Goal: Transaction & Acquisition: Obtain resource

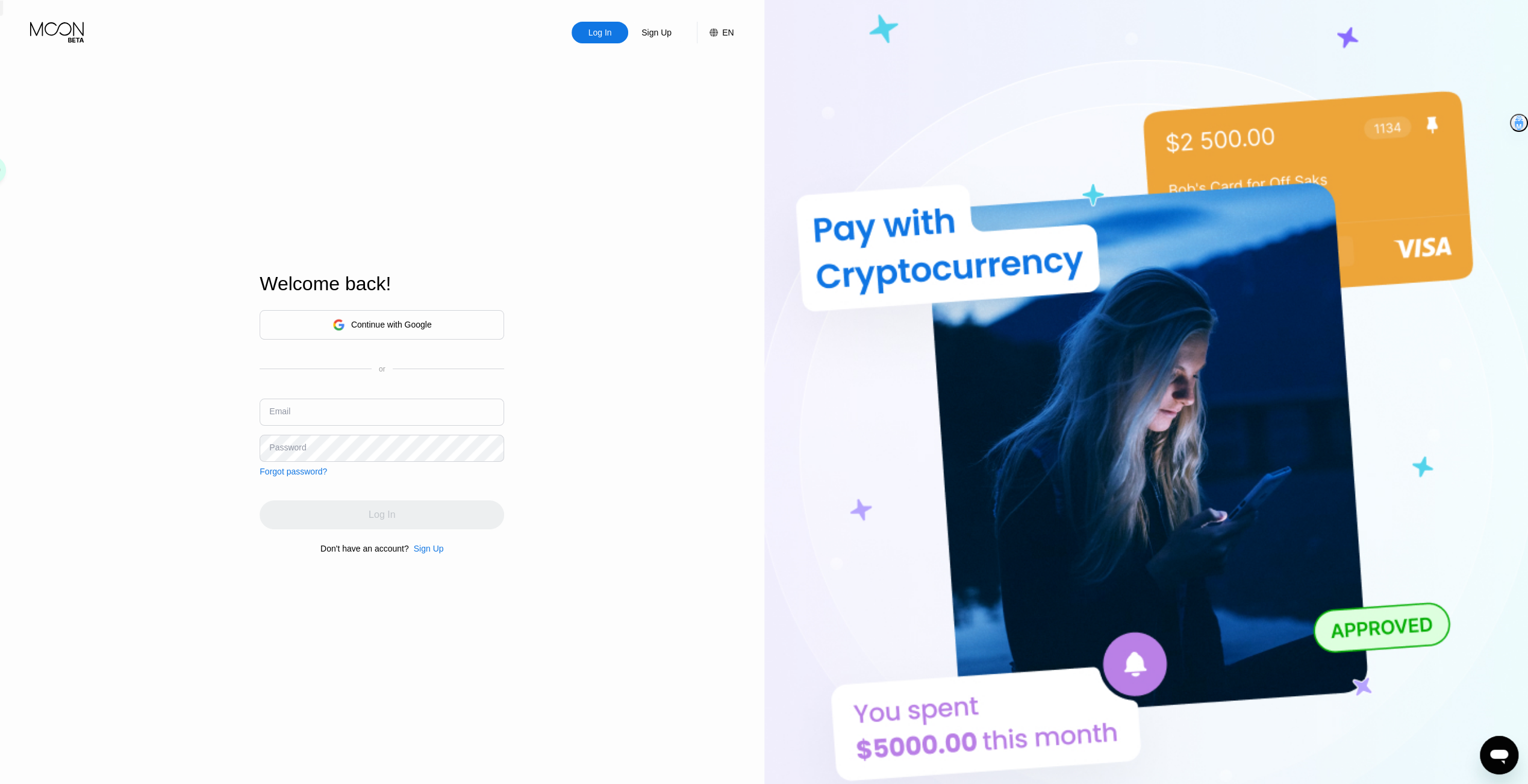
click at [341, 336] on div "Continue with Google" at bounding box center [382, 325] width 245 height 30
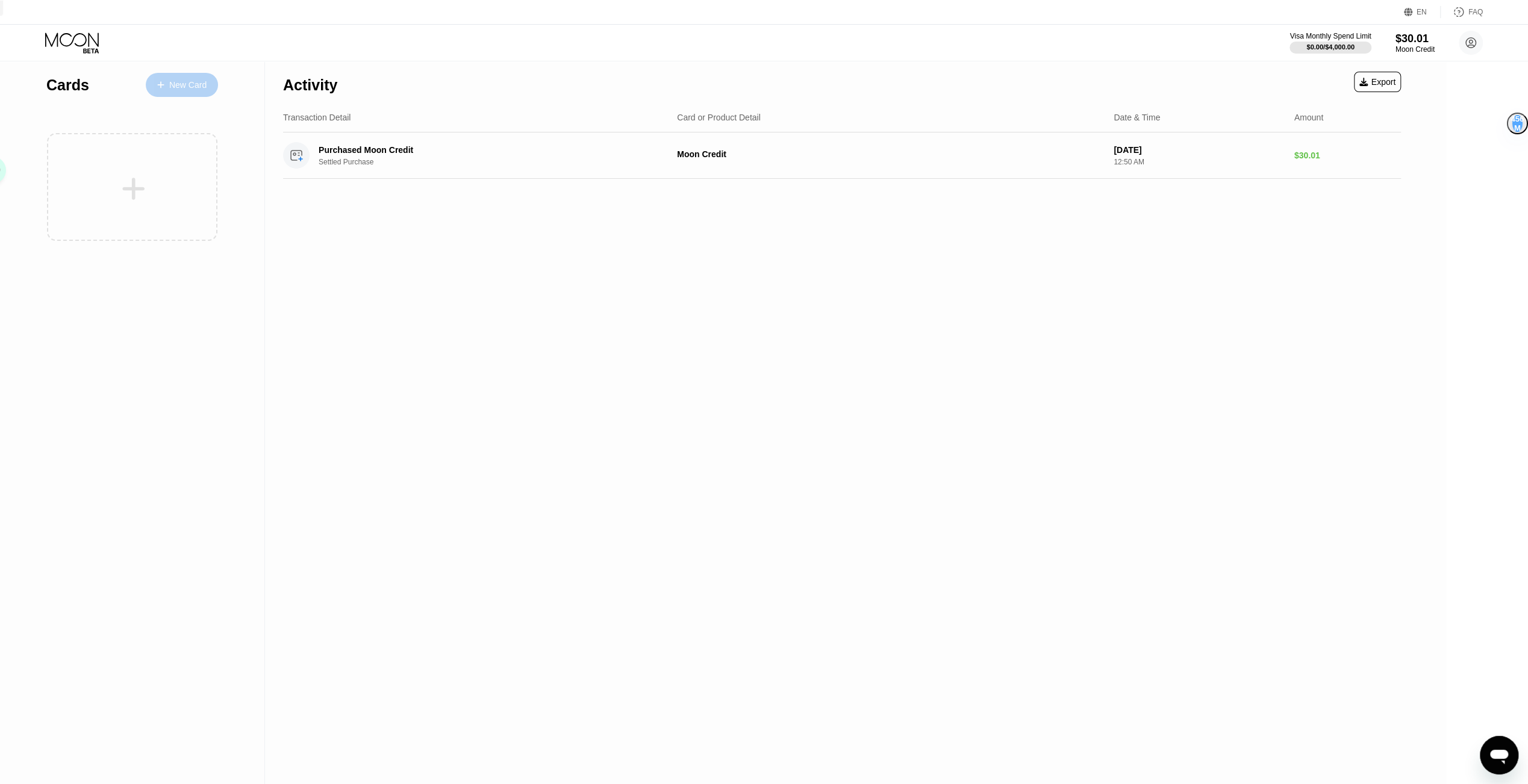
click at [170, 80] on div "New Card" at bounding box center [188, 85] width 38 height 10
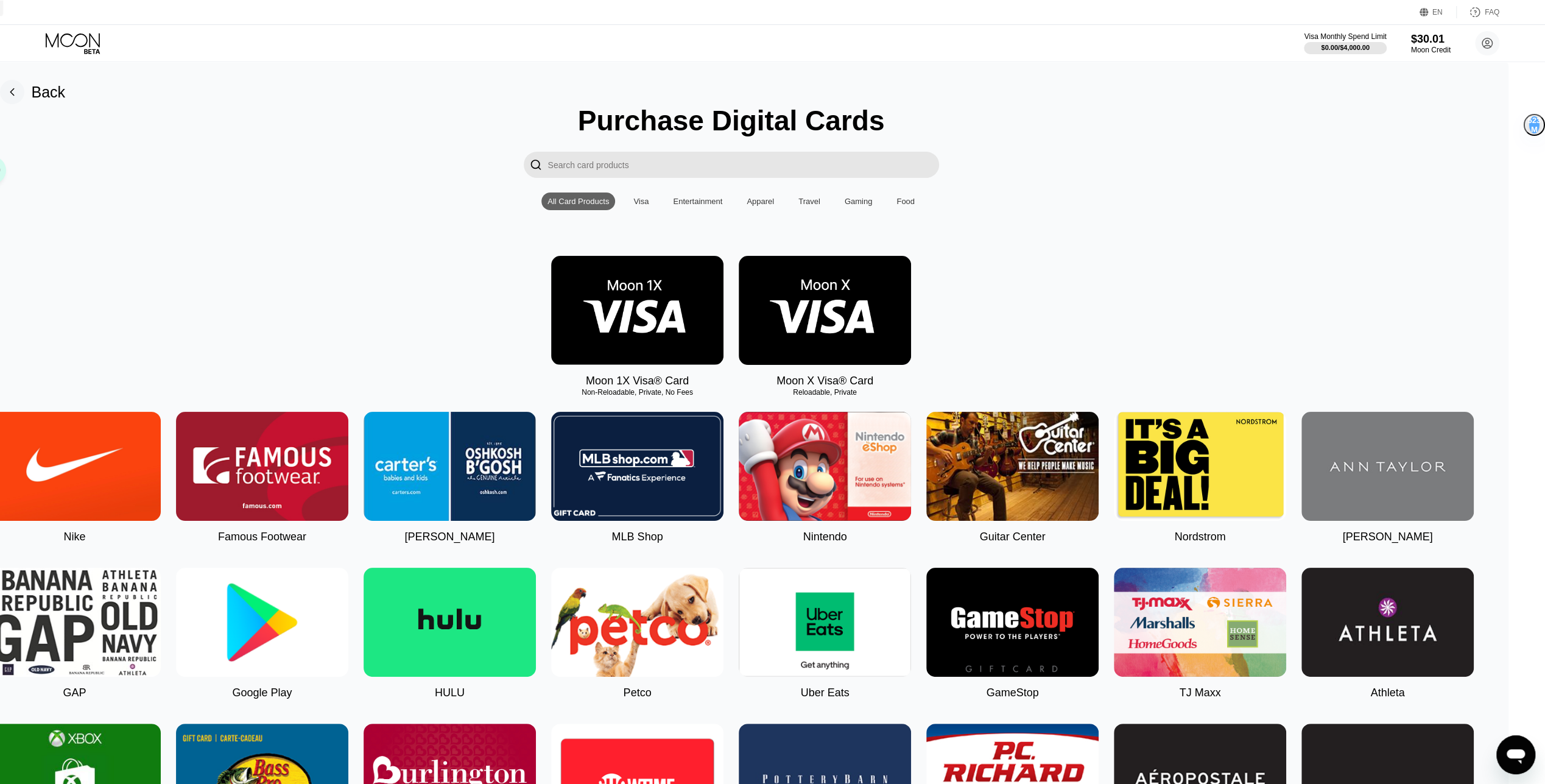
click at [911, 329] on img at bounding box center [824, 309] width 172 height 109
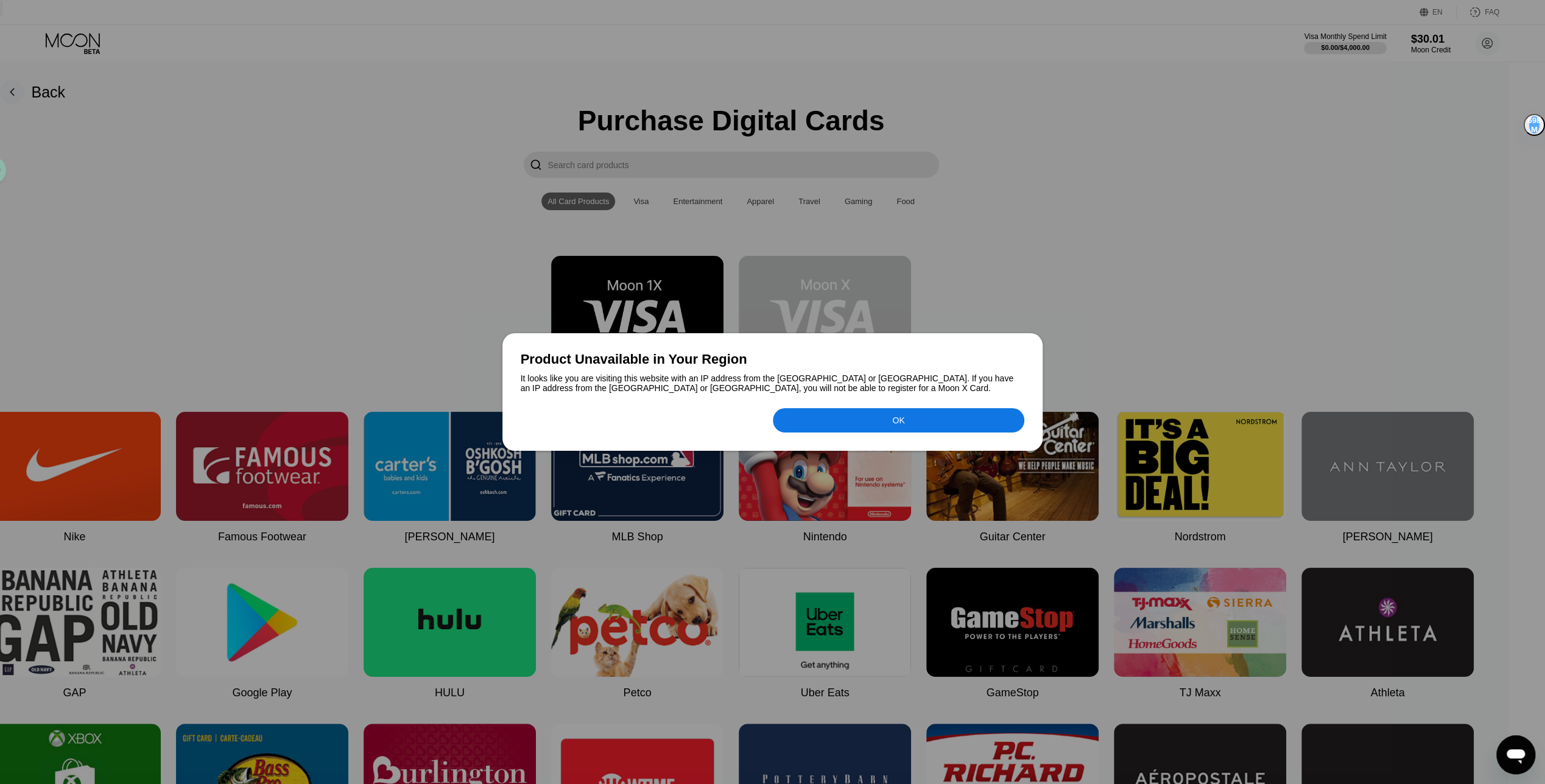
click at [647, 391] on div "It looks like you are visiting this website with an IP address from the USA or …" at bounding box center [772, 382] width 504 height 20
click at [659, 372] on icon at bounding box center [661, 370] width 10 height 10
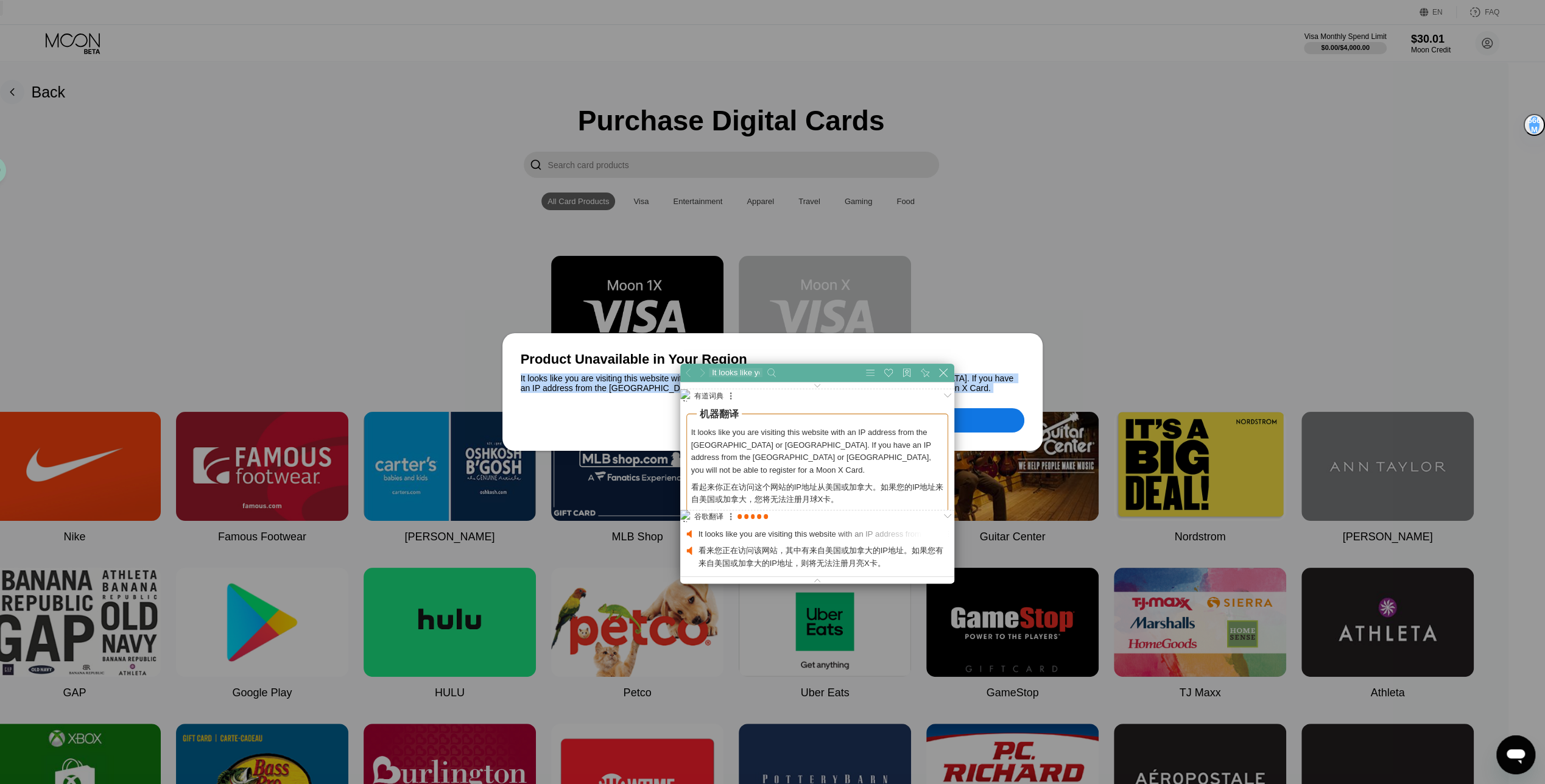
scroll to position [81, 386]
click at [642, 436] on div "Product Unavailable in Your Region It looks like you are visiting this website …" at bounding box center [772, 392] width 540 height 117
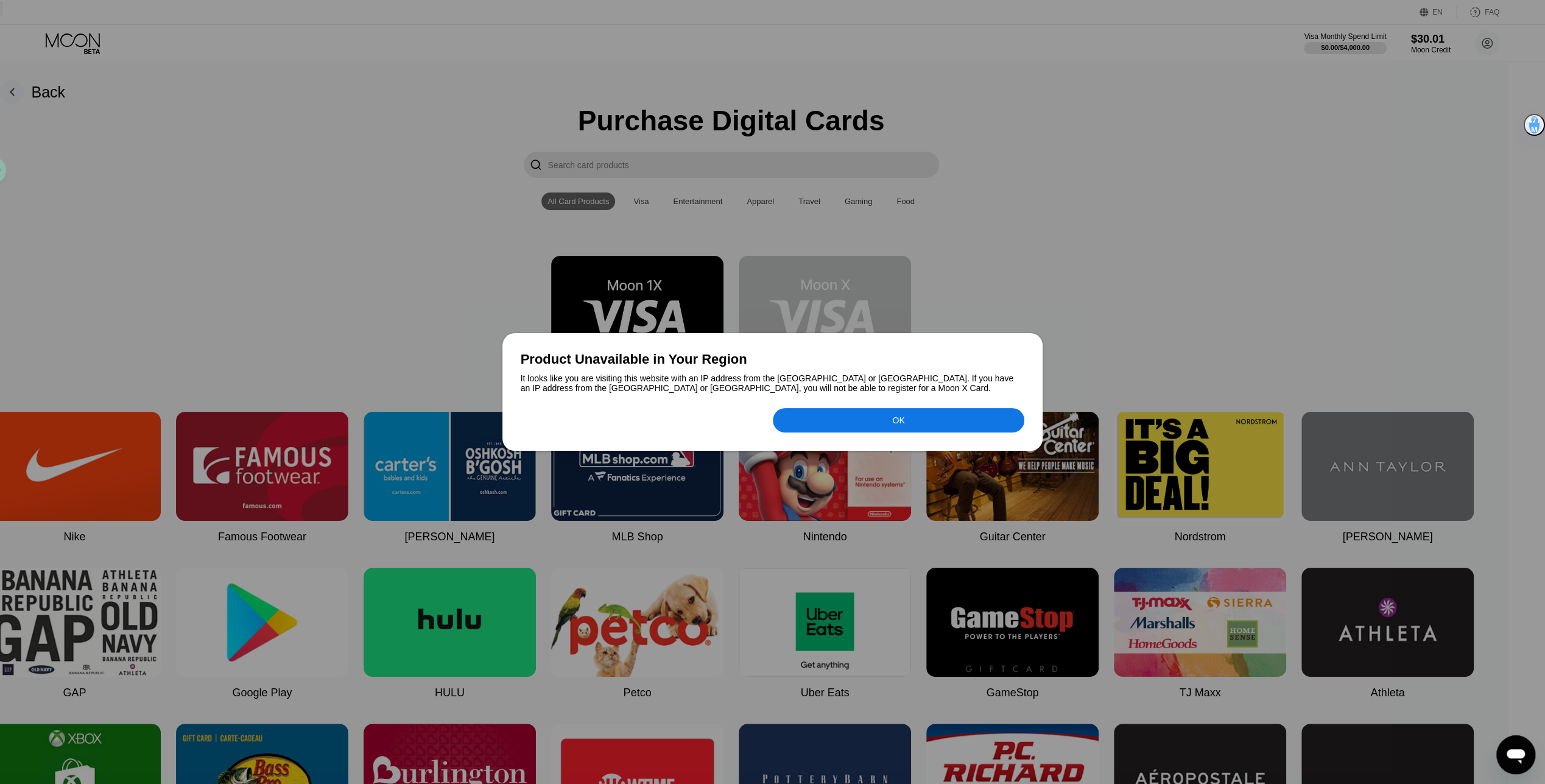
click at [457, 309] on div at bounding box center [772, 392] width 1545 height 784
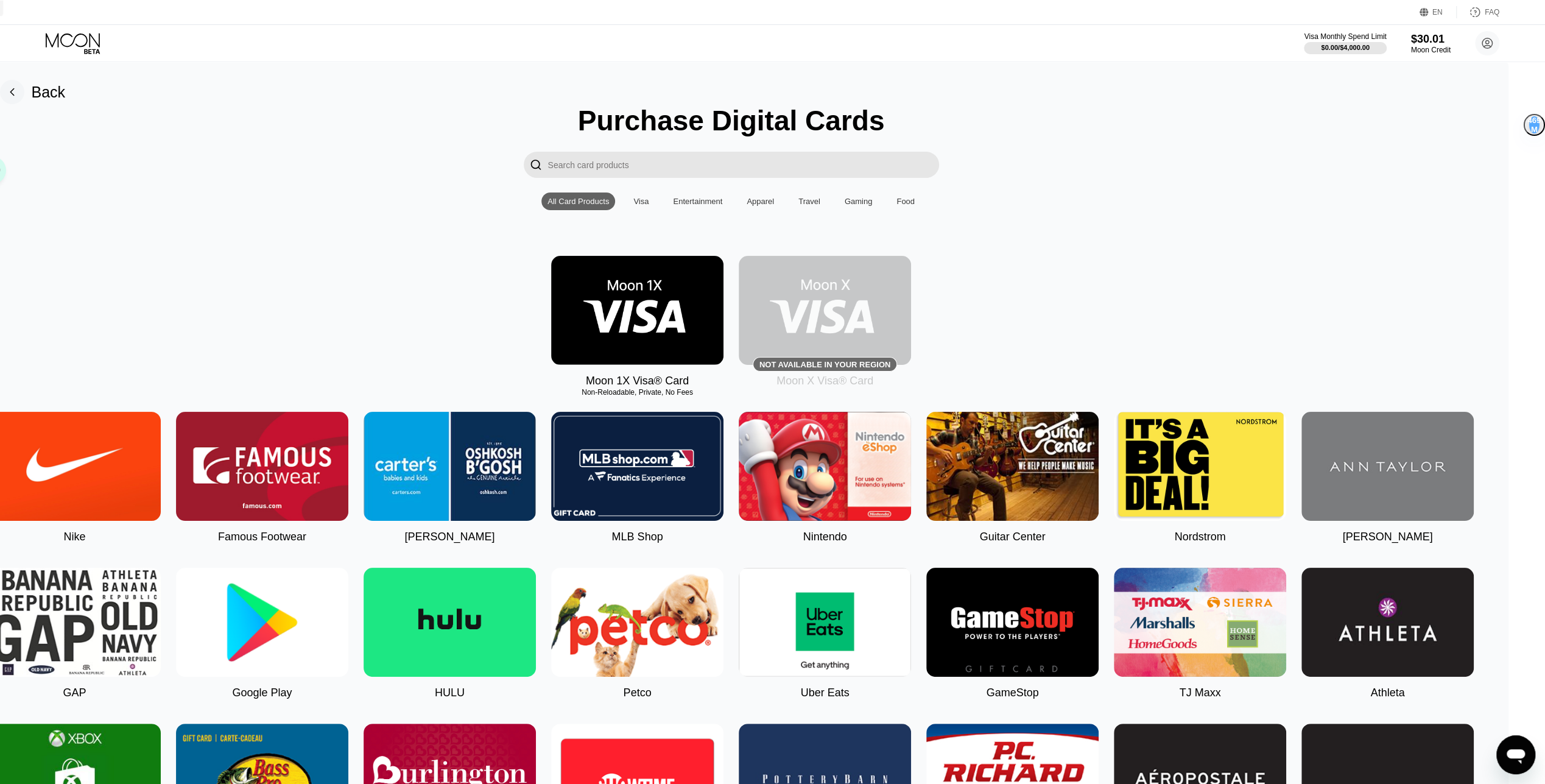
click at [1086, 329] on div "Moon 1X Visa® Card Non-Reloadable, Private, No Fees Not available in your regio…" at bounding box center [731, 321] width 1517 height 132
click at [1070, 355] on div "Moon 1X Visa® Card Non-Reloadable, Private, No Fees Not available in your regio…" at bounding box center [731, 321] width 1517 height 132
click at [911, 318] on img at bounding box center [824, 309] width 172 height 109
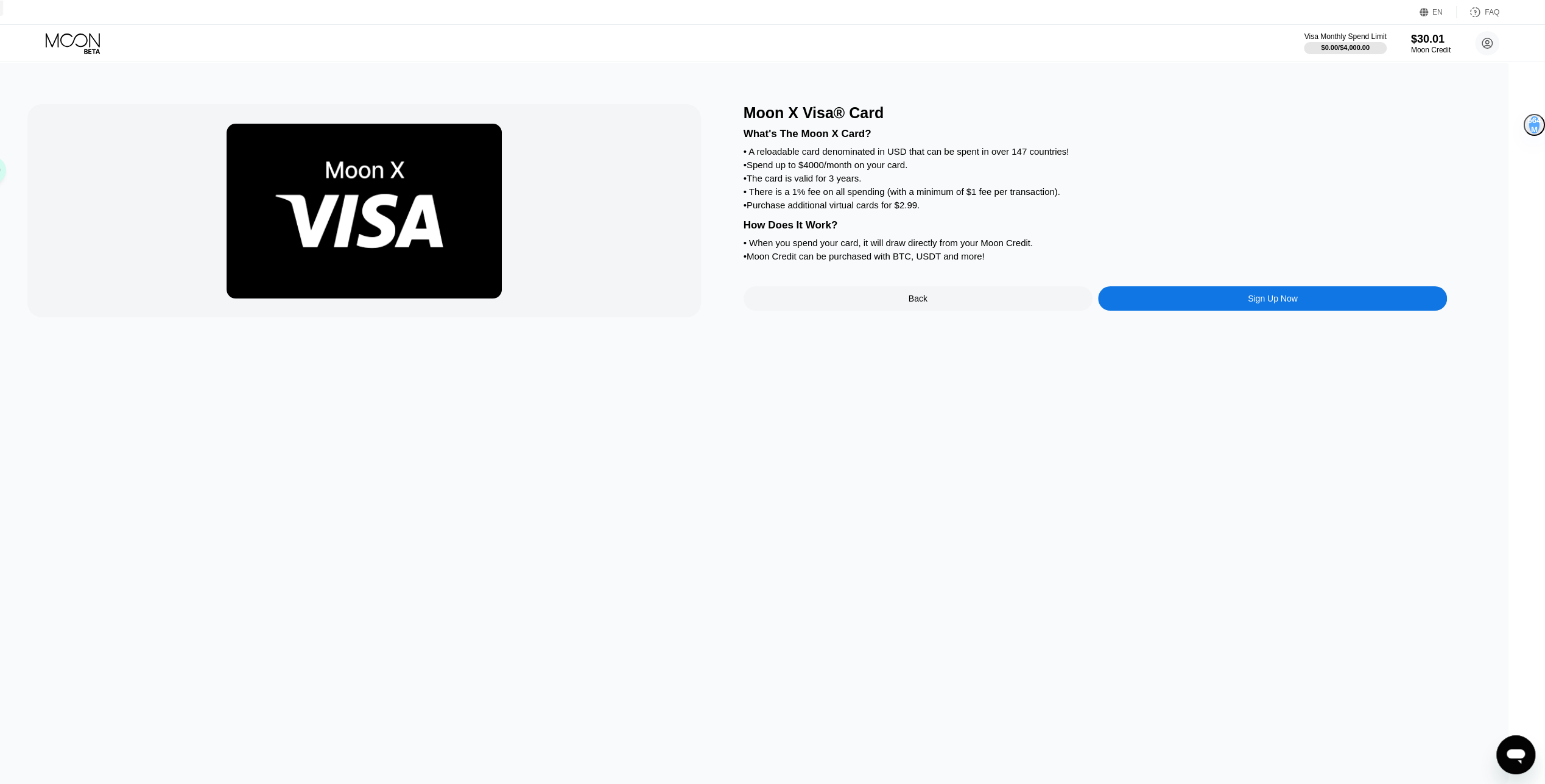
click at [1227, 306] on div "Sign Up Now" at bounding box center [1273, 298] width 349 height 25
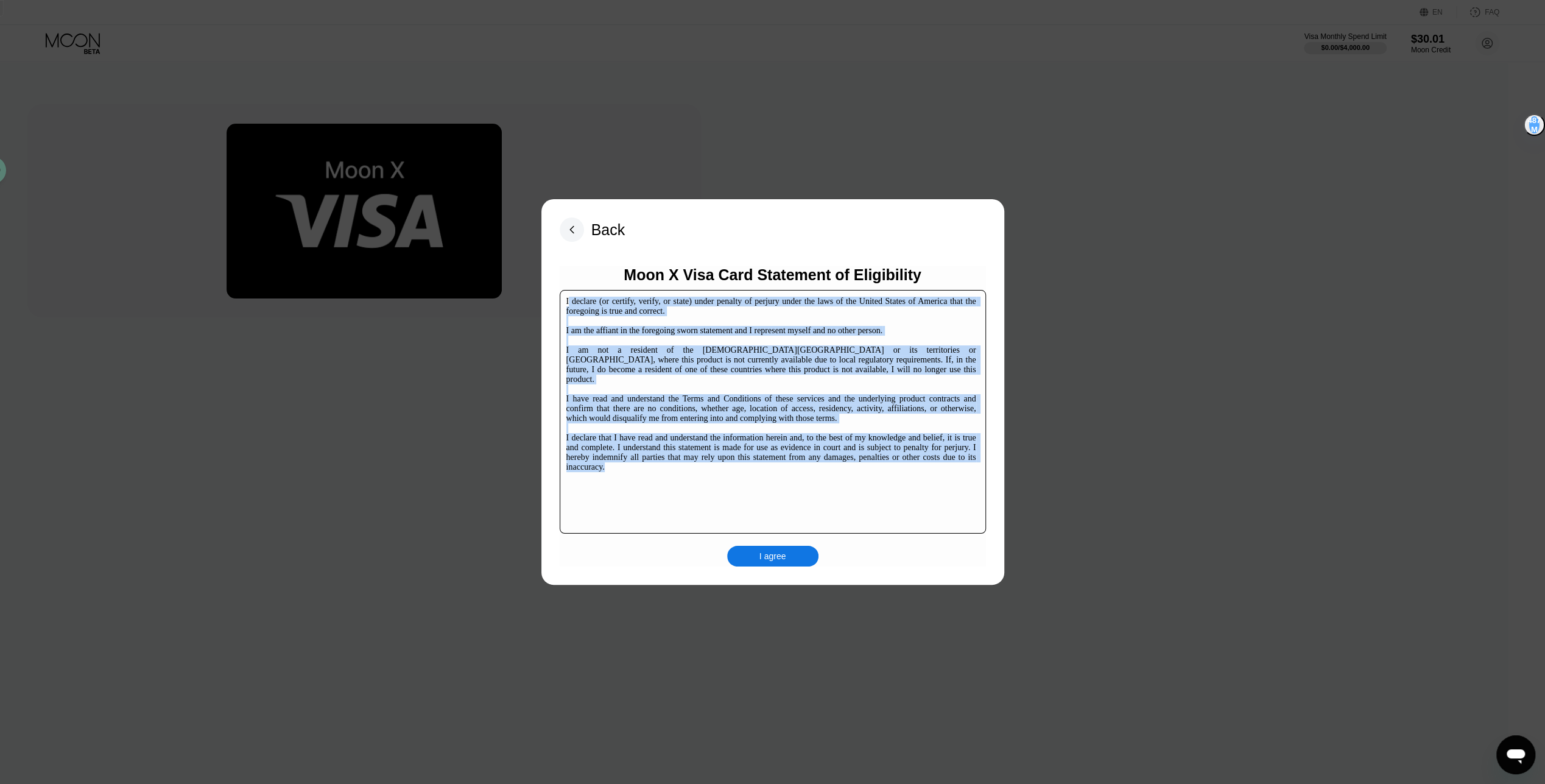
drag, startPoint x: 567, startPoint y: 302, endPoint x: 891, endPoint y: 505, distance: 382.3
click at [891, 472] on div "I declare (or certify, verify, or state) under penalty of perjury under the law…" at bounding box center [771, 384] width 409 height 175
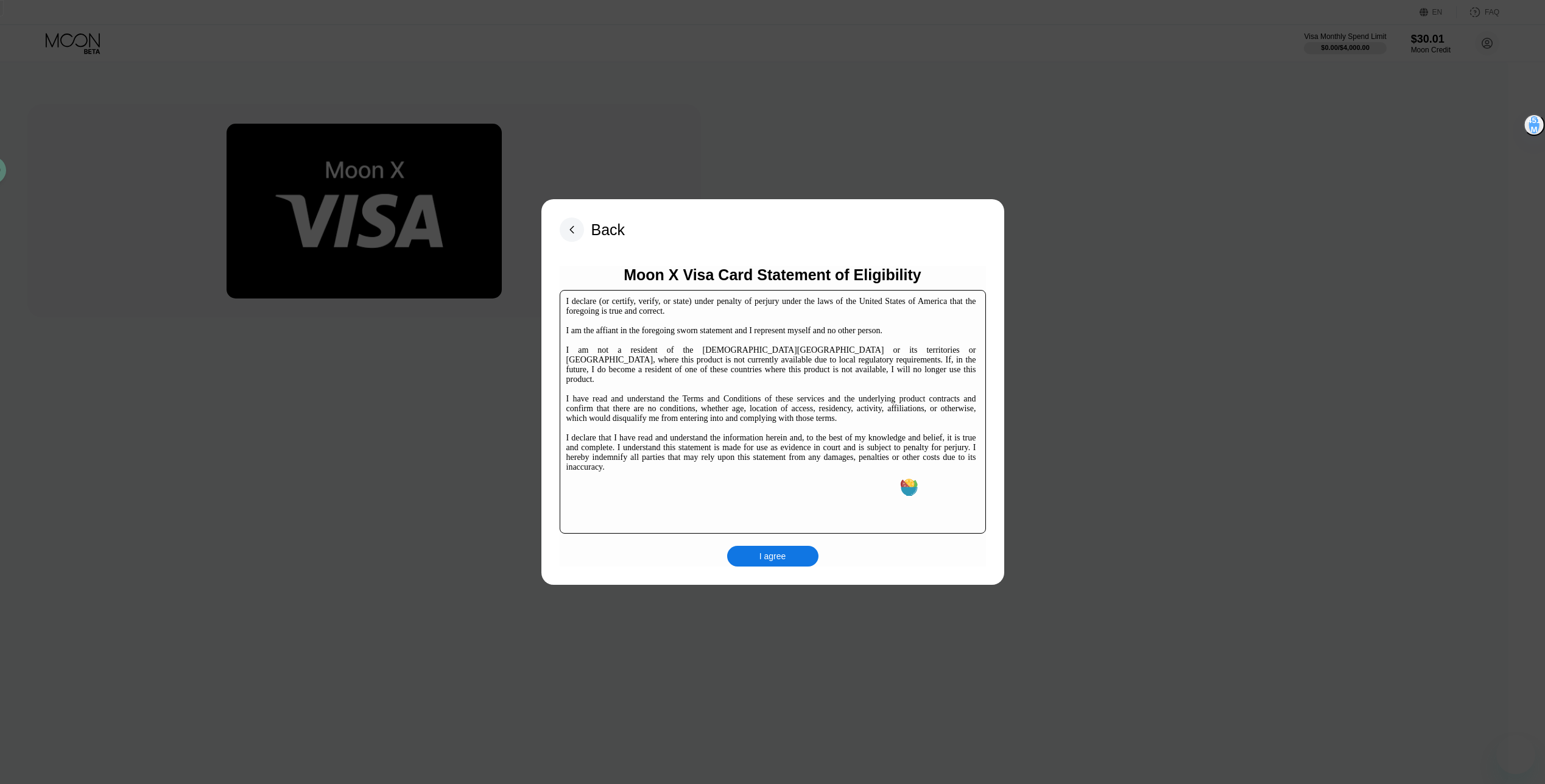
click at [902, 481] on icon at bounding box center [905, 485] width 10 height 11
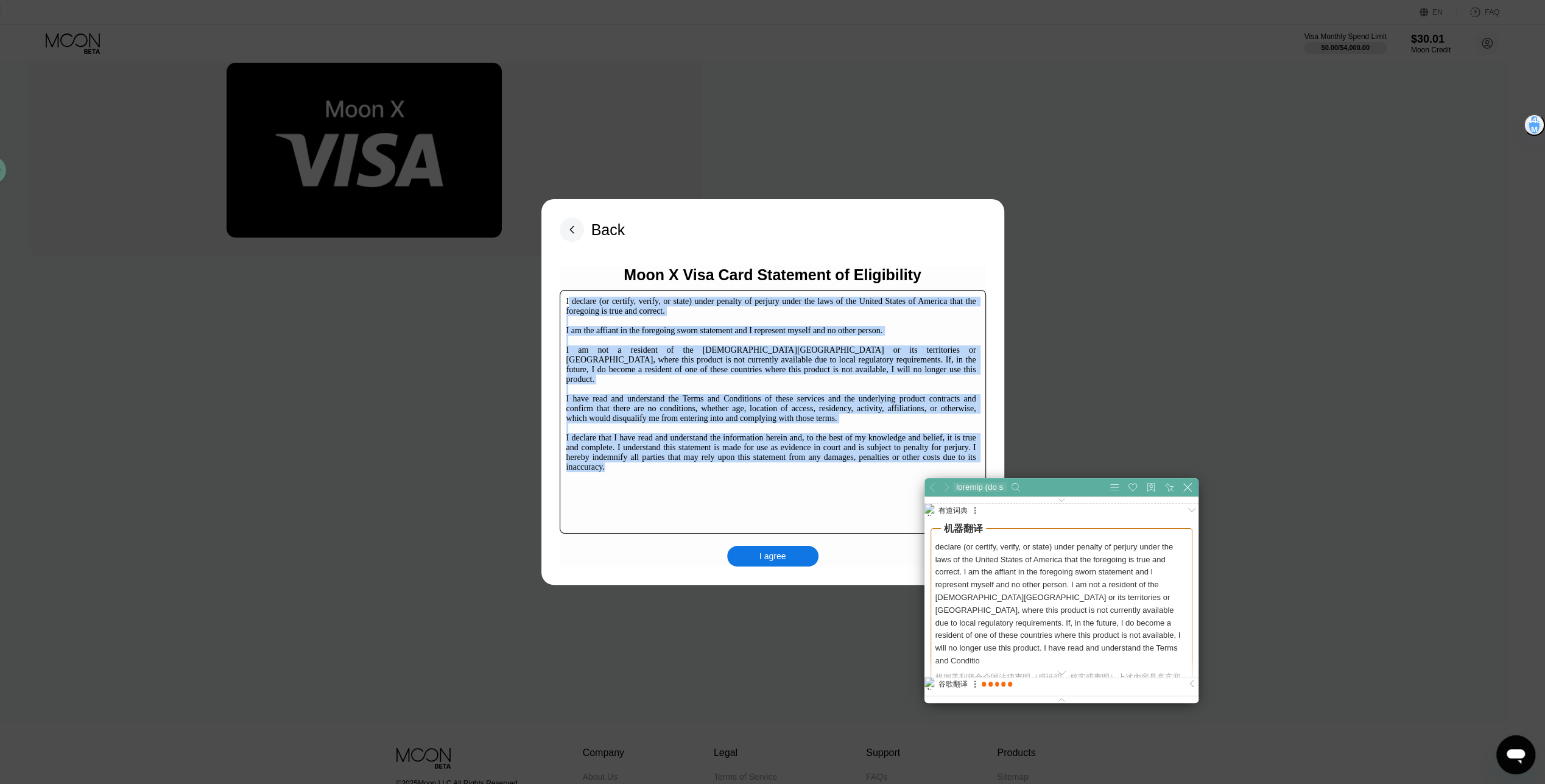
scroll to position [121, 0]
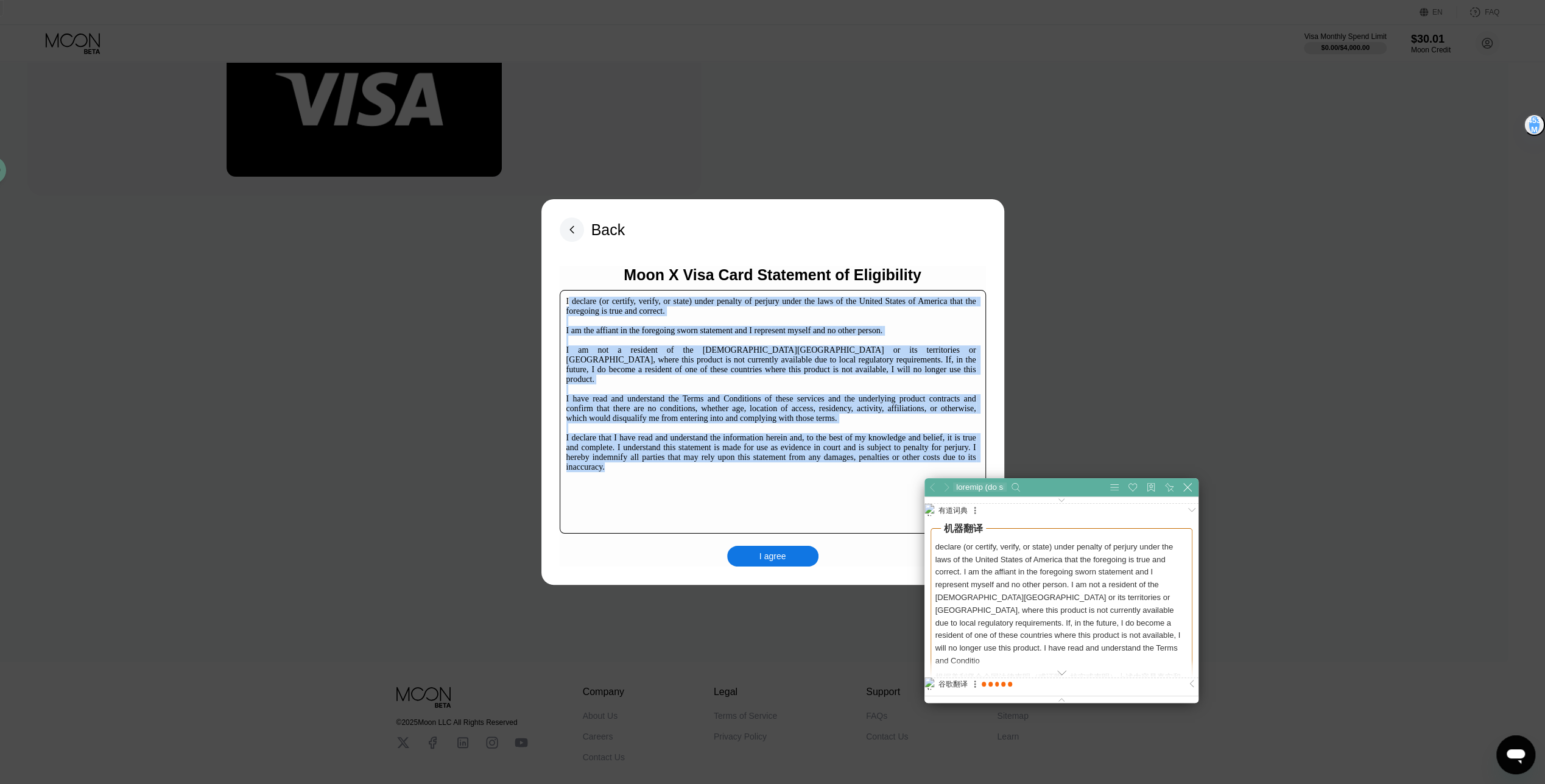
click at [1067, 669] on button at bounding box center [1061, 662] width 274 height 30
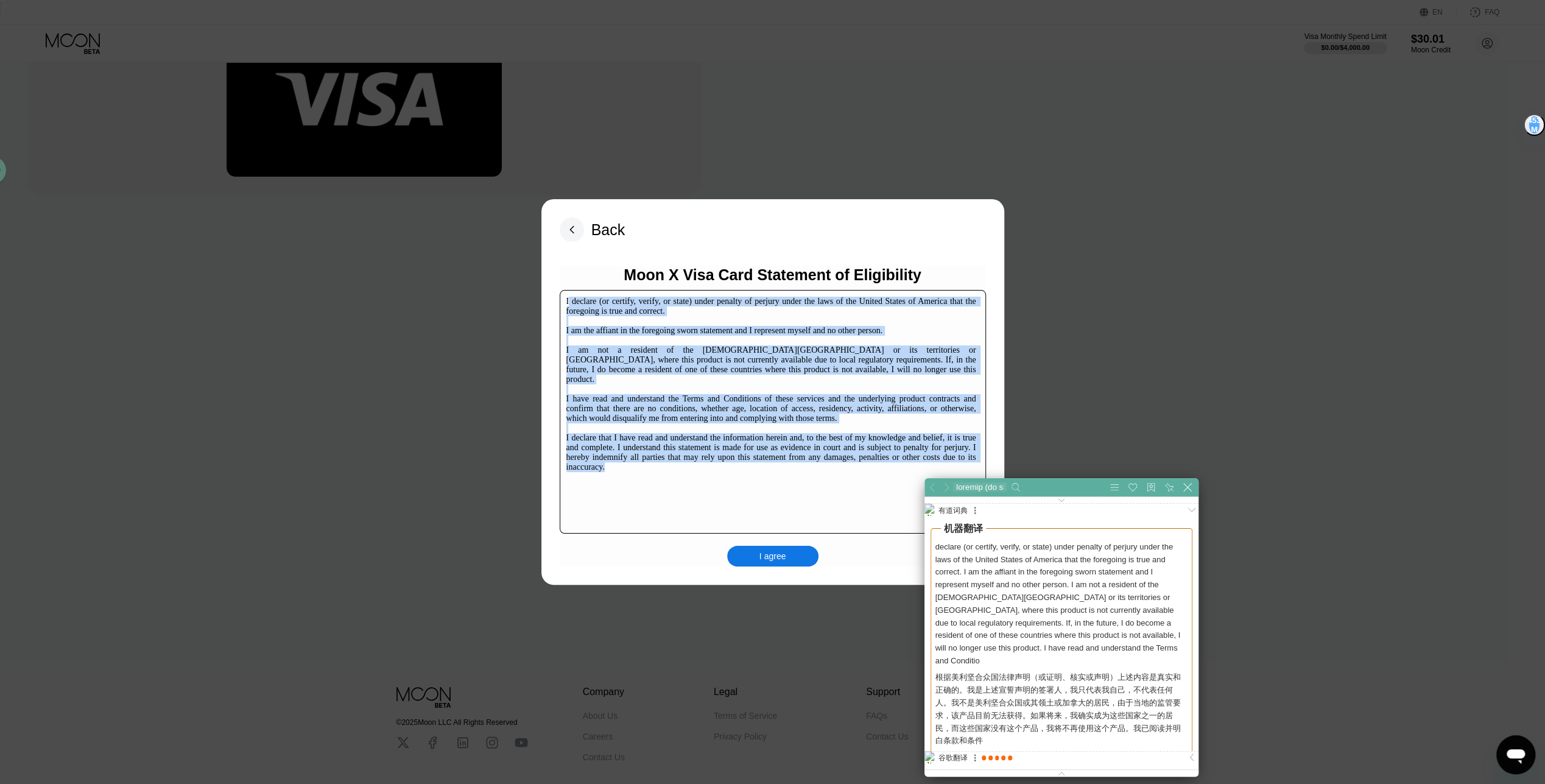
scroll to position [304, 386]
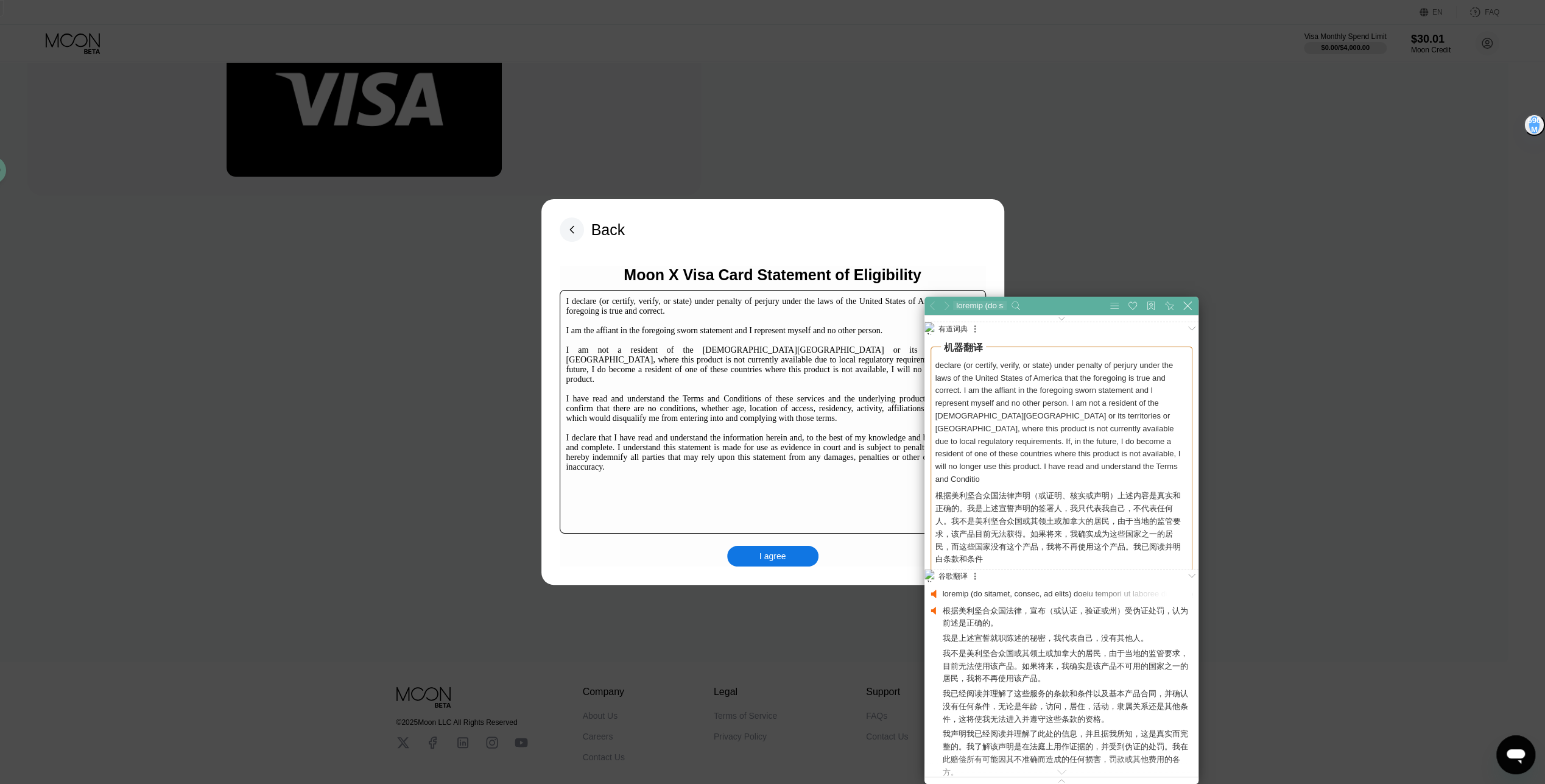
click at [771, 574] on div "Back Moon X Visa Card Statement of Eligibility I declare (or certify, verify, o…" at bounding box center [772, 392] width 463 height 386
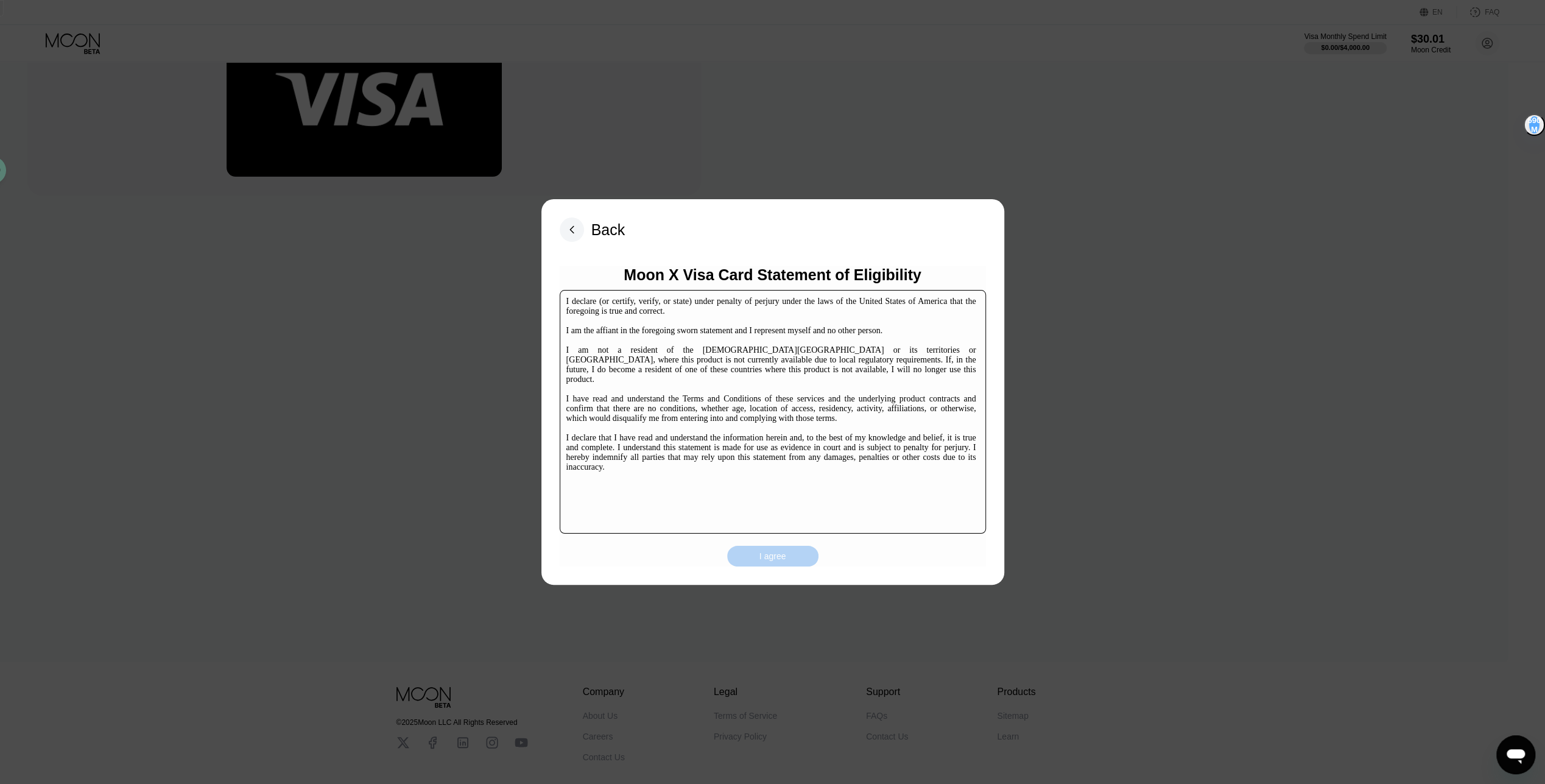
click at [752, 555] on div "I agree" at bounding box center [772, 556] width 91 height 21
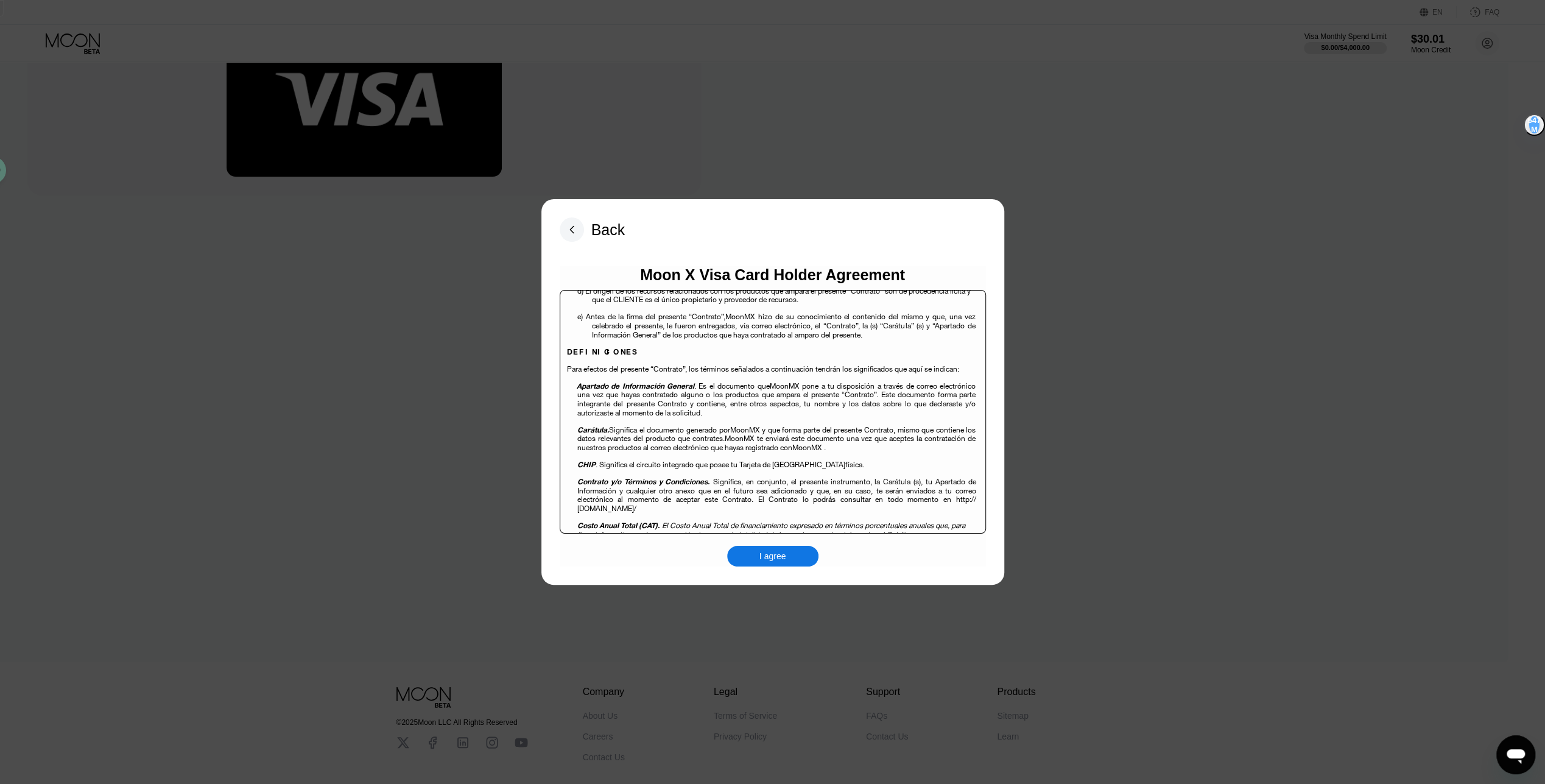
scroll to position [609, 0]
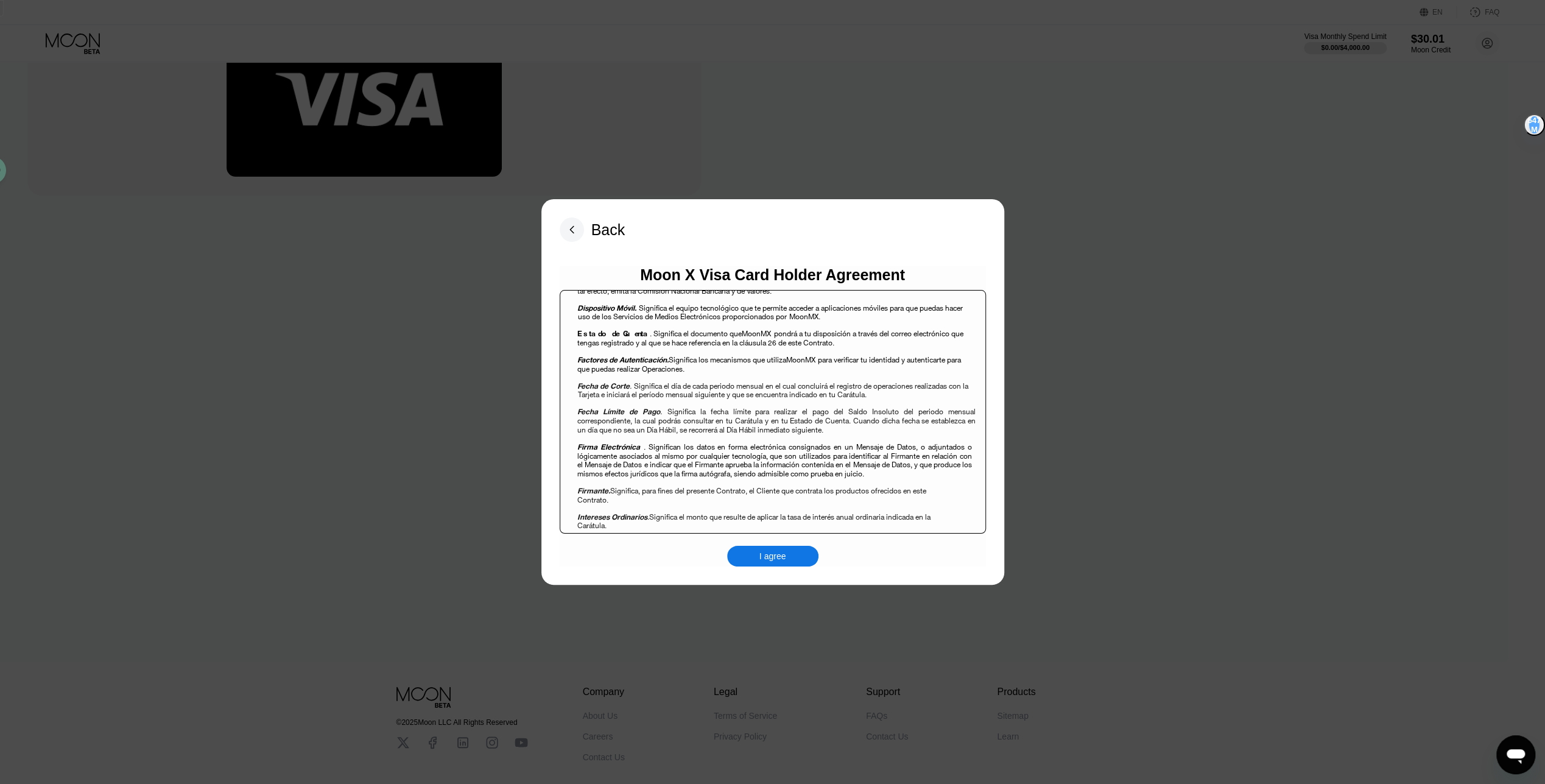
click at [777, 564] on div "I agree" at bounding box center [772, 556] width 91 height 21
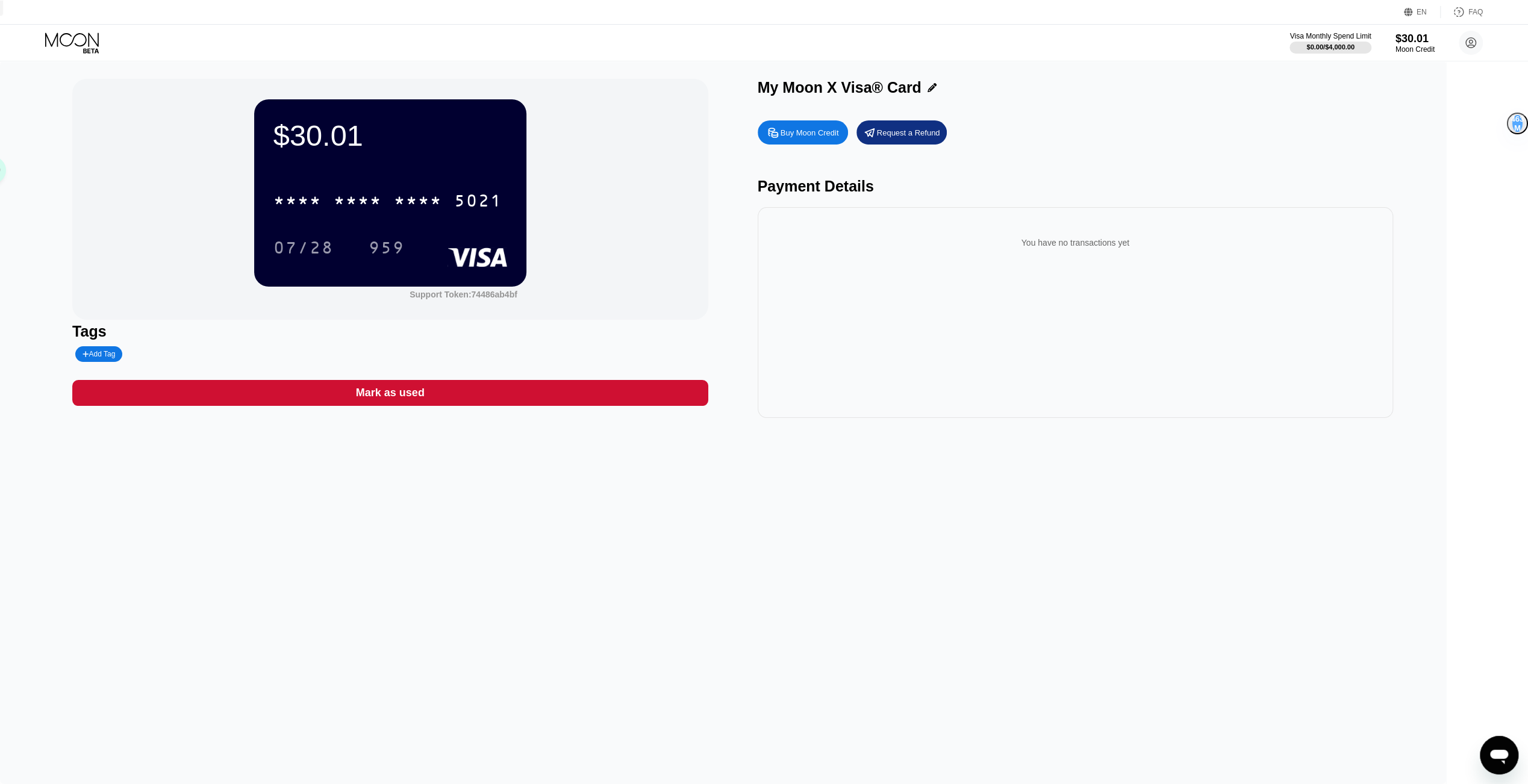
click at [1097, 253] on div "You have no transactions yet" at bounding box center [1075, 242] width 616 height 34
click at [317, 362] on div "Add Tag" at bounding box center [208, 354] width 272 height 16
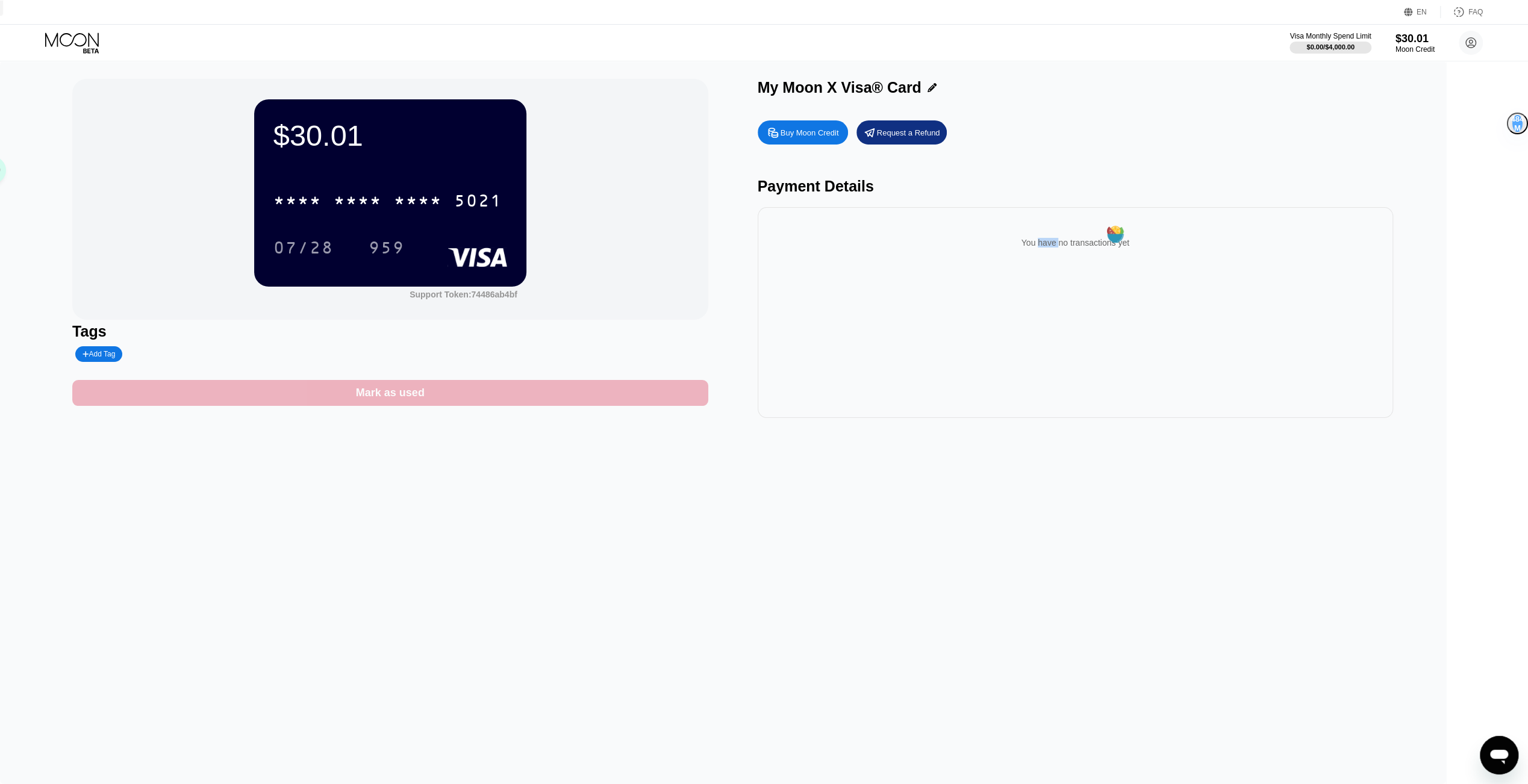
click at [367, 398] on div "Mark as used" at bounding box center [390, 392] width 636 height 26
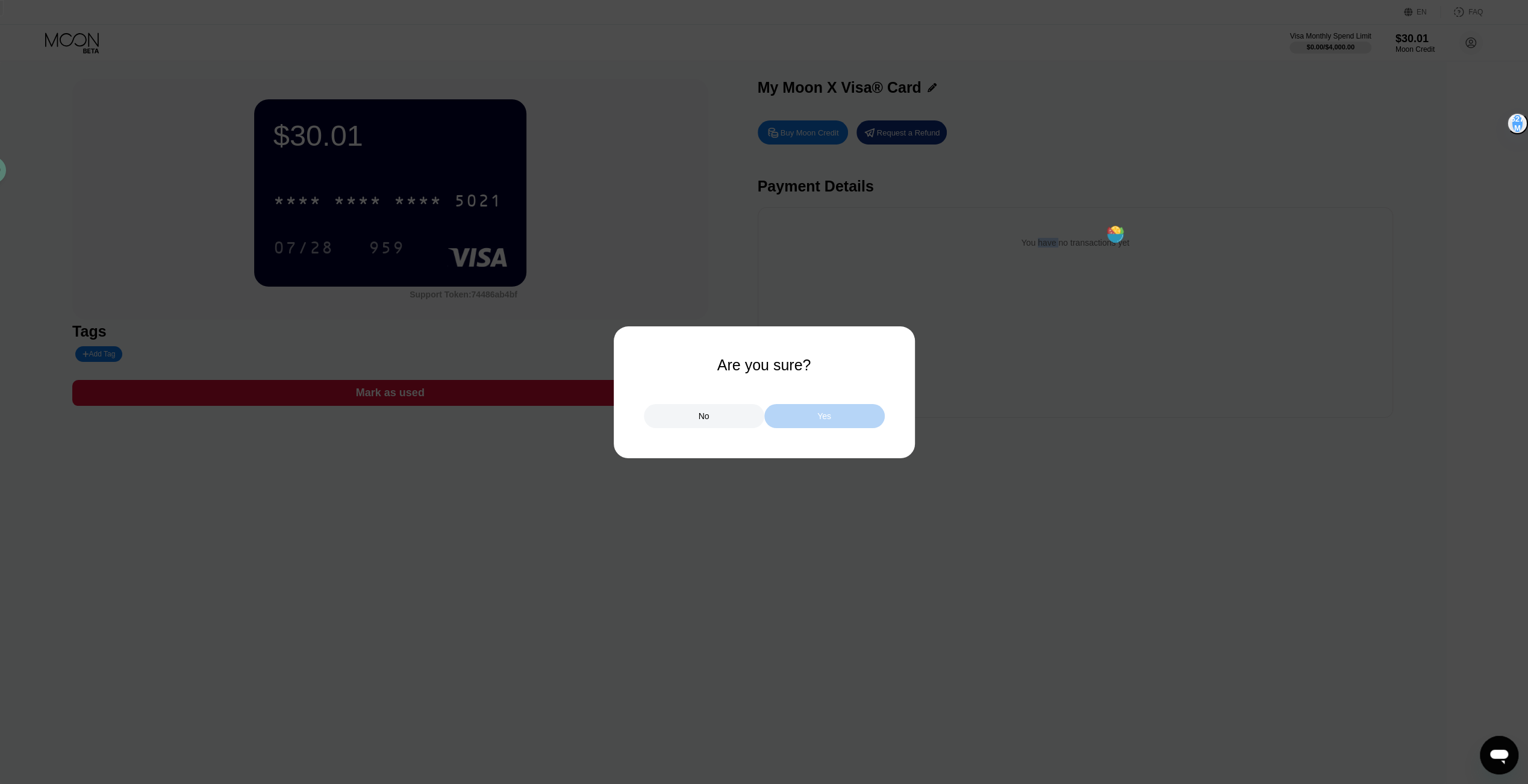
click at [833, 421] on div "Yes" at bounding box center [824, 416] width 120 height 24
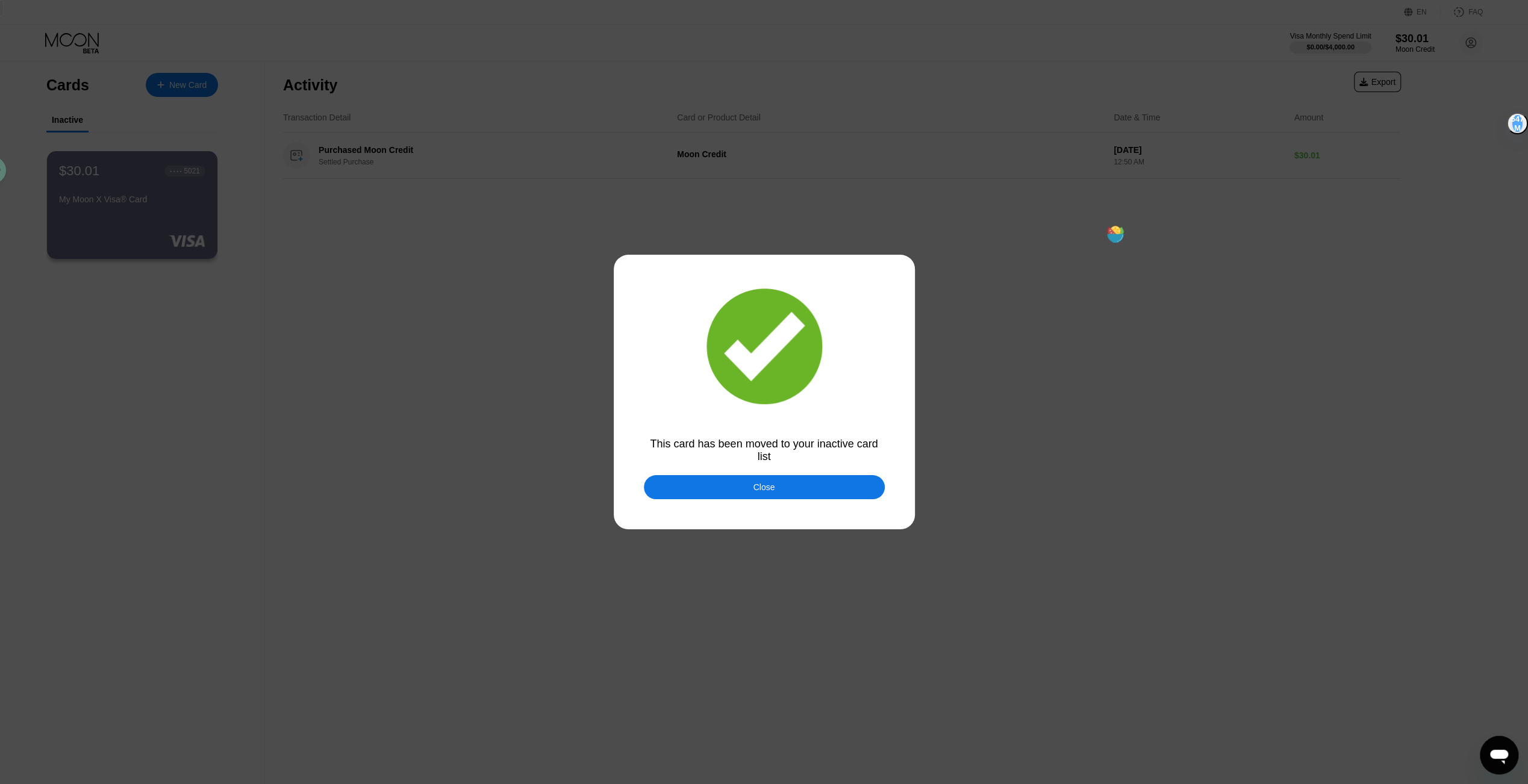
click at [735, 509] on div at bounding box center [768, 392] width 1537 height 784
click at [730, 495] on div "Close" at bounding box center [764, 487] width 241 height 24
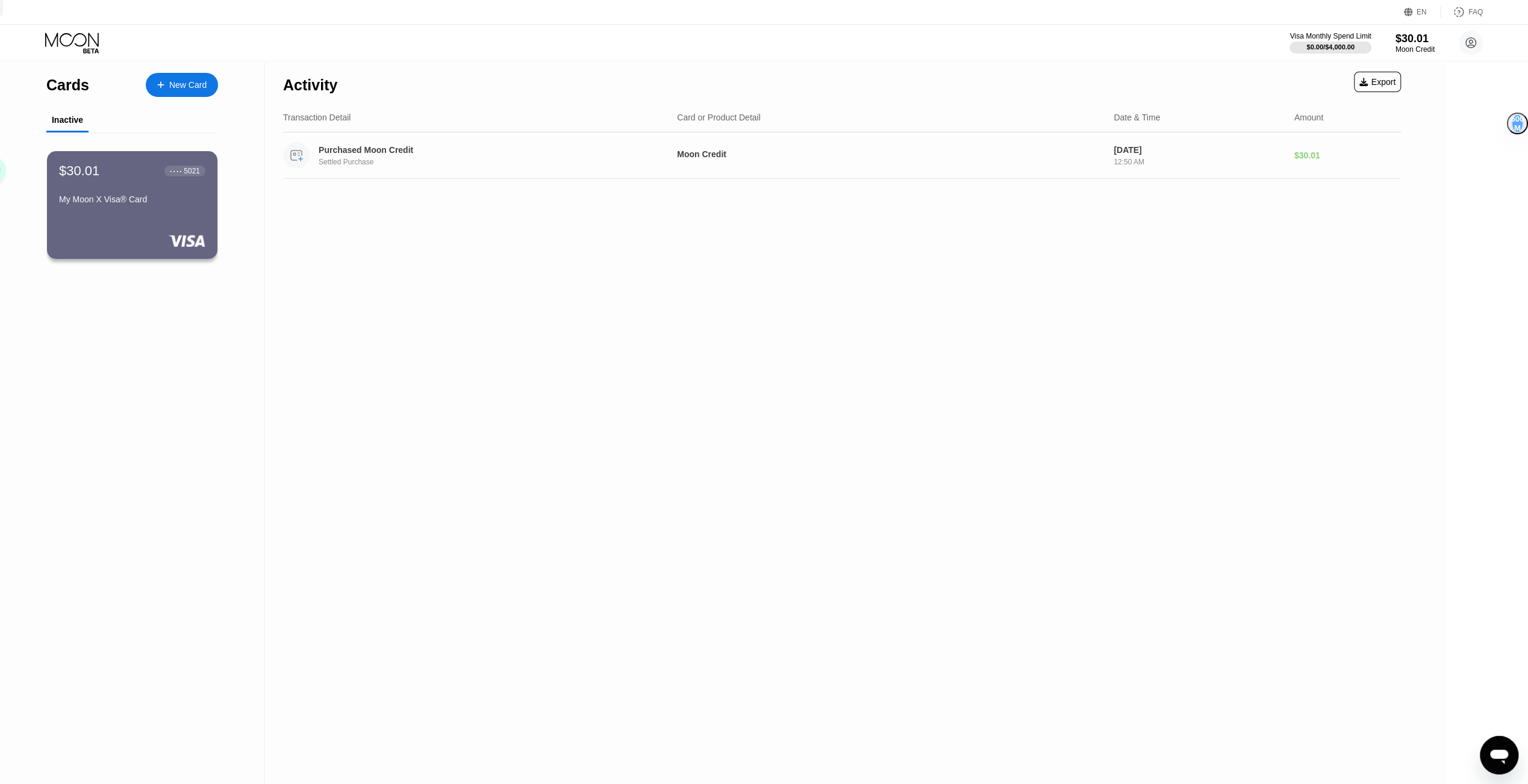
click at [372, 154] on div "Purchased Moon Credit" at bounding box center [480, 150] width 322 height 9
drag, startPoint x: 155, startPoint y: 202, endPoint x: 304, endPoint y: 270, distance: 163.8
click at [155, 202] on div "My Moon X Visa® Card" at bounding box center [132, 199] width 148 height 9
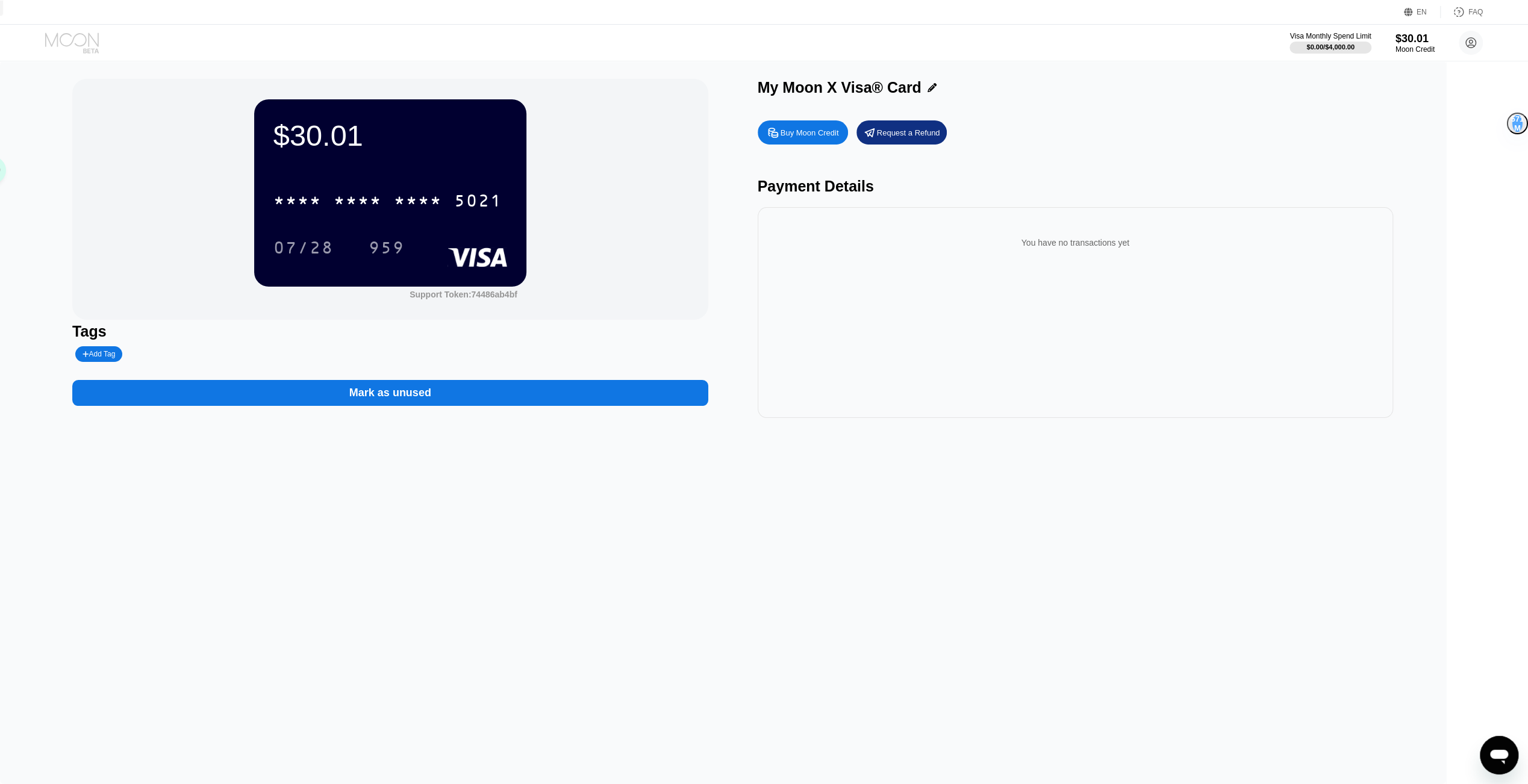
click at [90, 42] on icon at bounding box center [73, 42] width 56 height 21
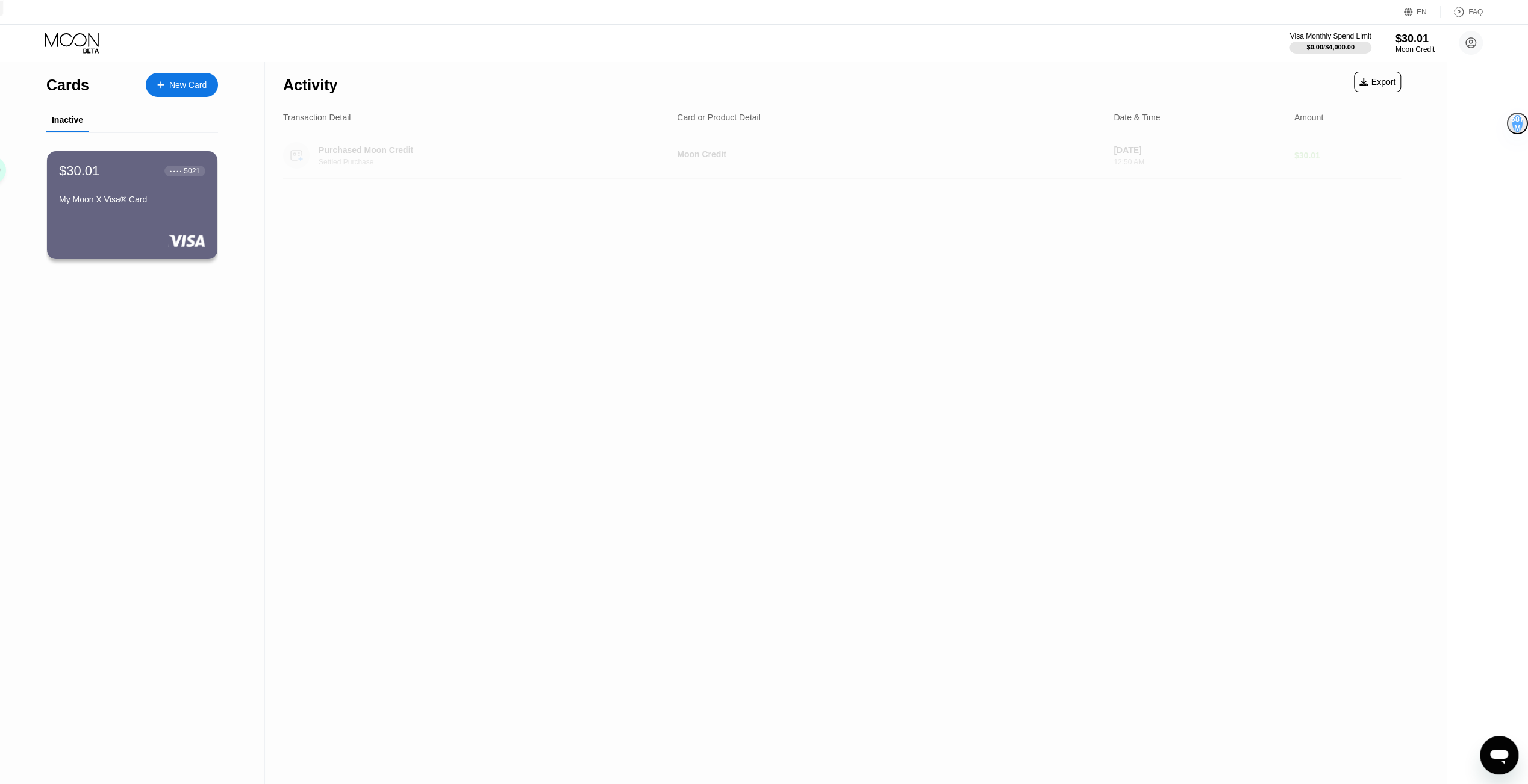
click at [1216, 158] on div "Aug 21, 2025 12:50 AM" at bounding box center [1199, 155] width 171 height 21
click at [786, 144] on div "Purchased Moon Credit Settled Purchase Moon Credit Aug 21, 2025 12:50 AM $30.01" at bounding box center [842, 155] width 1118 height 46
click at [408, 178] on div "Purchased Moon Credit Settled Purchase Moon Credit Aug 21, 2025 12:50 AM $30.01" at bounding box center [842, 155] width 1118 height 46
click at [359, 165] on div "Settled Purchase" at bounding box center [491, 162] width 346 height 9
click at [343, 157] on div "Purchased Moon Credit Settled Purchase" at bounding box center [491, 155] width 346 height 21
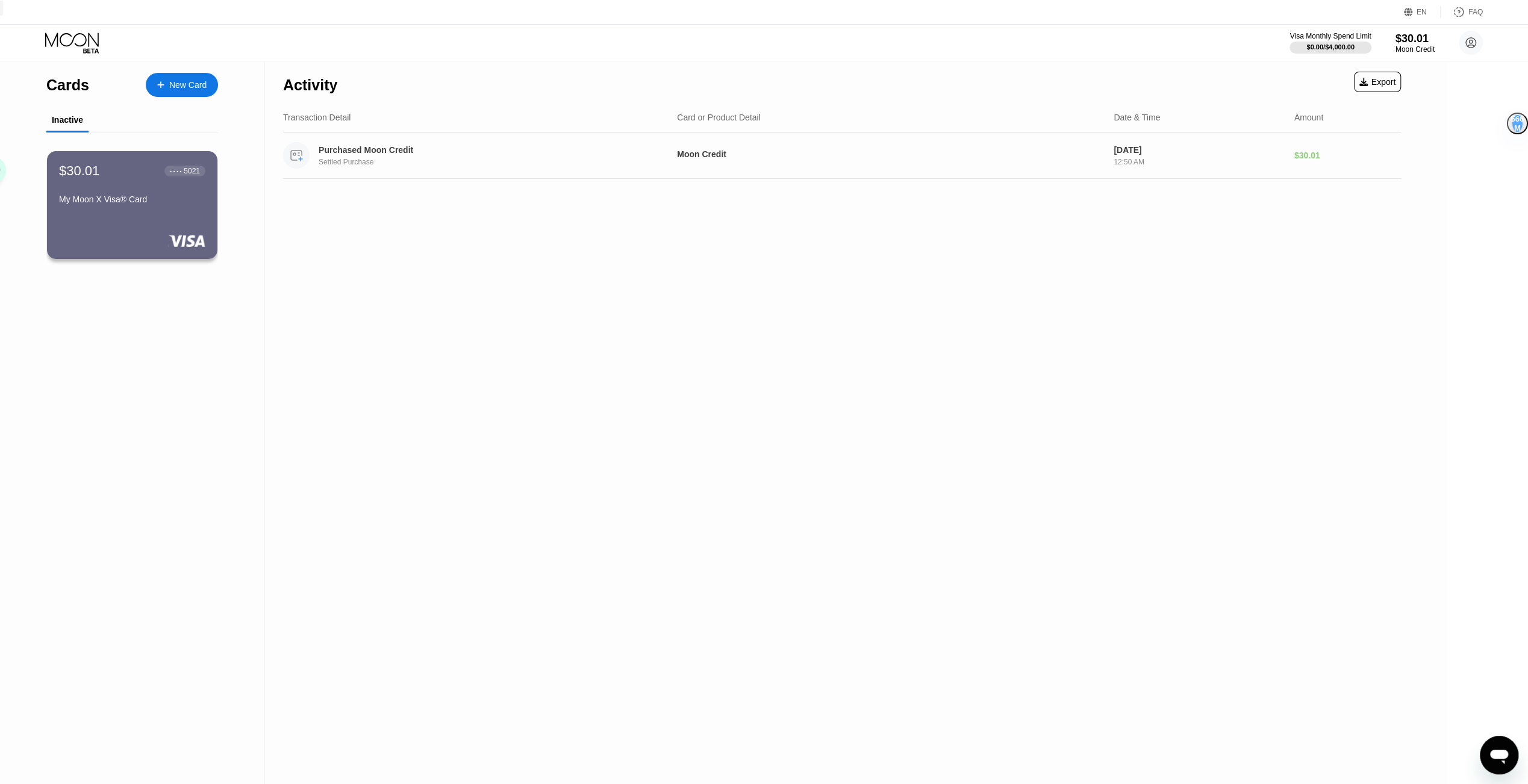
click at [339, 148] on div "Purchased Moon Credit" at bounding box center [480, 150] width 322 height 9
click at [126, 228] on div "$30.01 ● ● ● ● 5021 My Moon X Visa® Card" at bounding box center [132, 205] width 172 height 109
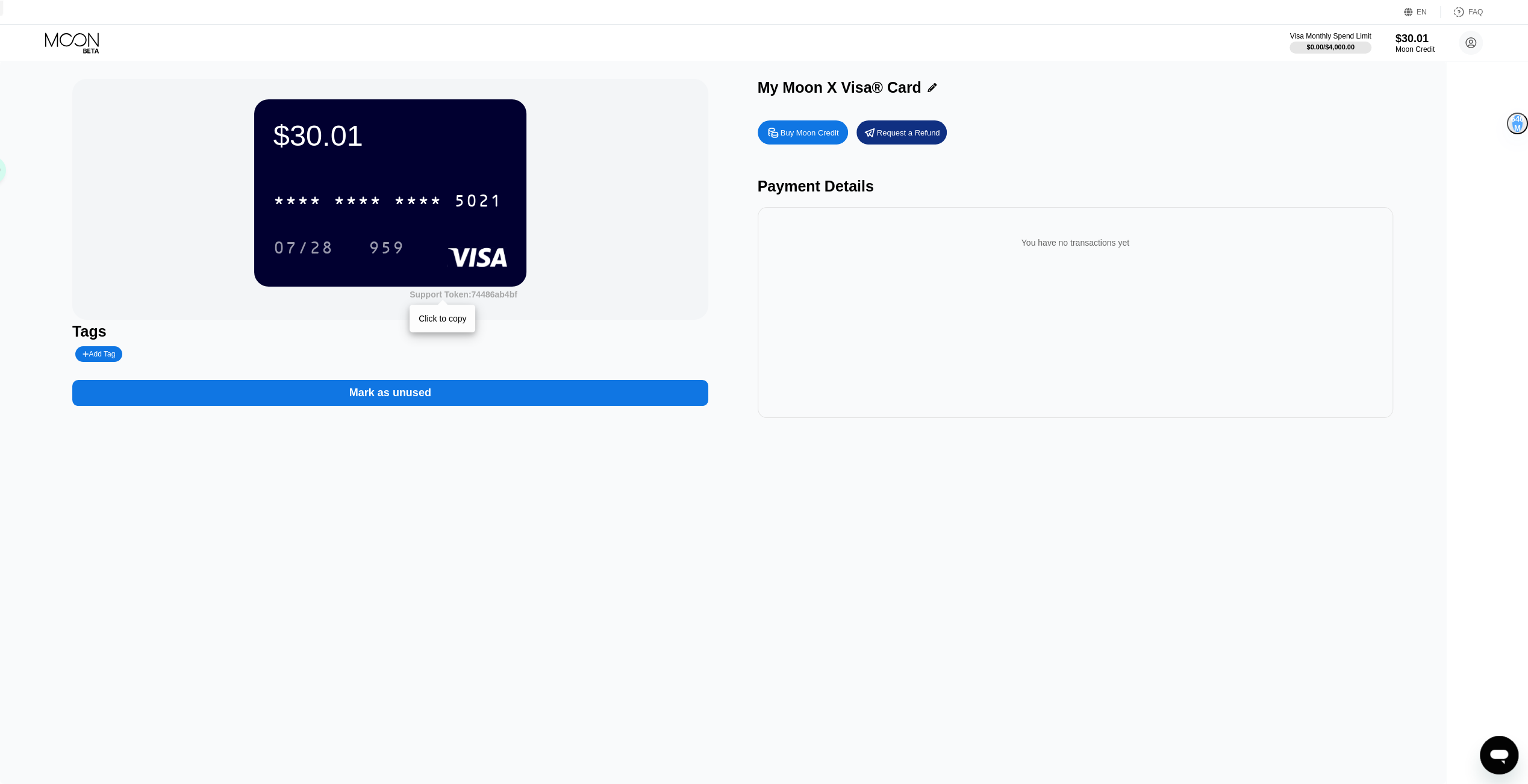
click at [517, 297] on div "Support Token: 74486ab4bf" at bounding box center [463, 294] width 108 height 9
click at [1465, 37] on circle at bounding box center [1471, 42] width 24 height 24
click at [940, 135] on div "Request a Refund" at bounding box center [908, 133] width 64 height 10
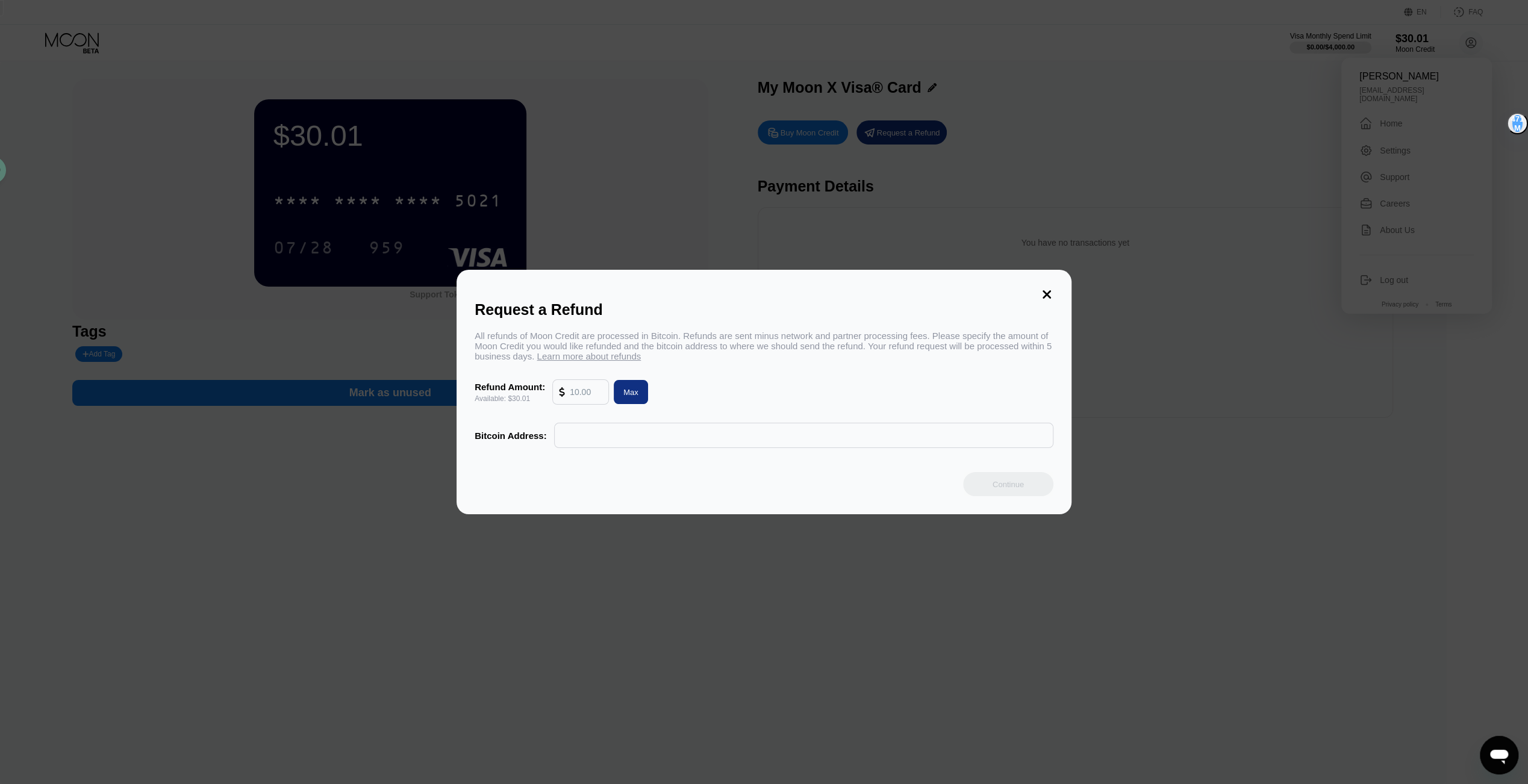
drag, startPoint x: 773, startPoint y: 352, endPoint x: 755, endPoint y: 348, distance: 18.4
click at [771, 352] on div "All refunds of Moon Credit are processed in Bitcoin. Refunds are sent minus net…" at bounding box center [764, 345] width 579 height 31
click at [755, 348] on div "All refunds of Moon Credit are processed in Bitcoin. Refunds are sent minus net…" at bounding box center [764, 345] width 579 height 31
click at [756, 348] on div "All refunds of Moon Credit are processed in Bitcoin. Refunds are sent minus net…" at bounding box center [764, 345] width 579 height 31
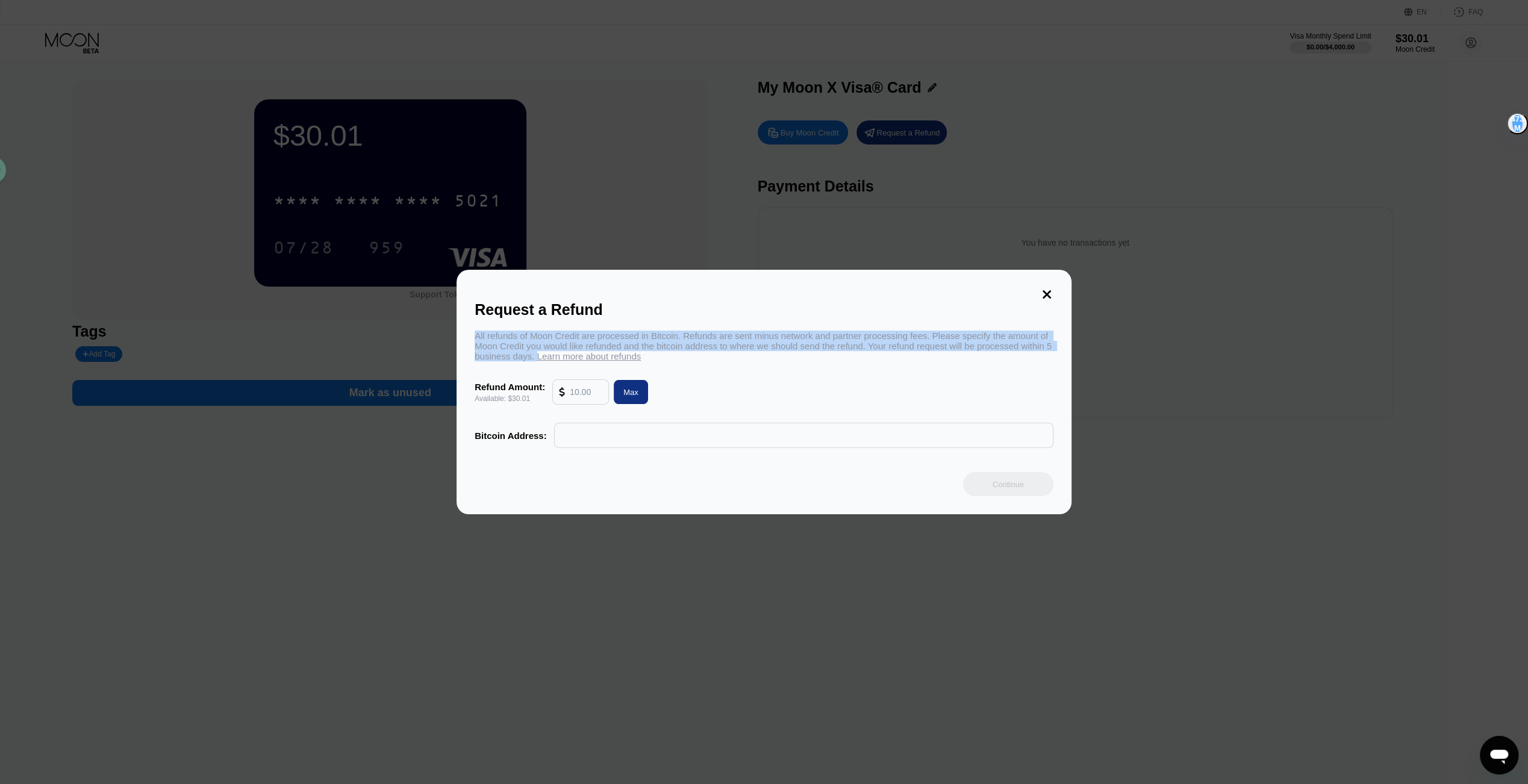
click at [756, 348] on div "All refunds of Moon Credit are processed in Bitcoin. Refunds are sent minus net…" at bounding box center [764, 345] width 579 height 31
click at [781, 322] on icon at bounding box center [774, 330] width 18 height 18
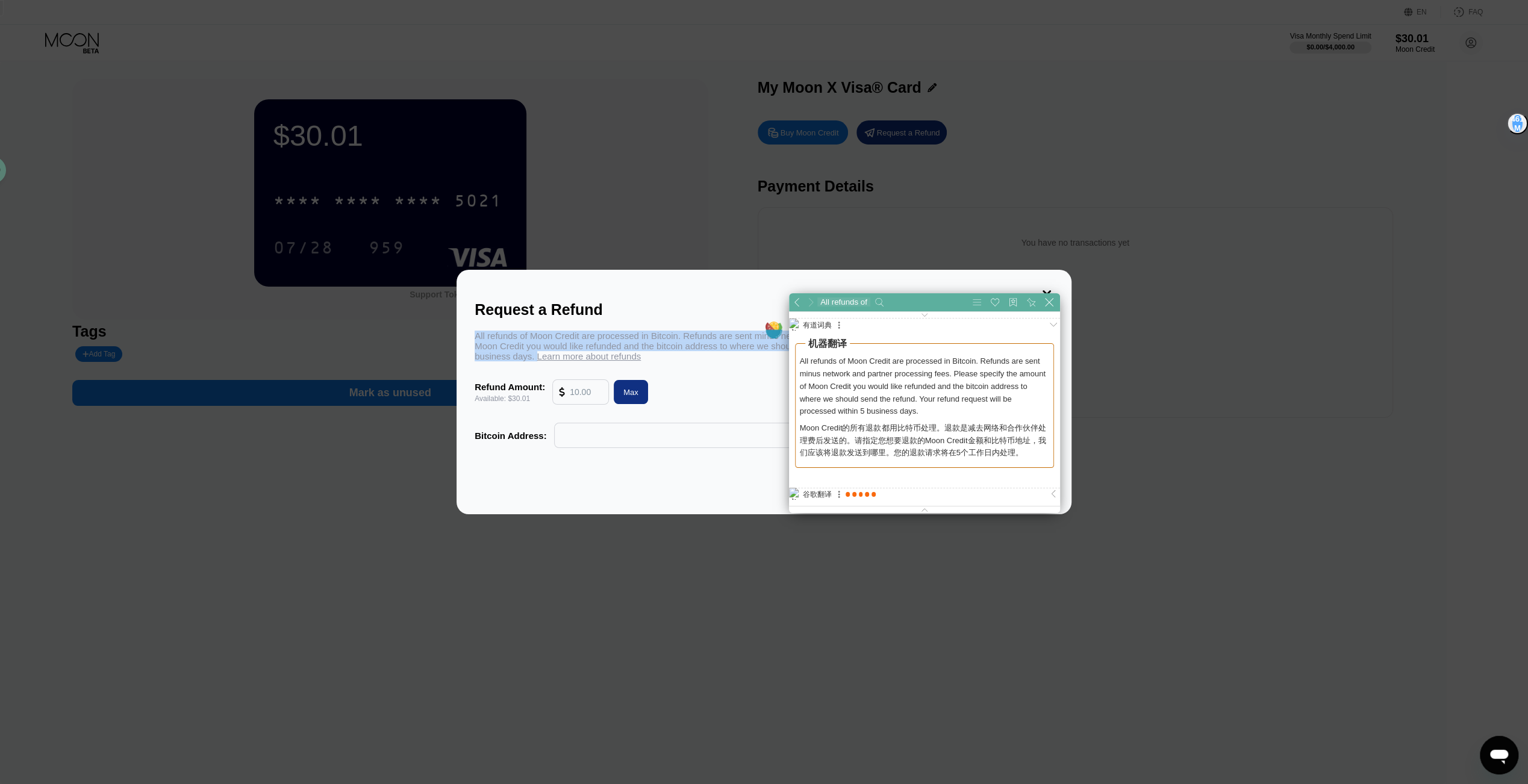
scroll to position [99, 381]
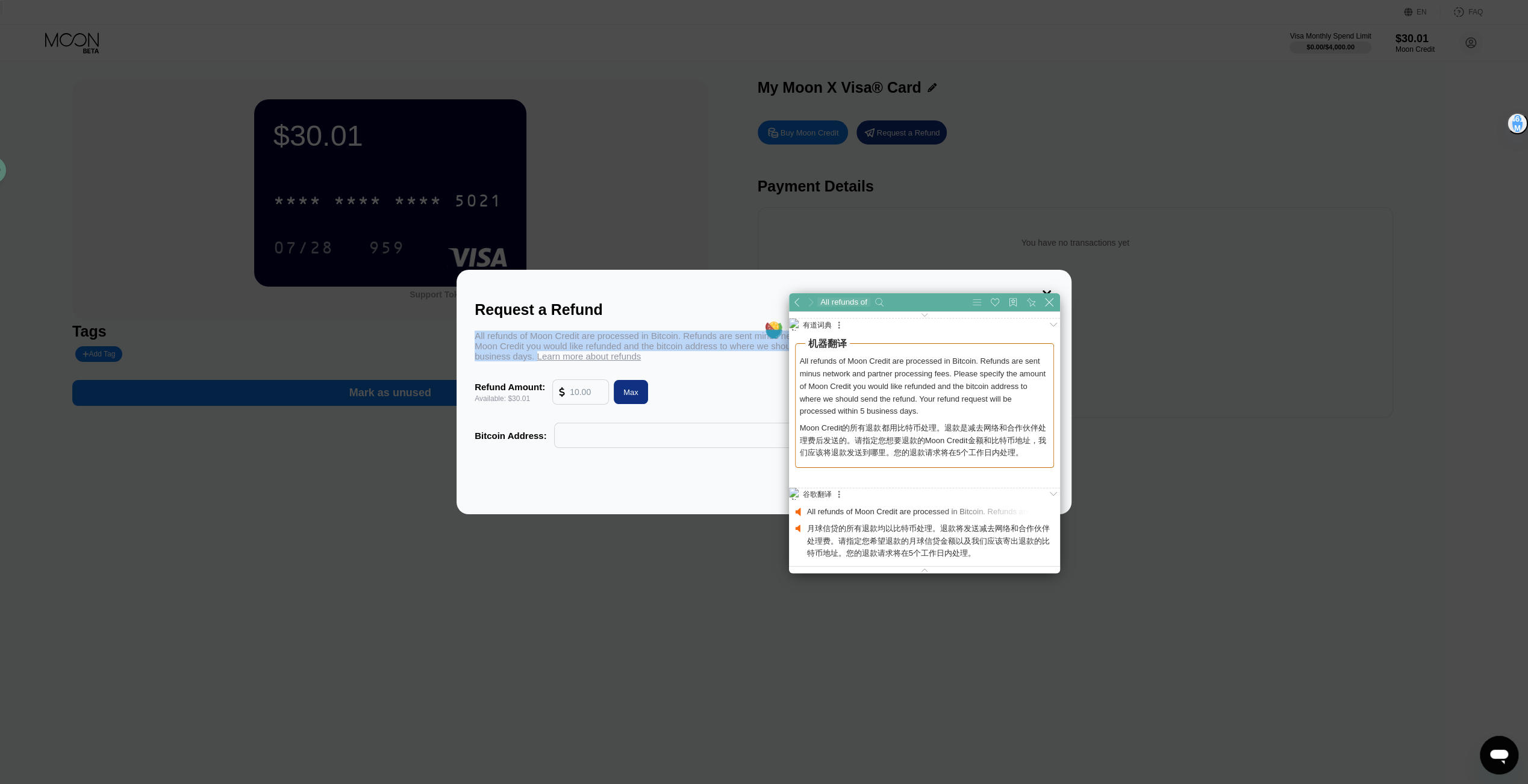
click at [727, 326] on div "Request a Refund All refunds of Moon Credit are processed in Bitcoin. Refunds a…" at bounding box center [764, 392] width 615 height 245
click at [1052, 288] on icon at bounding box center [1046, 294] width 13 height 13
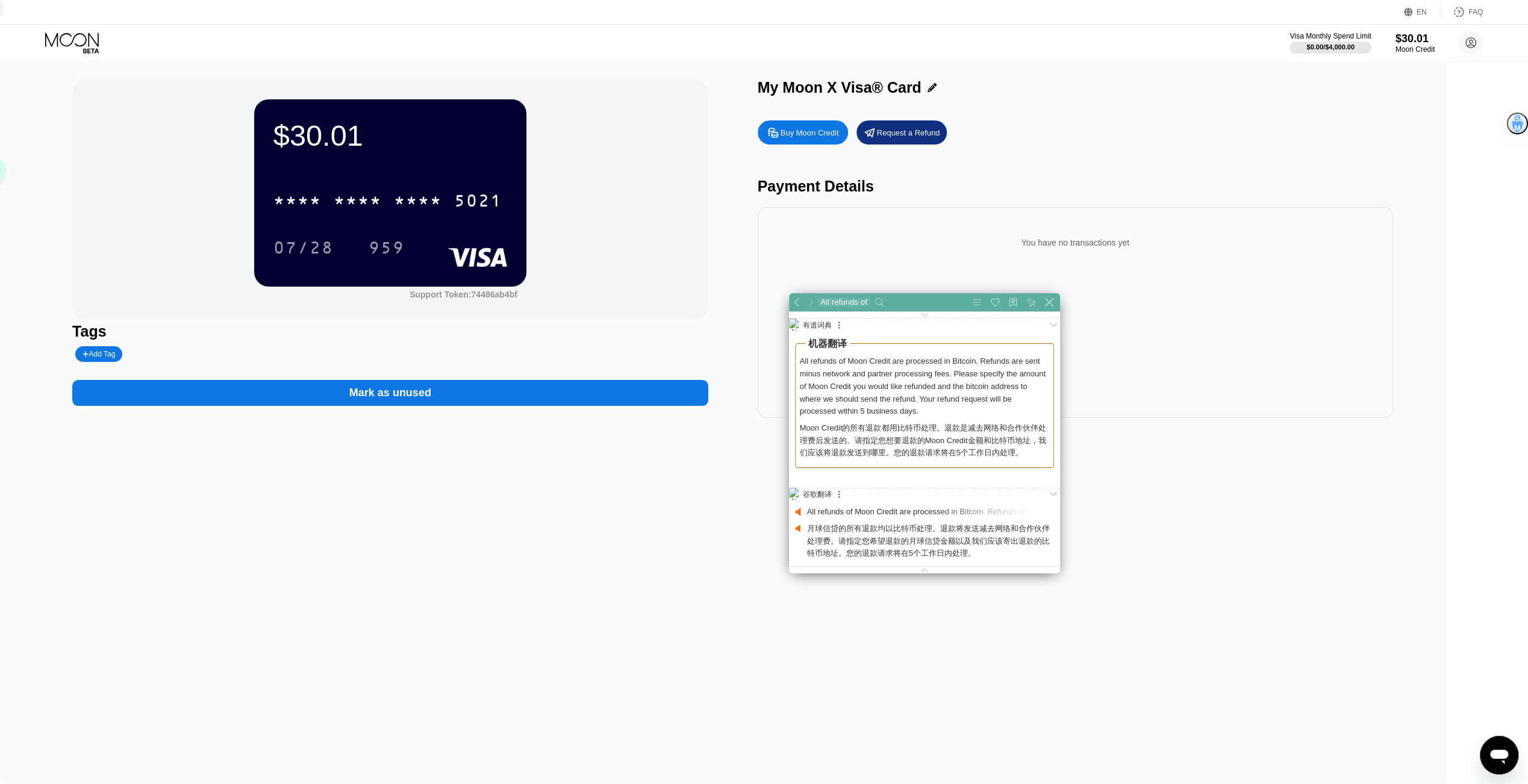
click at [1275, 317] on div "You have no transactions yet" at bounding box center [1075, 312] width 636 height 211
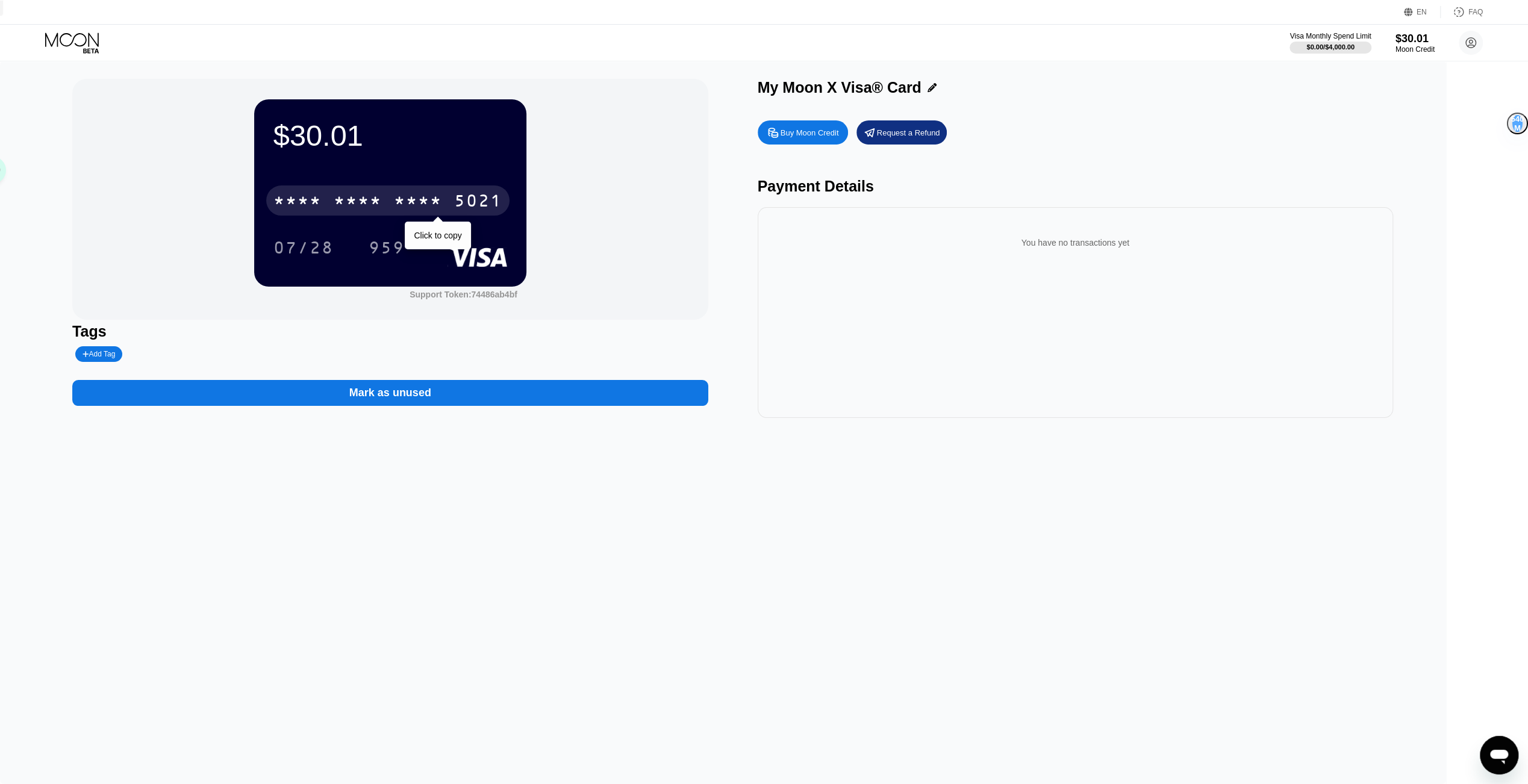
click at [442, 210] on div "* * * *" at bounding box center [418, 202] width 48 height 20
click at [940, 138] on div "Request a Refund" at bounding box center [908, 133] width 64 height 10
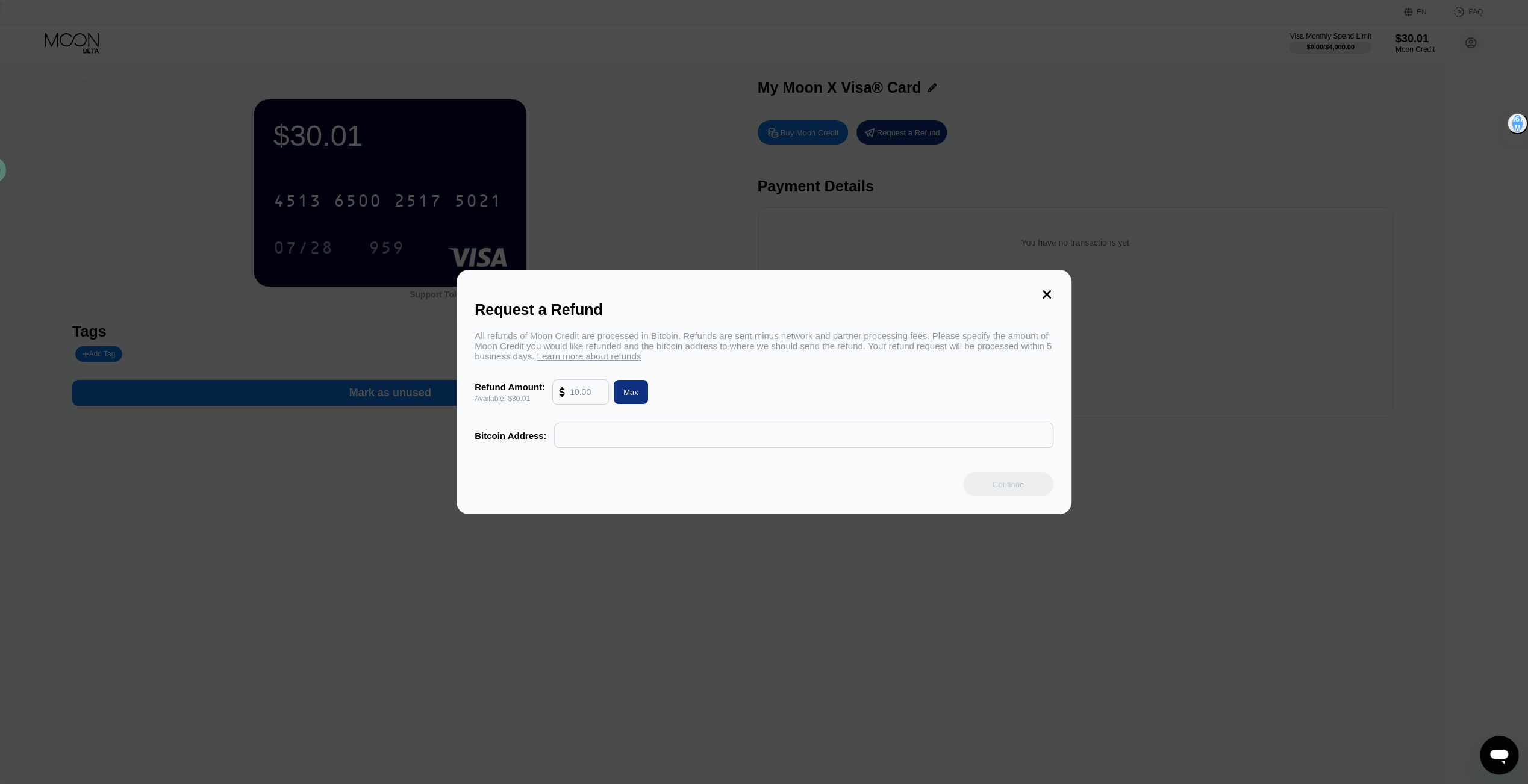
click at [570, 400] on input "text" at bounding box center [585, 392] width 32 height 24
click at [659, 388] on div "Refund Amount: Available: $30.01 Max" at bounding box center [764, 392] width 579 height 25
click at [636, 398] on div "Max" at bounding box center [630, 392] width 15 height 10
type input "30.01"
click at [1043, 288] on icon at bounding box center [1046, 294] width 13 height 13
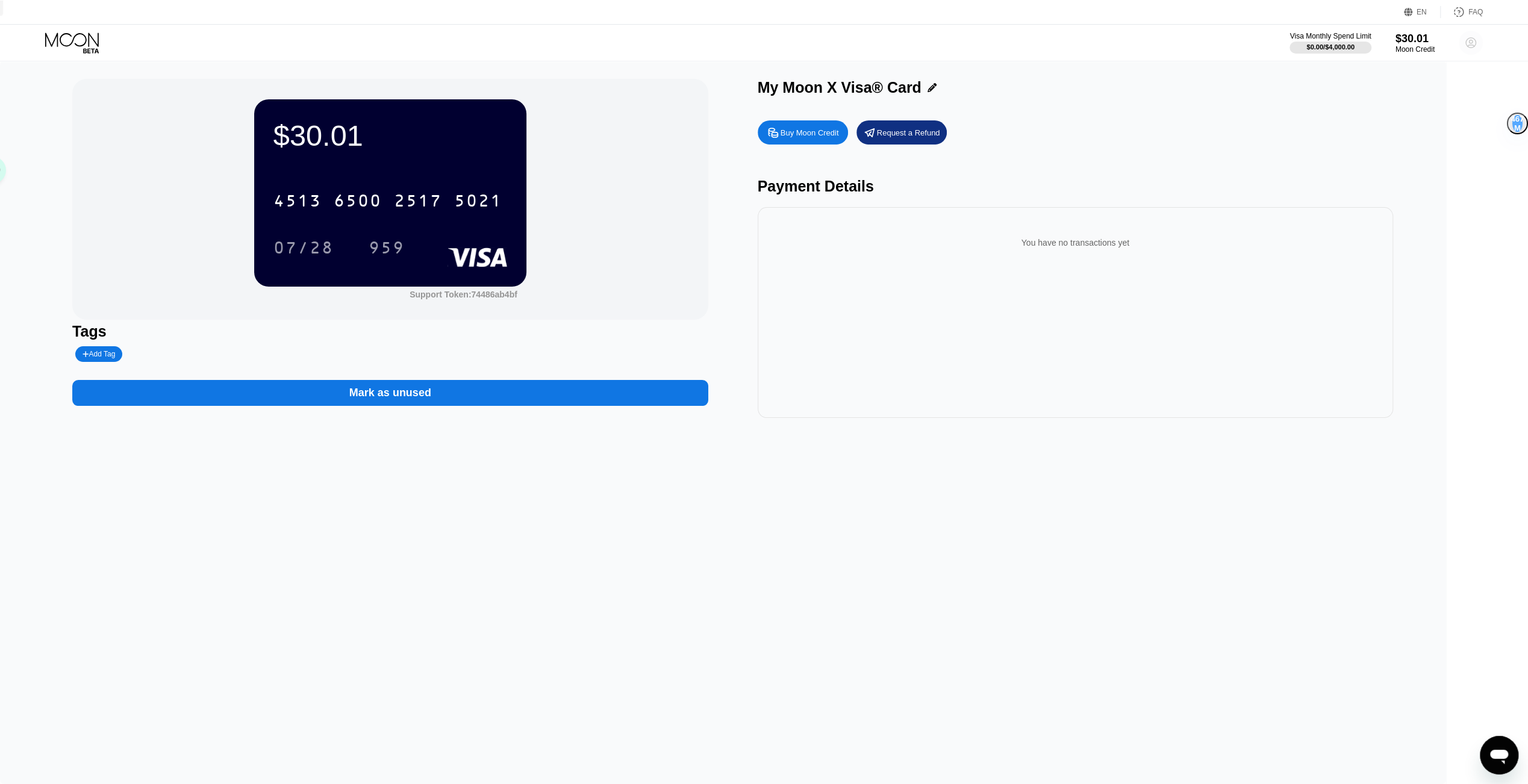
click at [1477, 49] on circle at bounding box center [1471, 42] width 24 height 24
click at [1407, 148] on div "Settings" at bounding box center [1395, 151] width 31 height 9
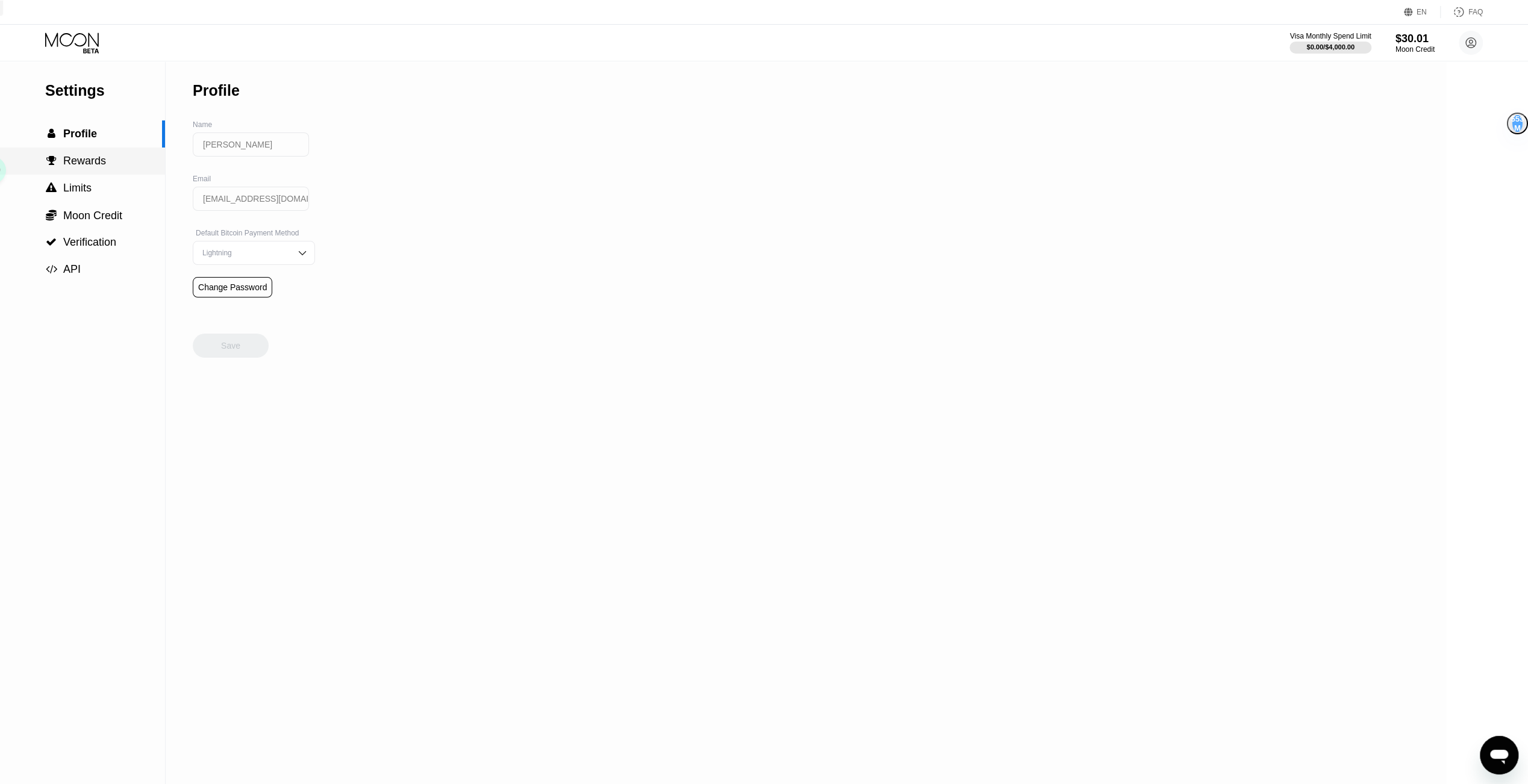
click at [111, 159] on div " Rewards" at bounding box center [82, 161] width 165 height 13
click at [115, 198] on div " Limits" at bounding box center [82, 188] width 165 height 27
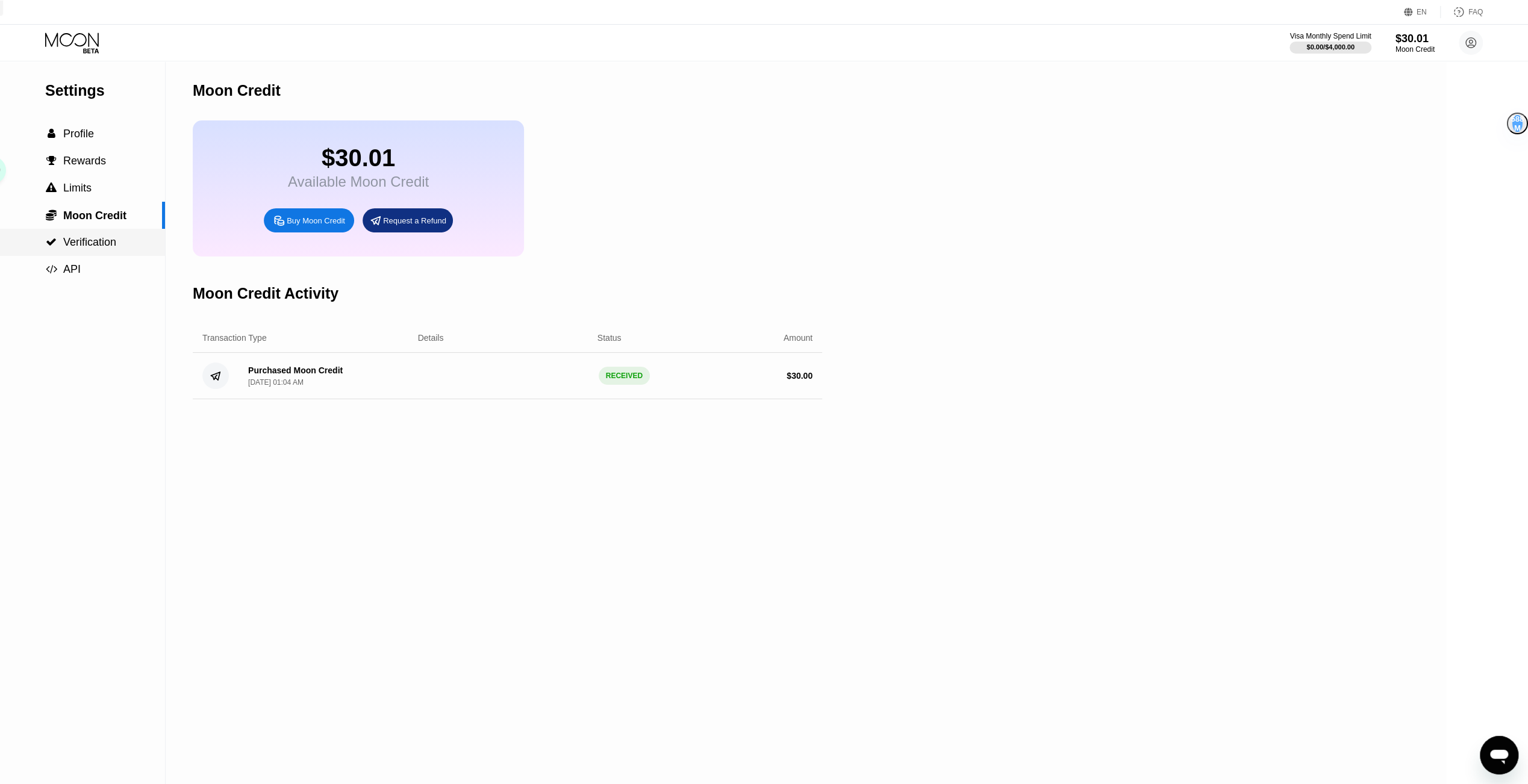
click at [104, 247] on span "Verification" at bounding box center [90, 242] width 53 height 12
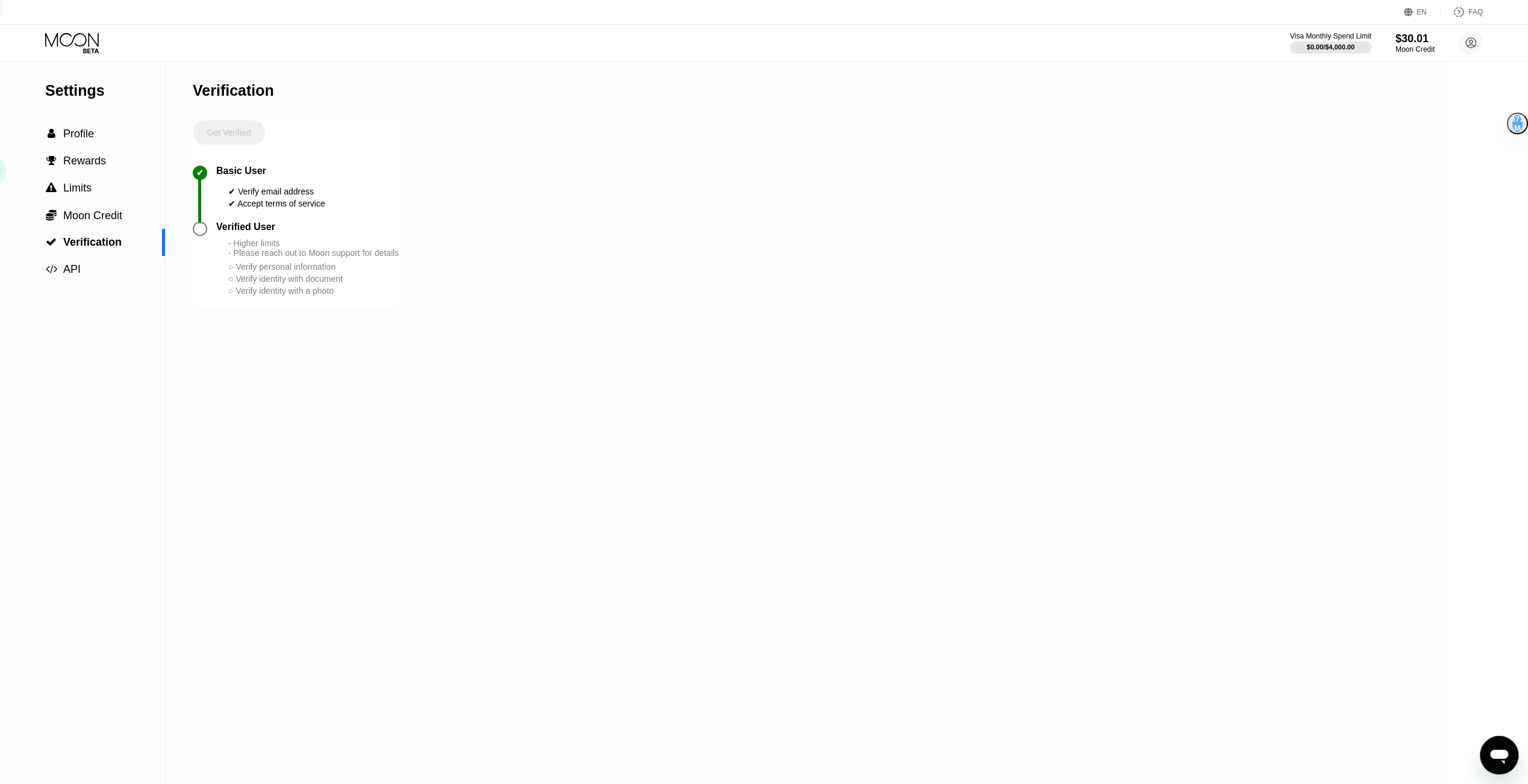
drag, startPoint x: 378, startPoint y: 313, endPoint x: 224, endPoint y: 253, distance: 165.3
click at [224, 253] on div "Verified User - Higher limits - Please reach out to Moon support for details ○ …" at bounding box center [308, 259] width 183 height 75
drag, startPoint x: 221, startPoint y: 239, endPoint x: 369, endPoint y: 320, distance: 168.7
click at [369, 309] on div "Verified User - Higher limits - Please reach out to Moon support for details ○ …" at bounding box center [296, 264] width 206 height 87
click at [390, 298] on circle at bounding box center [387, 299] width 9 height 9
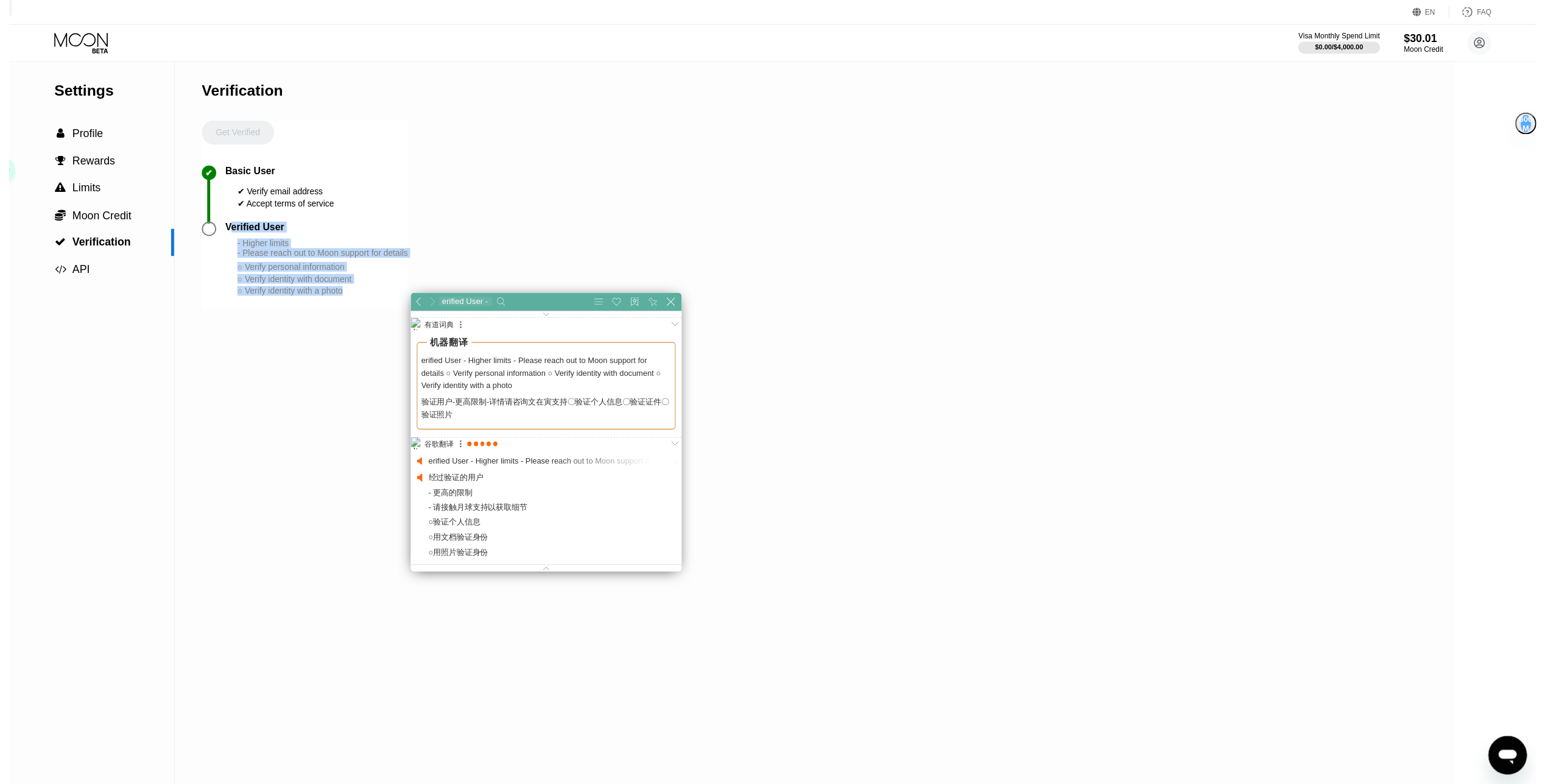
scroll to position [175, 386]
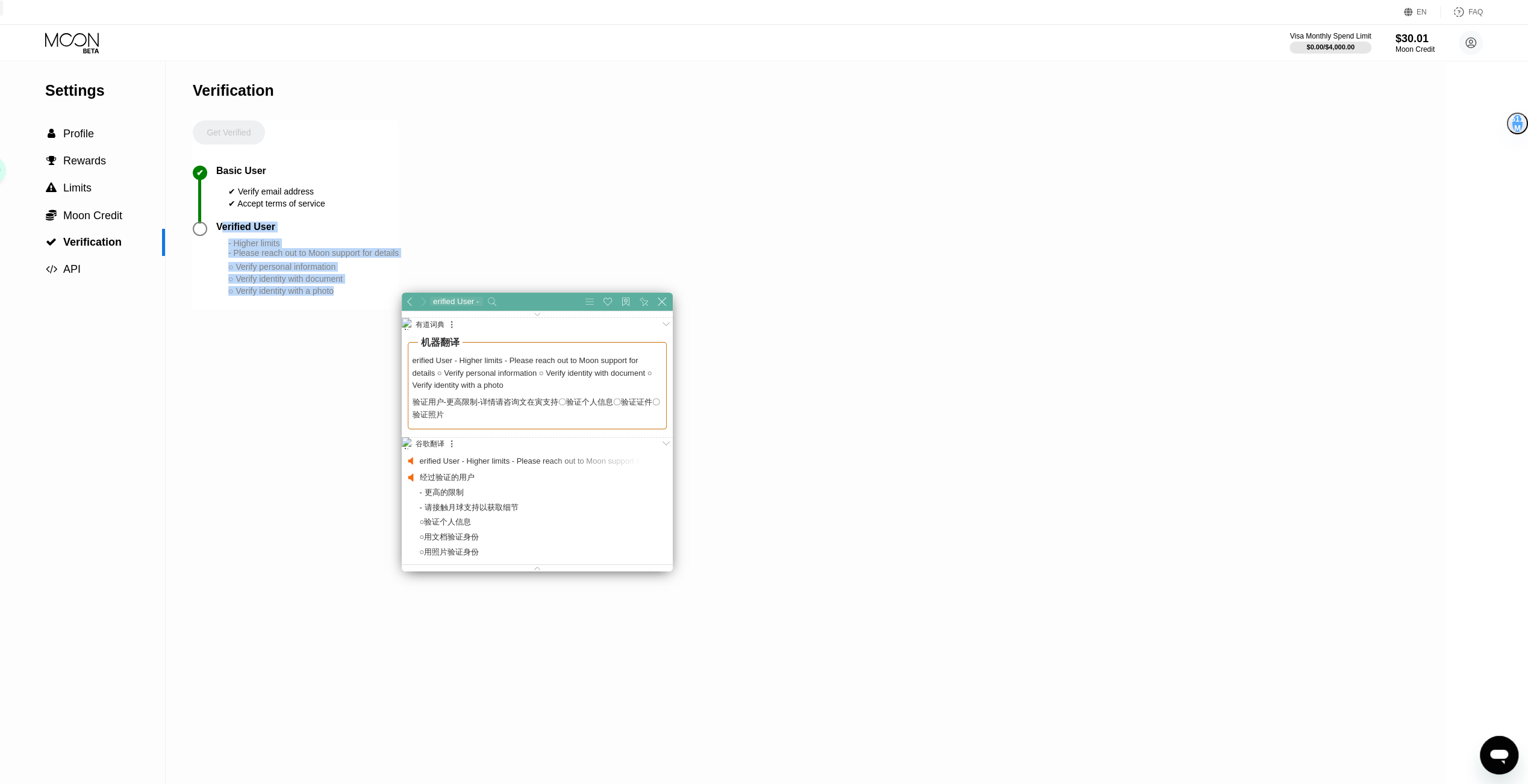
click at [291, 296] on div "○ Verify identity with a photo" at bounding box center [313, 291] width 170 height 9
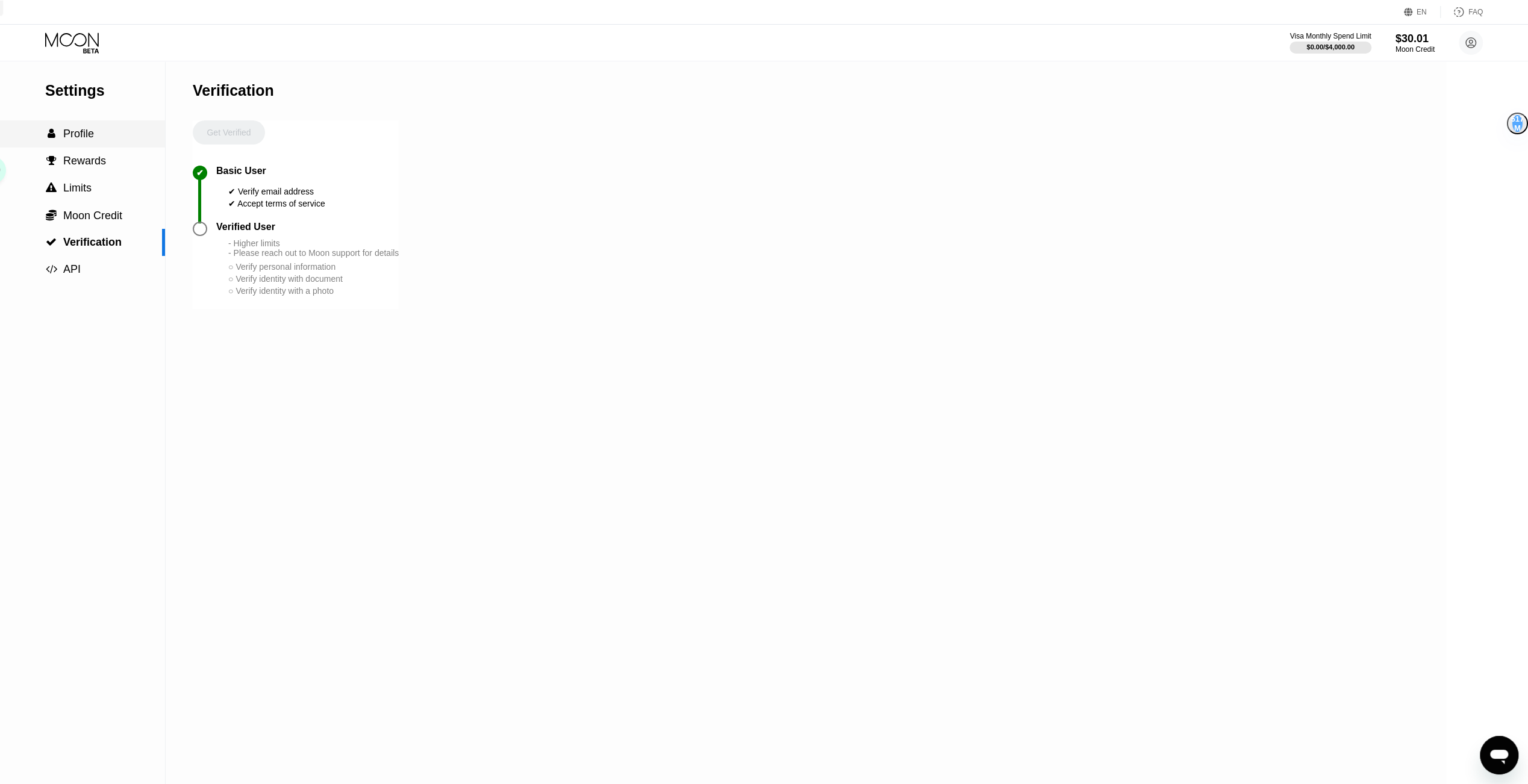
drag, startPoint x: 116, startPoint y: 124, endPoint x: 111, endPoint y: 131, distance: 8.6
click at [117, 124] on div " Profile" at bounding box center [82, 133] width 165 height 27
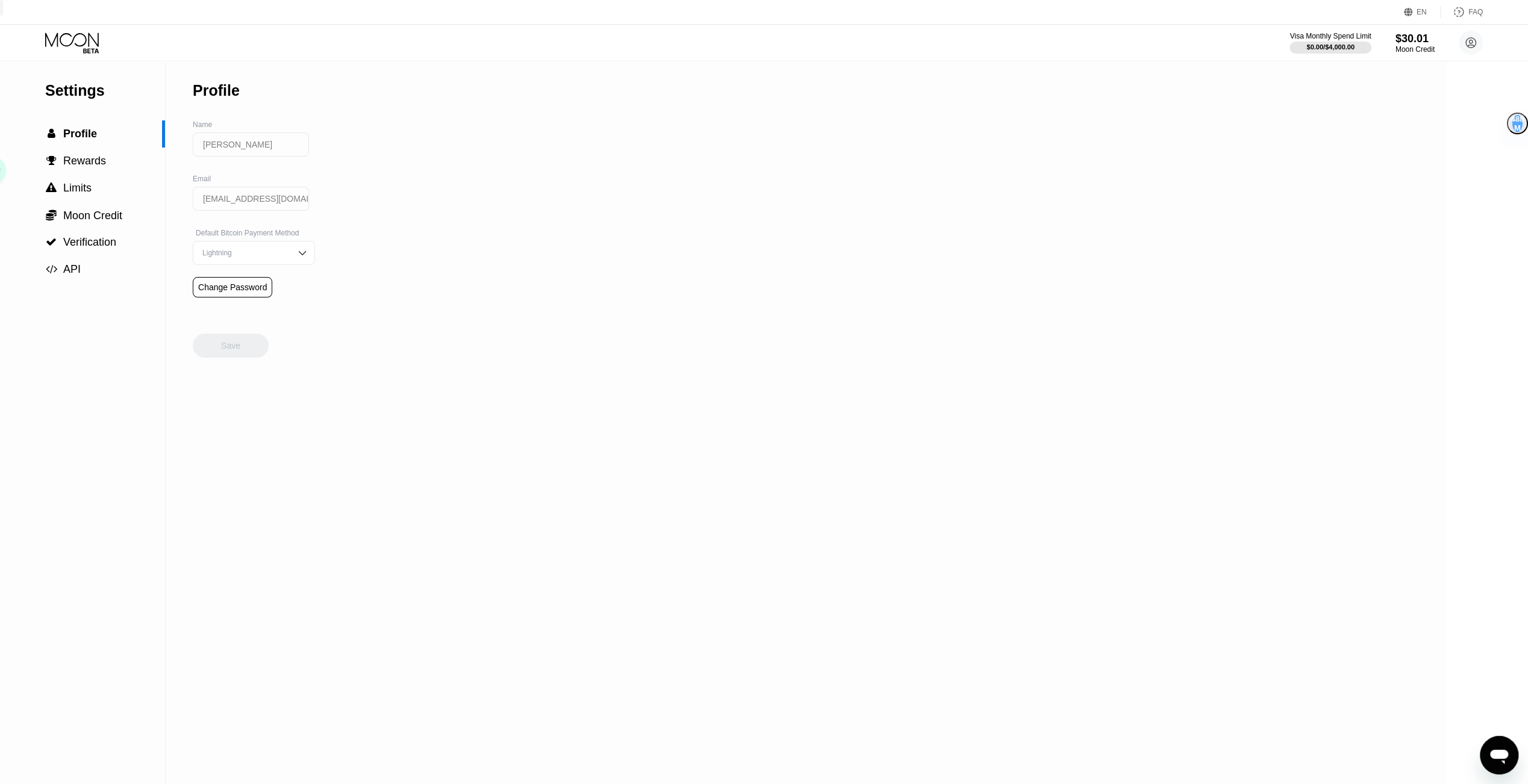
click at [39, 31] on div "Visa Monthly Spend Limit $0.00 / $4,000.00 $30.01 Moon Credit 杨桐 zhnsqyt@gmail.…" at bounding box center [764, 42] width 1528 height 36
click at [80, 46] on icon at bounding box center [72, 39] width 53 height 14
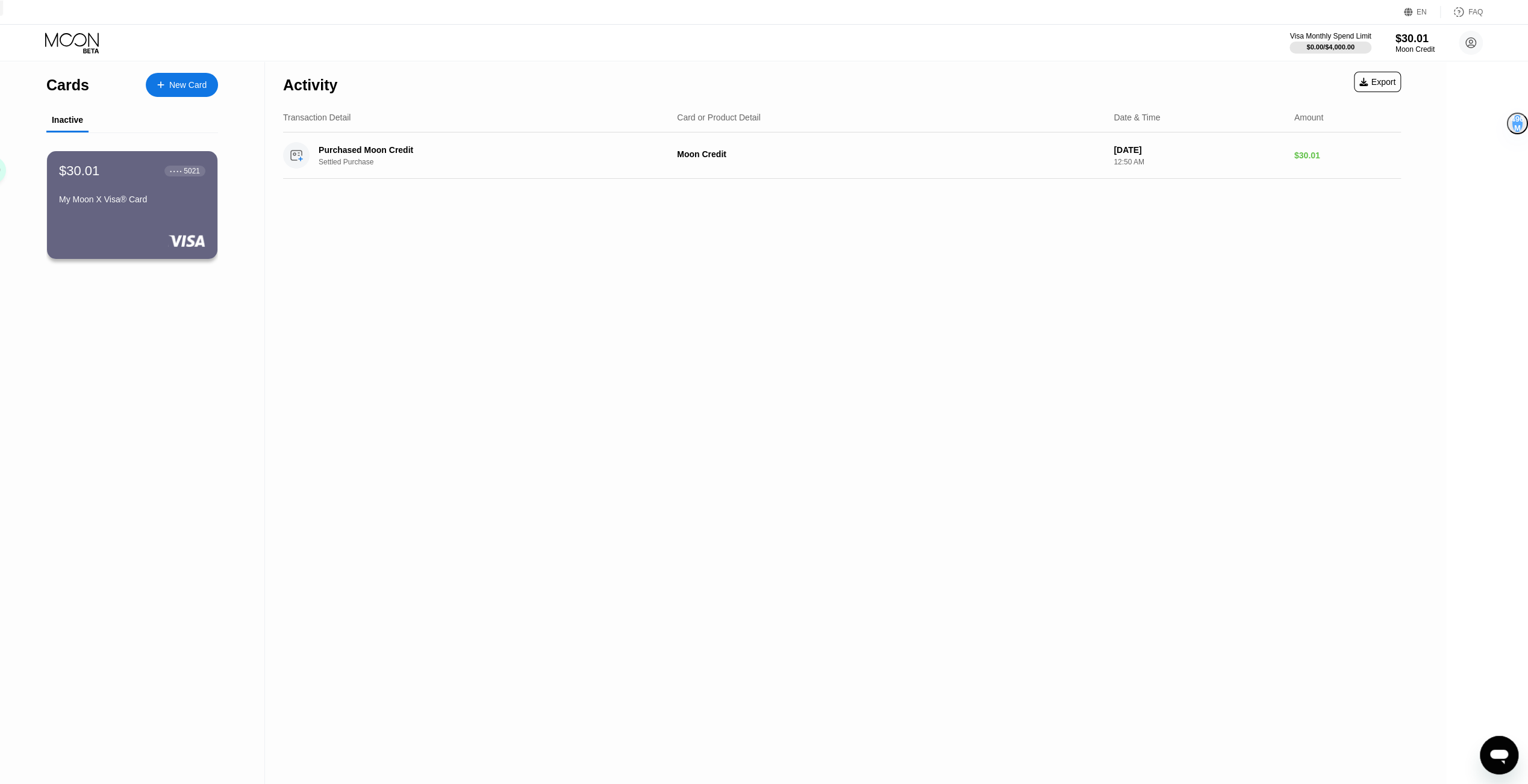
click at [79, 94] on div "Cards New Card" at bounding box center [132, 82] width 172 height 42
click at [81, 84] on div "Cards" at bounding box center [67, 85] width 42 height 17
click at [187, 86] on div "New Card" at bounding box center [188, 85] width 38 height 10
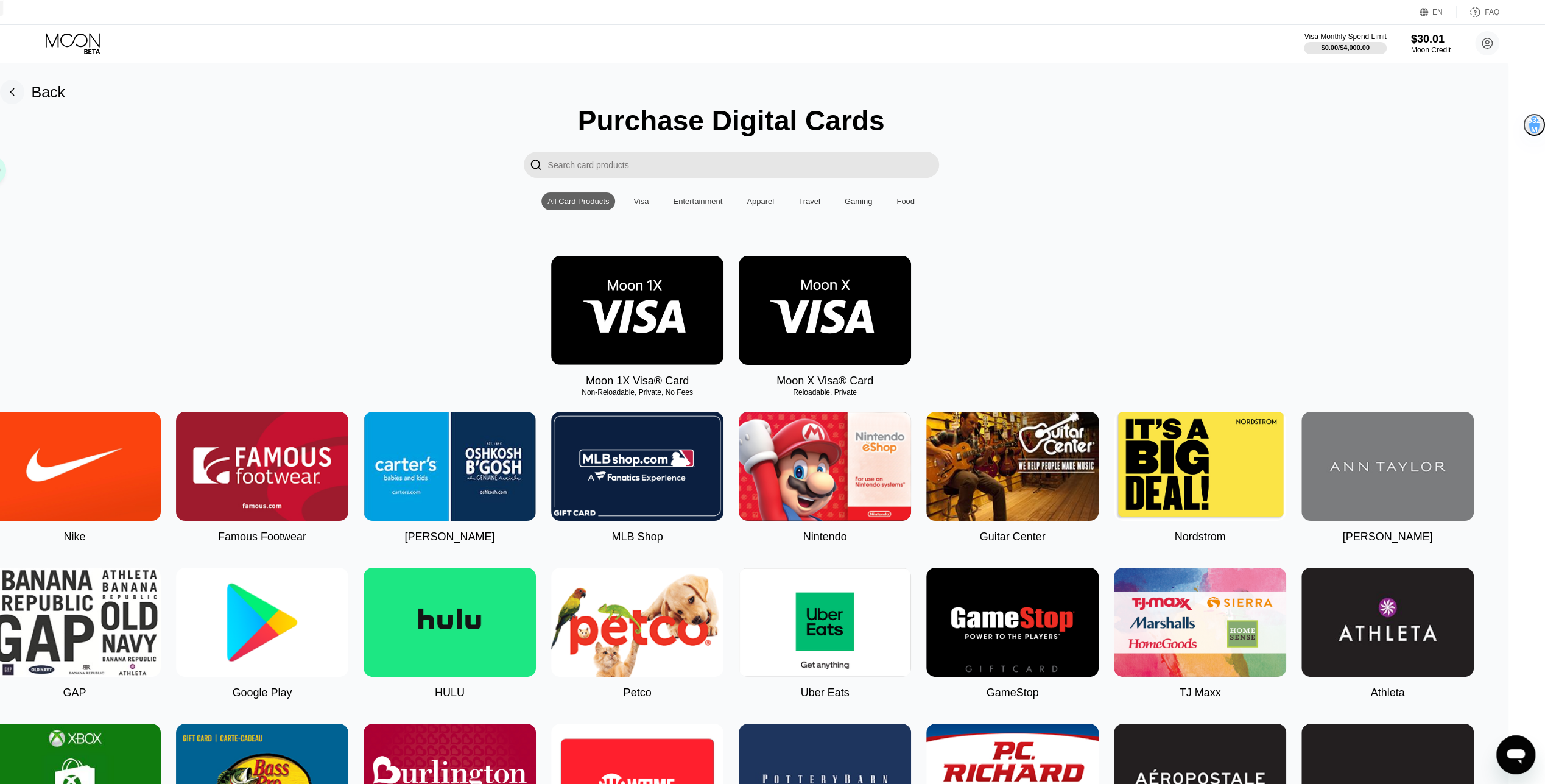
click at [815, 318] on img at bounding box center [824, 309] width 172 height 109
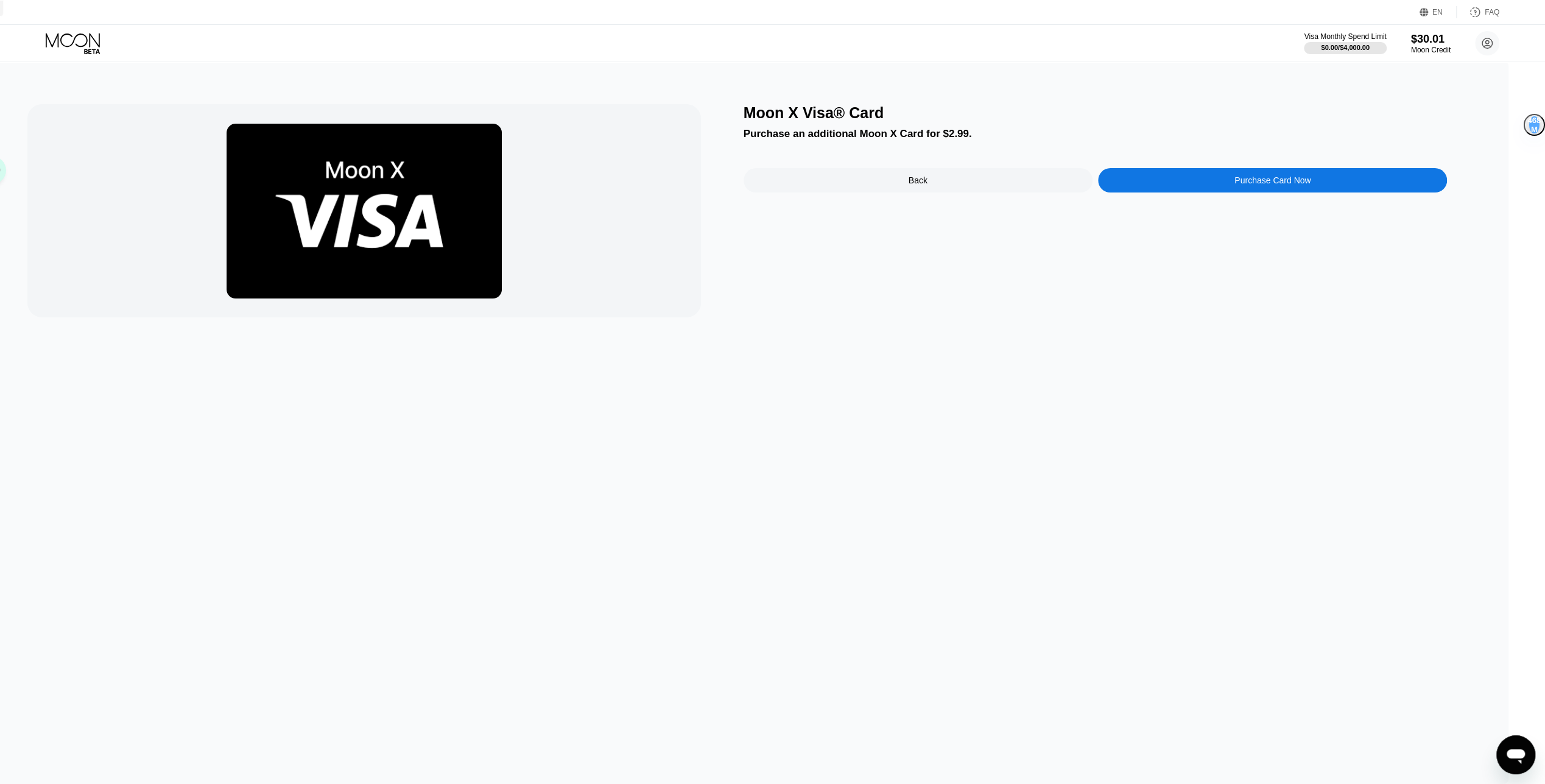
click at [1281, 183] on div "Purchase Card Now" at bounding box center [1273, 180] width 76 height 10
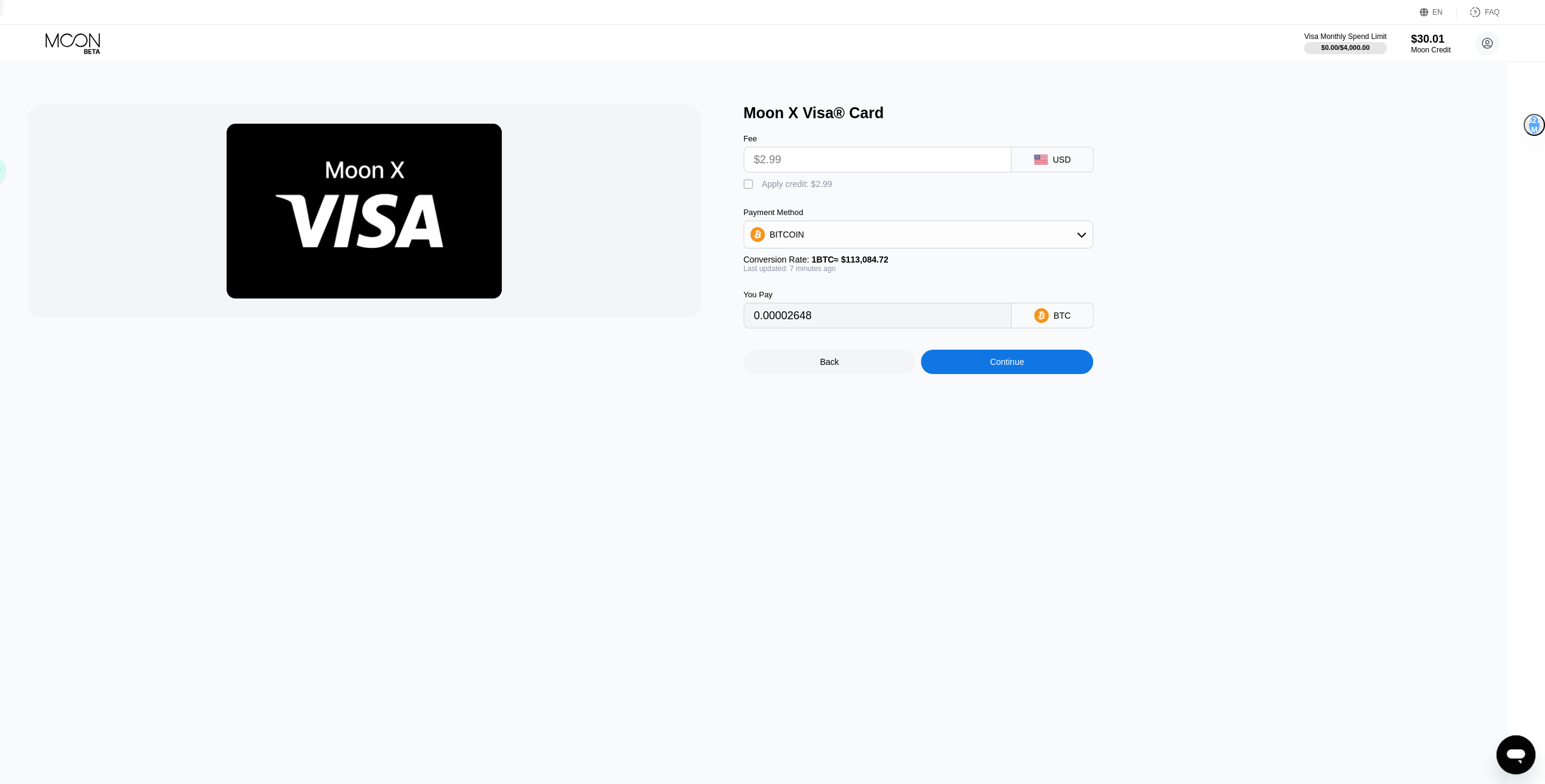
click at [1001, 169] on input "$2.99" at bounding box center [878, 159] width 248 height 25
click at [1059, 247] on div "BITCOIN" at bounding box center [918, 234] width 348 height 25
click at [834, 296] on span "USDT on TRON" at bounding box center [804, 294] width 62 height 10
type input "3.02"
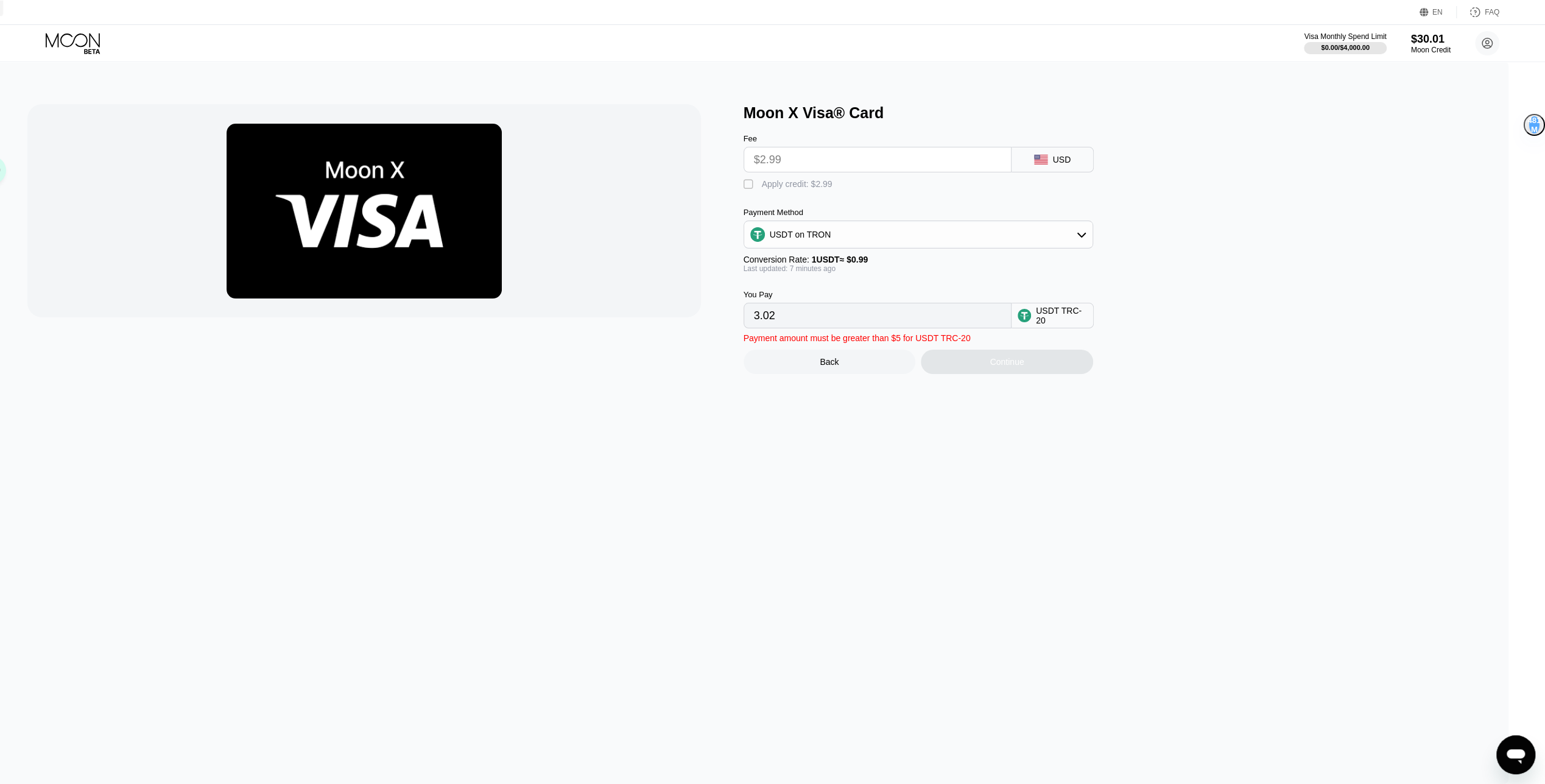
click at [882, 371] on div "Back" at bounding box center [829, 362] width 172 height 25
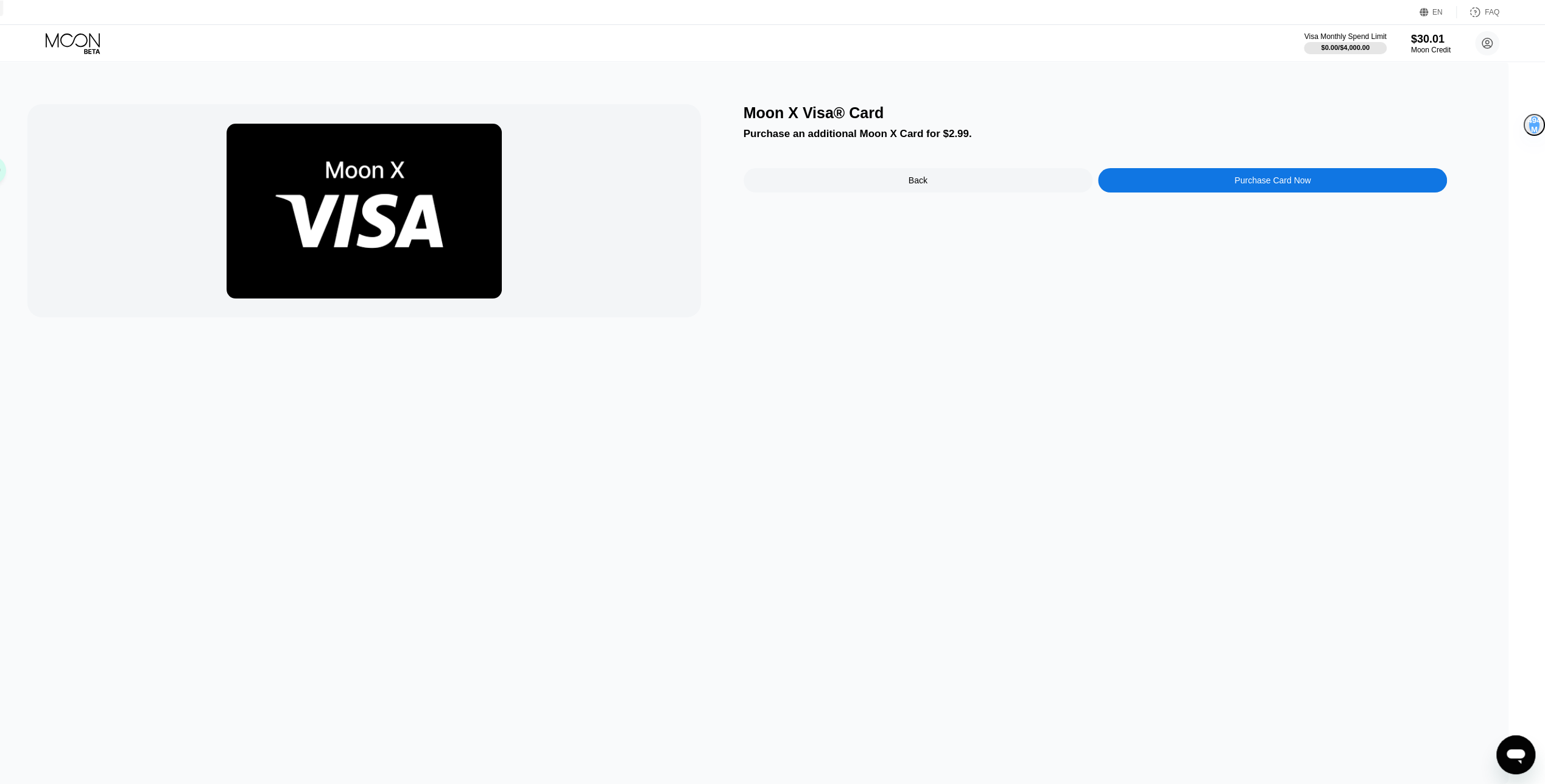
click at [949, 191] on div "Back" at bounding box center [918, 180] width 349 height 25
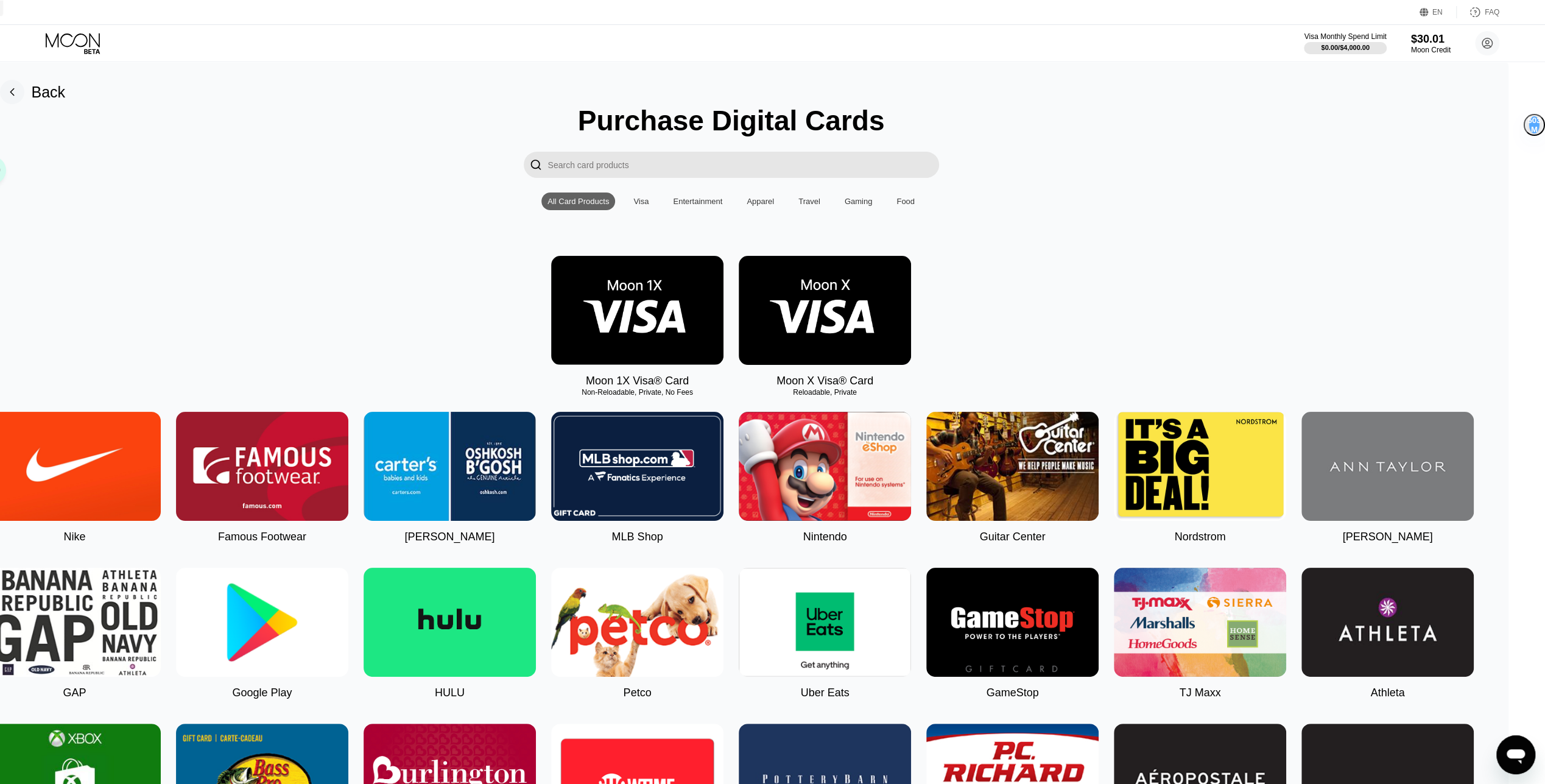
click at [896, 291] on img at bounding box center [824, 309] width 172 height 109
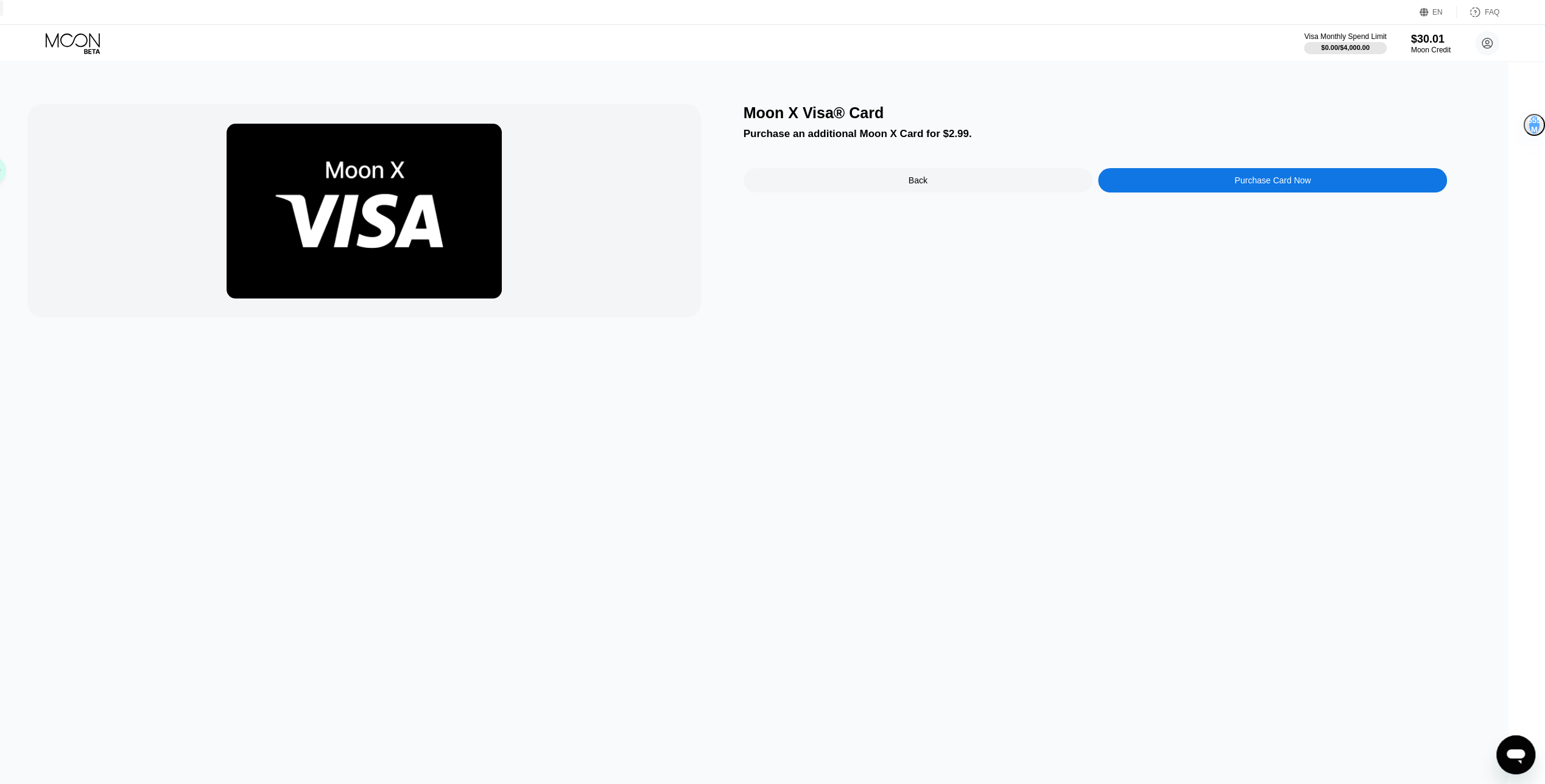
click at [866, 135] on div "Purchase an additional Moon X Card for $2.99." at bounding box center [1095, 133] width 704 height 12
click at [867, 136] on div "Purchase an additional Moon X Card for $2.99." at bounding box center [1095, 133] width 704 height 12
click at [867, 136] on div "Purchase an additional Moon X Card for $2.99." at bounding box center [1095, 133] width 704 height 12
click at [878, 123] on icon at bounding box center [885, 122] width 17 height 9
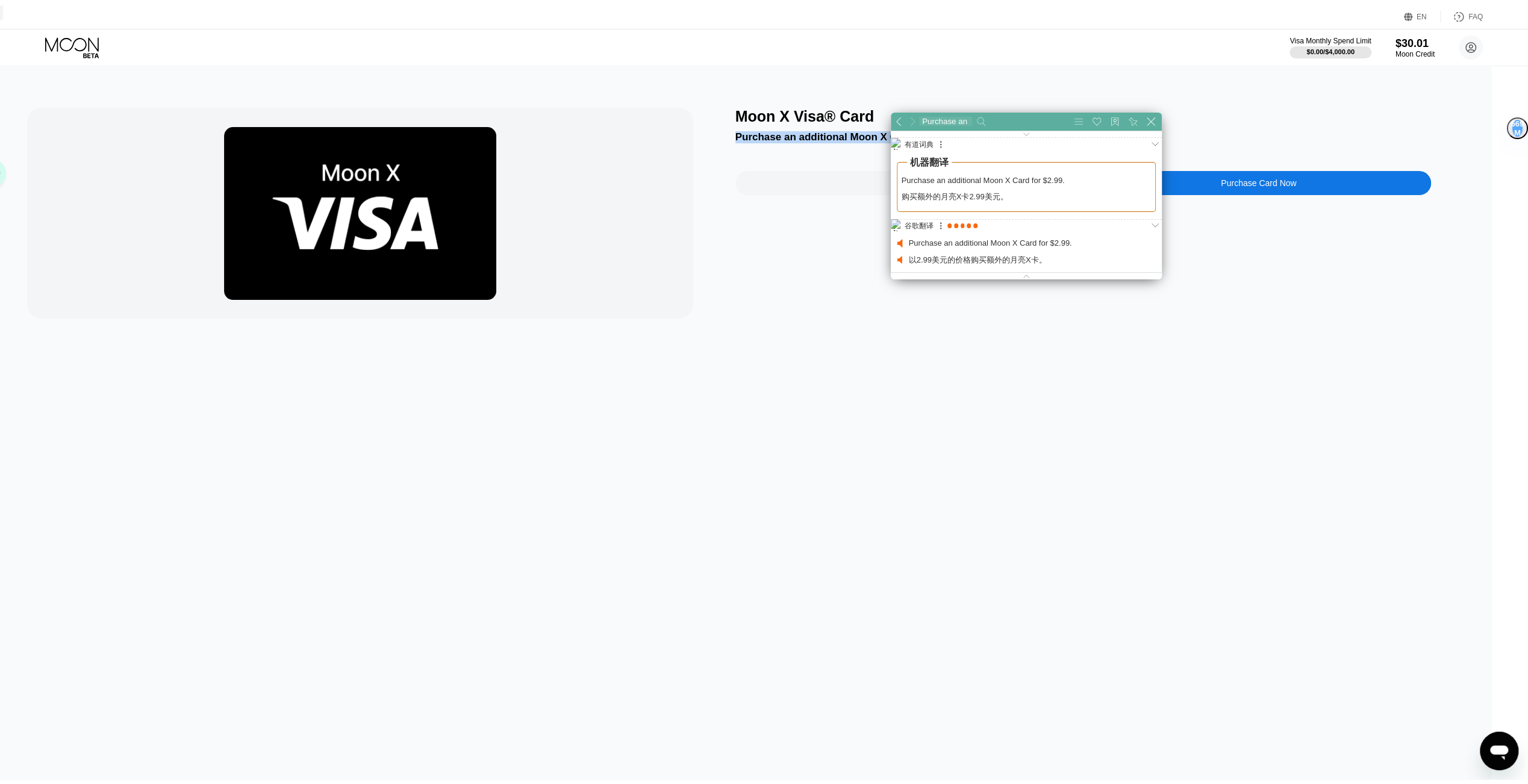
scroll to position [61, 381]
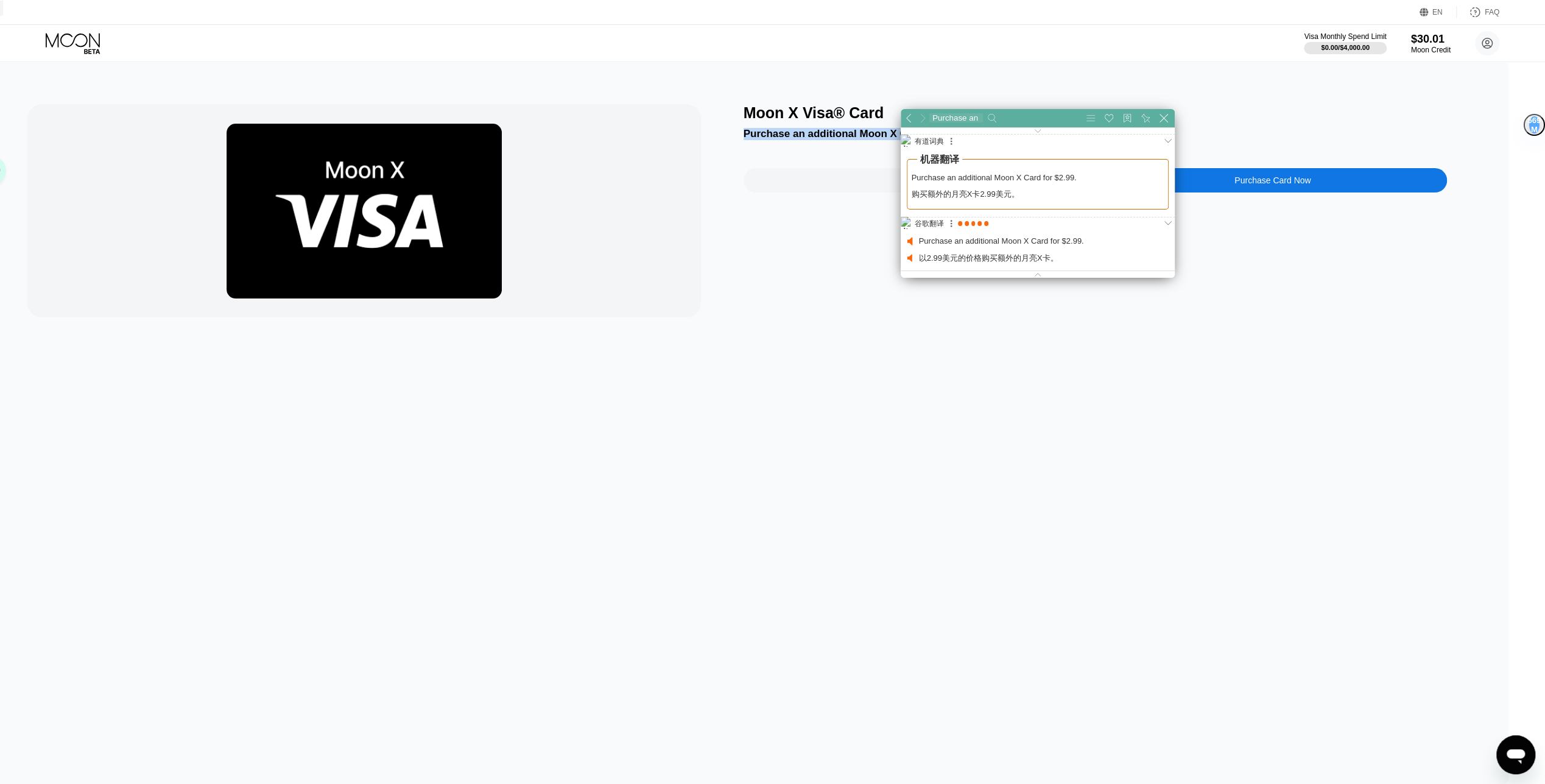
click at [840, 140] on div "Purchase an additional Moon X Card for $2.99." at bounding box center [1095, 133] width 704 height 12
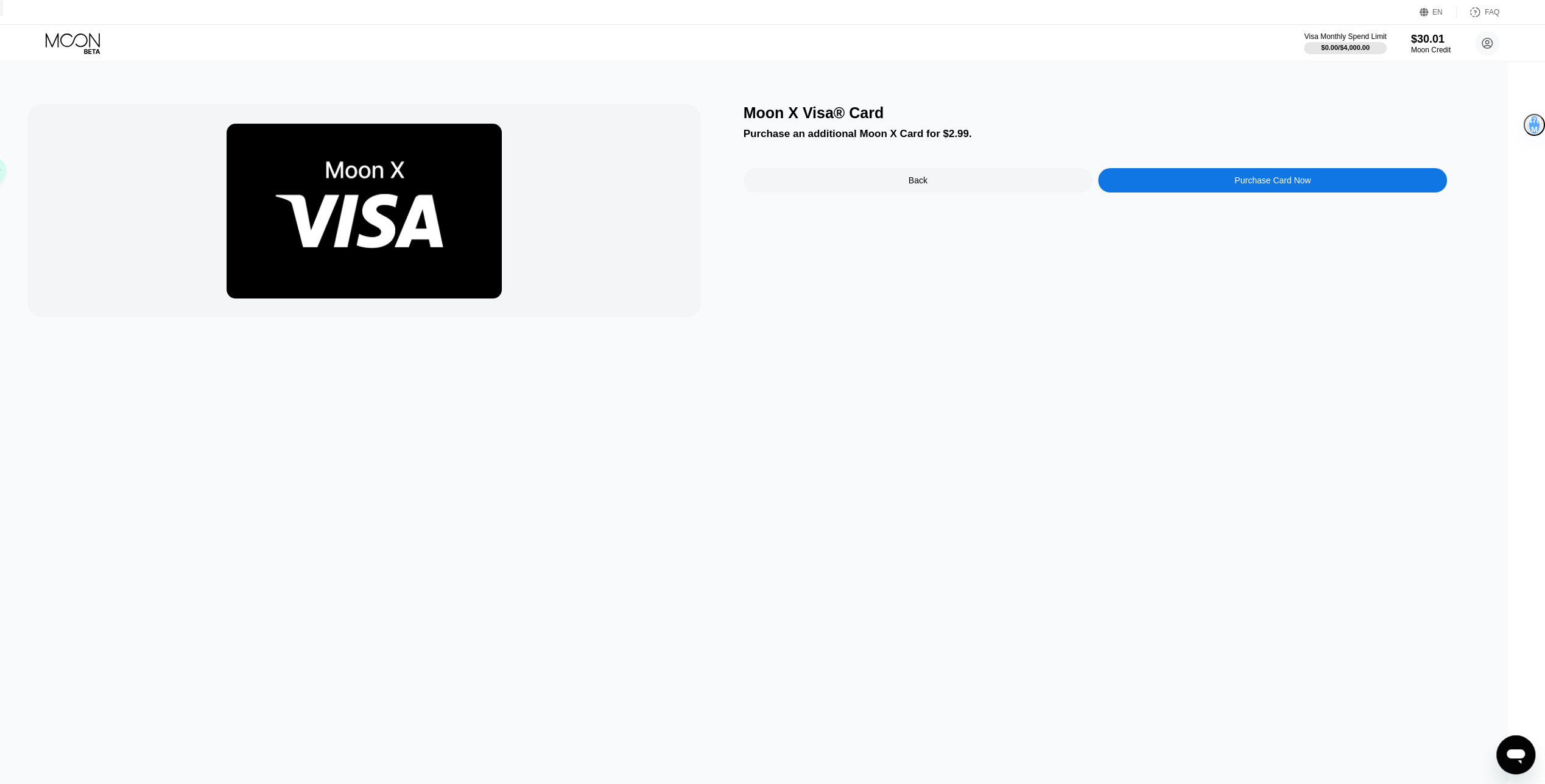
drag, startPoint x: 871, startPoint y: 194, endPoint x: 761, endPoint y: 193, distance: 110.0
click at [871, 193] on div "Back" at bounding box center [918, 180] width 349 height 25
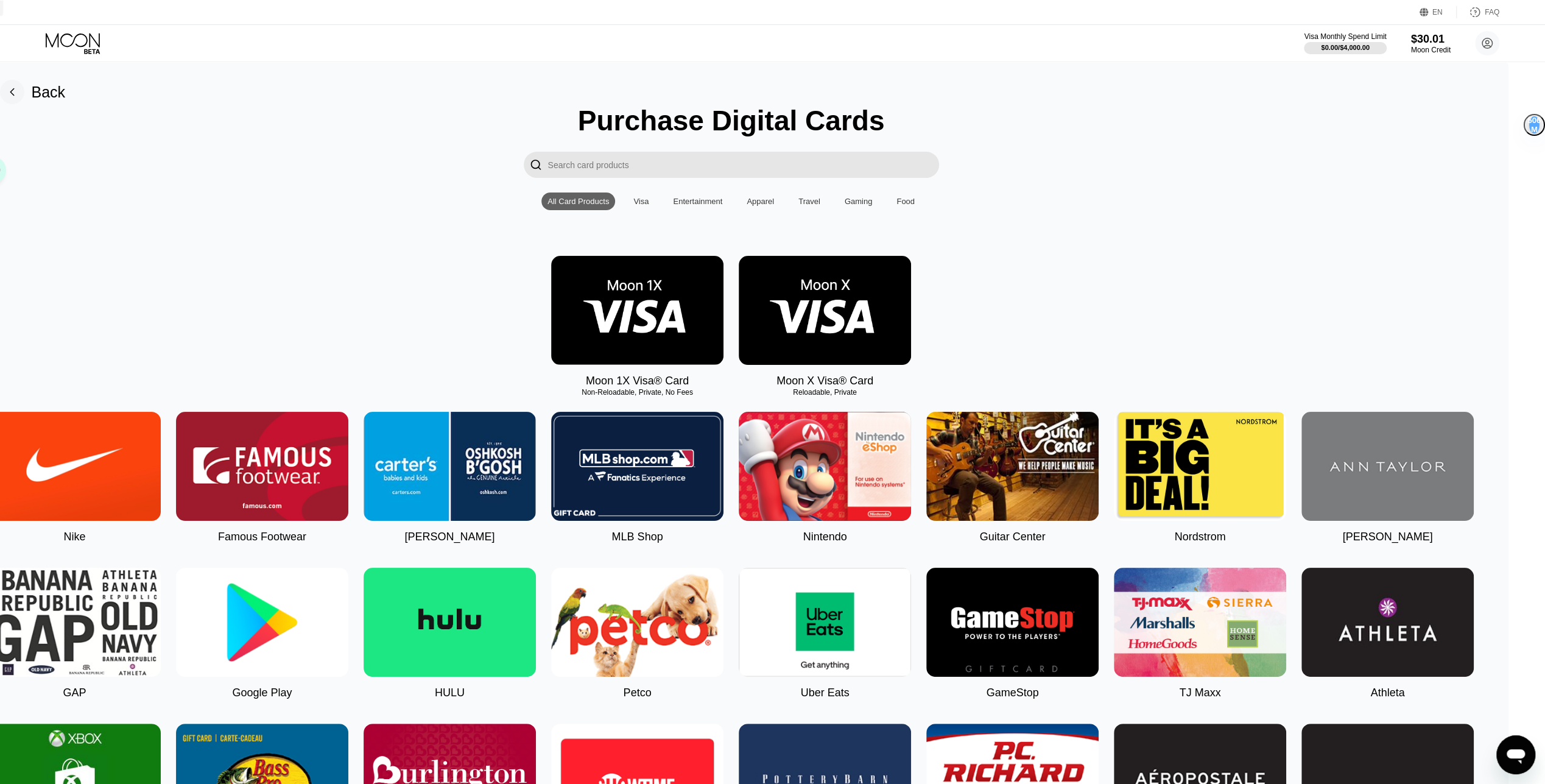
click at [25, 80] on icon at bounding box center [12, 92] width 25 height 25
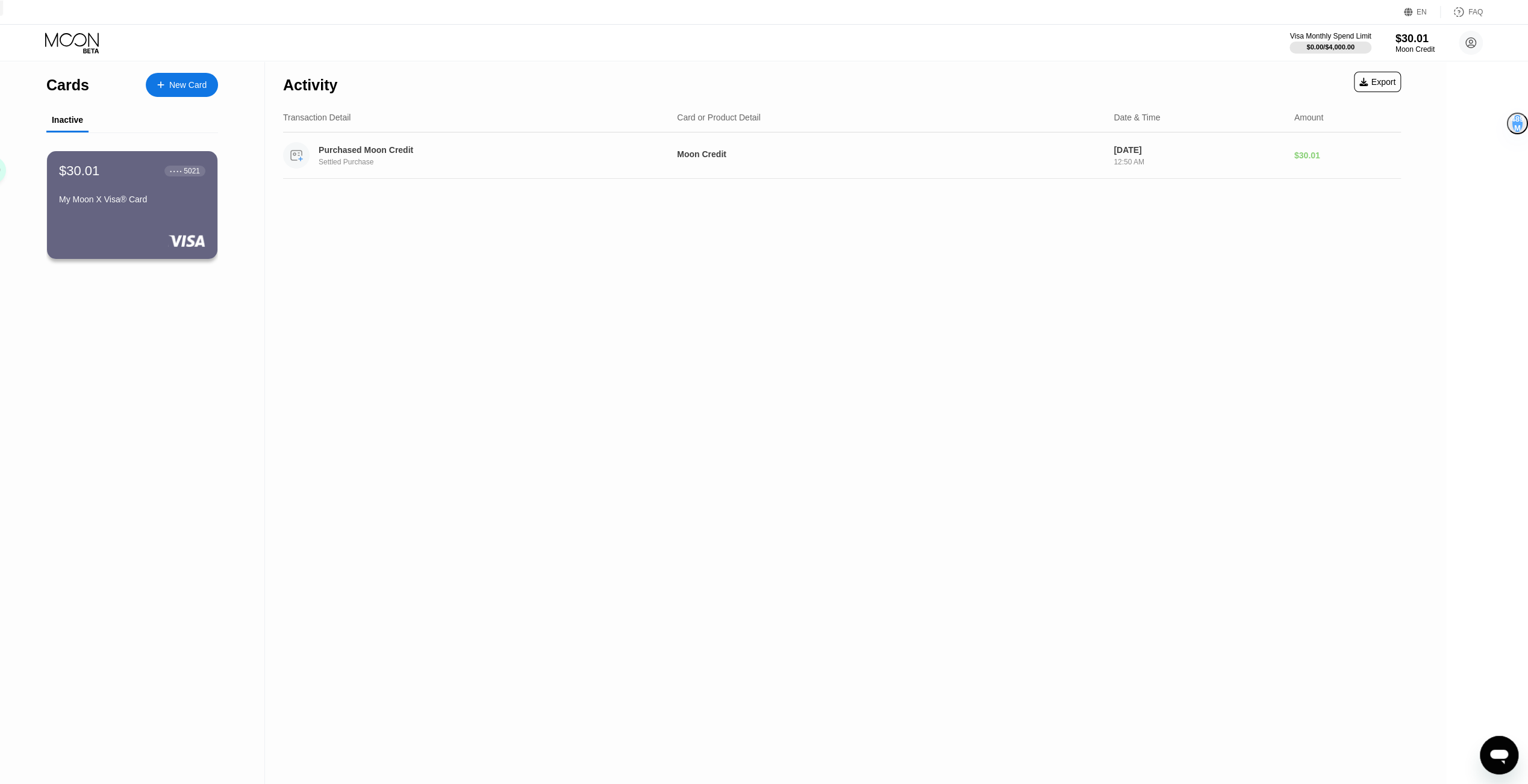
click at [1388, 160] on div "$30.01" at bounding box center [1347, 155] width 107 height 9
click at [667, 159] on div "Purchased Moon Credit Settled Purchase" at bounding box center [476, 155] width 385 height 27
click at [341, 149] on div "Purchased Moon Credit" at bounding box center [480, 150] width 322 height 9
click at [757, 157] on div "Moon Credit" at bounding box center [891, 154] width 427 height 9
click at [758, 157] on div "Moon Credit" at bounding box center [891, 154] width 427 height 9
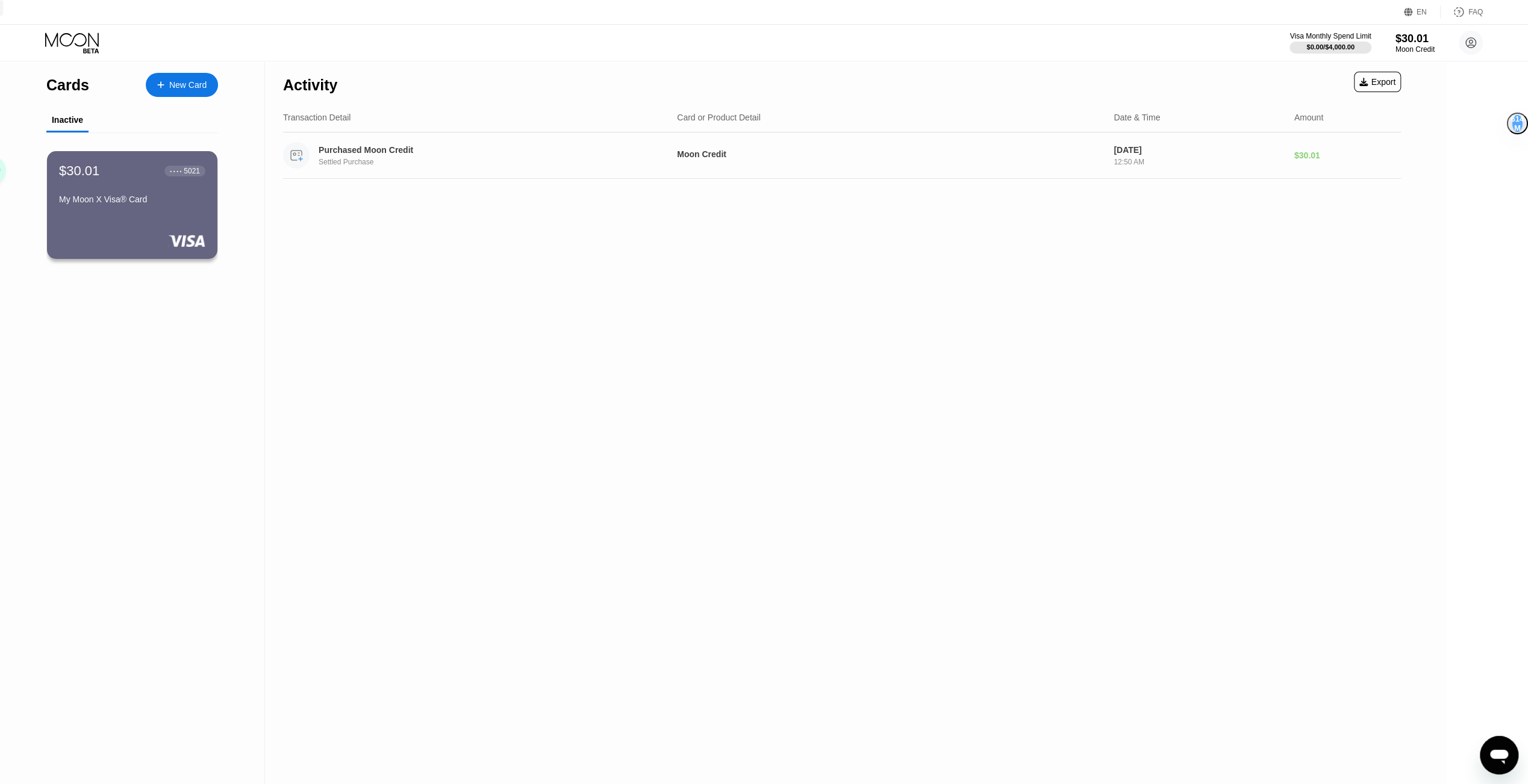
click at [1022, 159] on div "Moon Credit" at bounding box center [891, 154] width 427 height 9
click at [1021, 159] on div "Moon Credit" at bounding box center [891, 154] width 427 height 9
click at [311, 157] on div "Purchased Moon Credit Settled Purchase" at bounding box center [476, 155] width 385 height 27
click at [305, 155] on circle at bounding box center [297, 155] width 27 height 27
drag, startPoint x: 292, startPoint y: 165, endPoint x: 300, endPoint y: 165, distance: 8.0
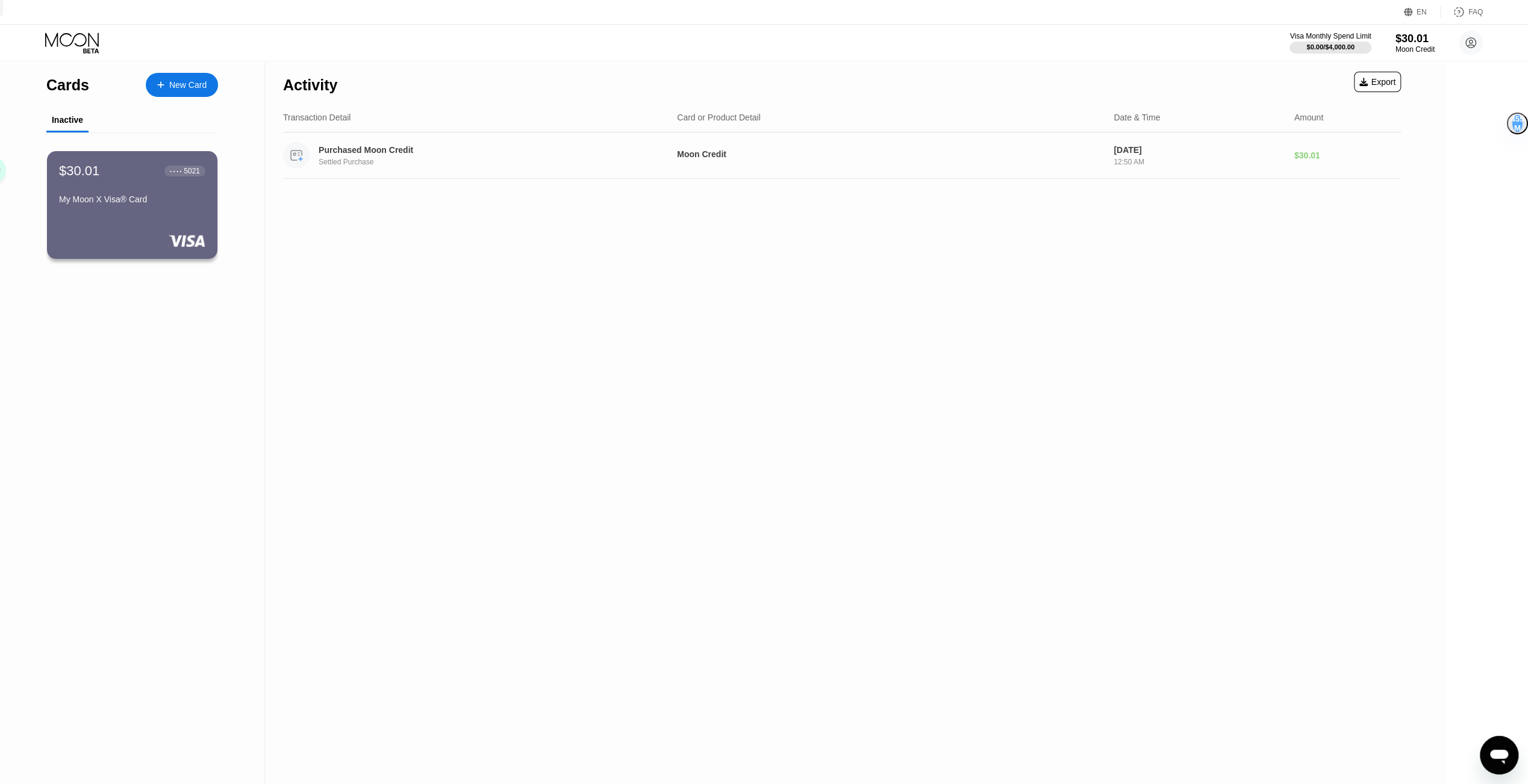
click at [293, 166] on circle at bounding box center [297, 155] width 27 height 27
click at [330, 151] on div "Purchased Moon Credit" at bounding box center [480, 150] width 322 height 9
drag, startPoint x: 948, startPoint y: 162, endPoint x: 955, endPoint y: 162, distance: 7.0
click at [952, 162] on div "Moon Credit" at bounding box center [891, 155] width 427 height 13
click at [137, 198] on div "My Moon X Visa® Card" at bounding box center [132, 199] width 148 height 9
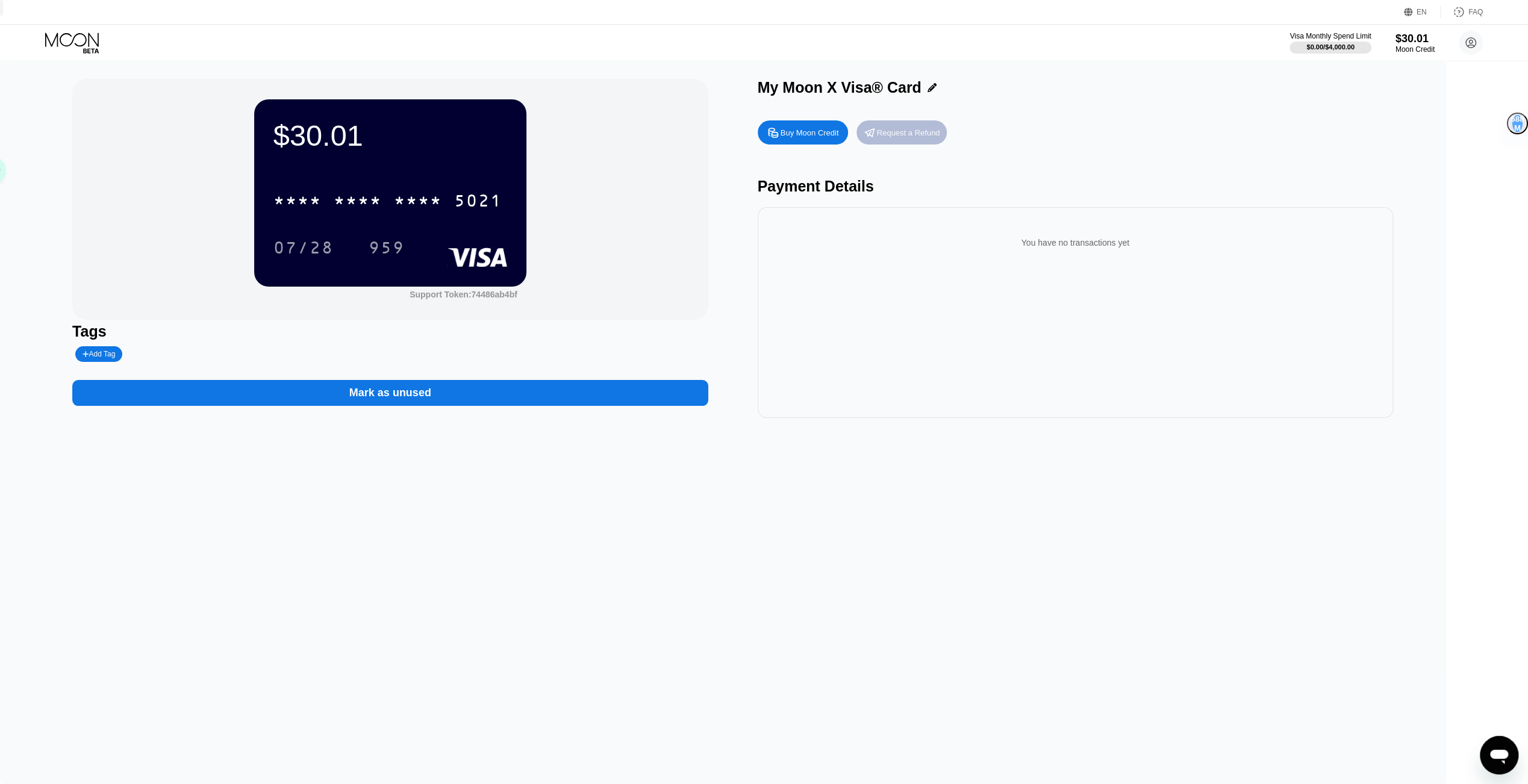
click at [940, 137] on div "Request a Refund" at bounding box center [908, 133] width 64 height 10
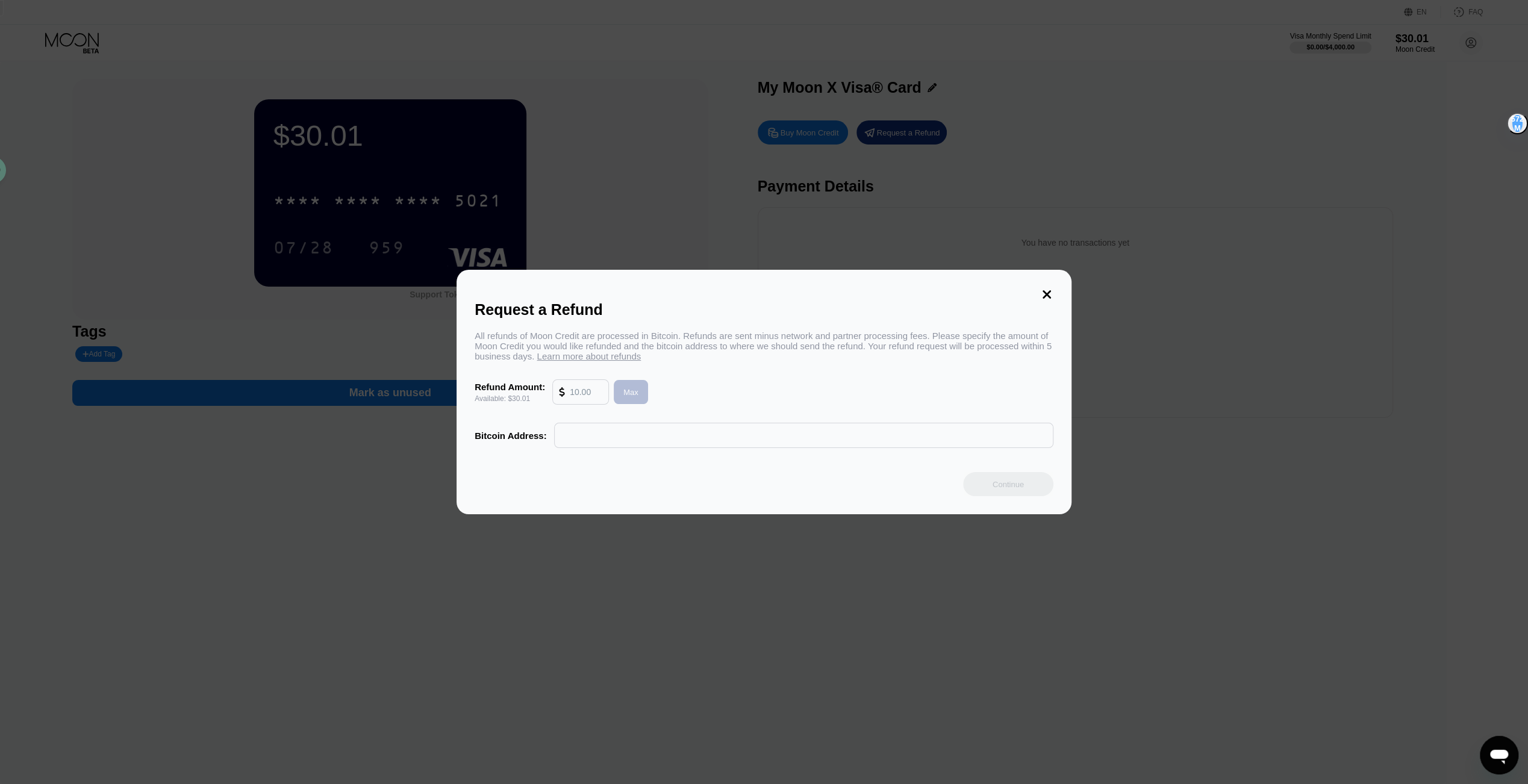
drag, startPoint x: 627, startPoint y: 399, endPoint x: 629, endPoint y: 414, distance: 15.1
click at [626, 398] on div "Max" at bounding box center [630, 392] width 15 height 10
type input "30.01"
click at [634, 428] on input "text" at bounding box center [803, 436] width 486 height 24
paste input "TKHHVmiXUbMC1kJxnYwP1joZoYFZmFLiHk"
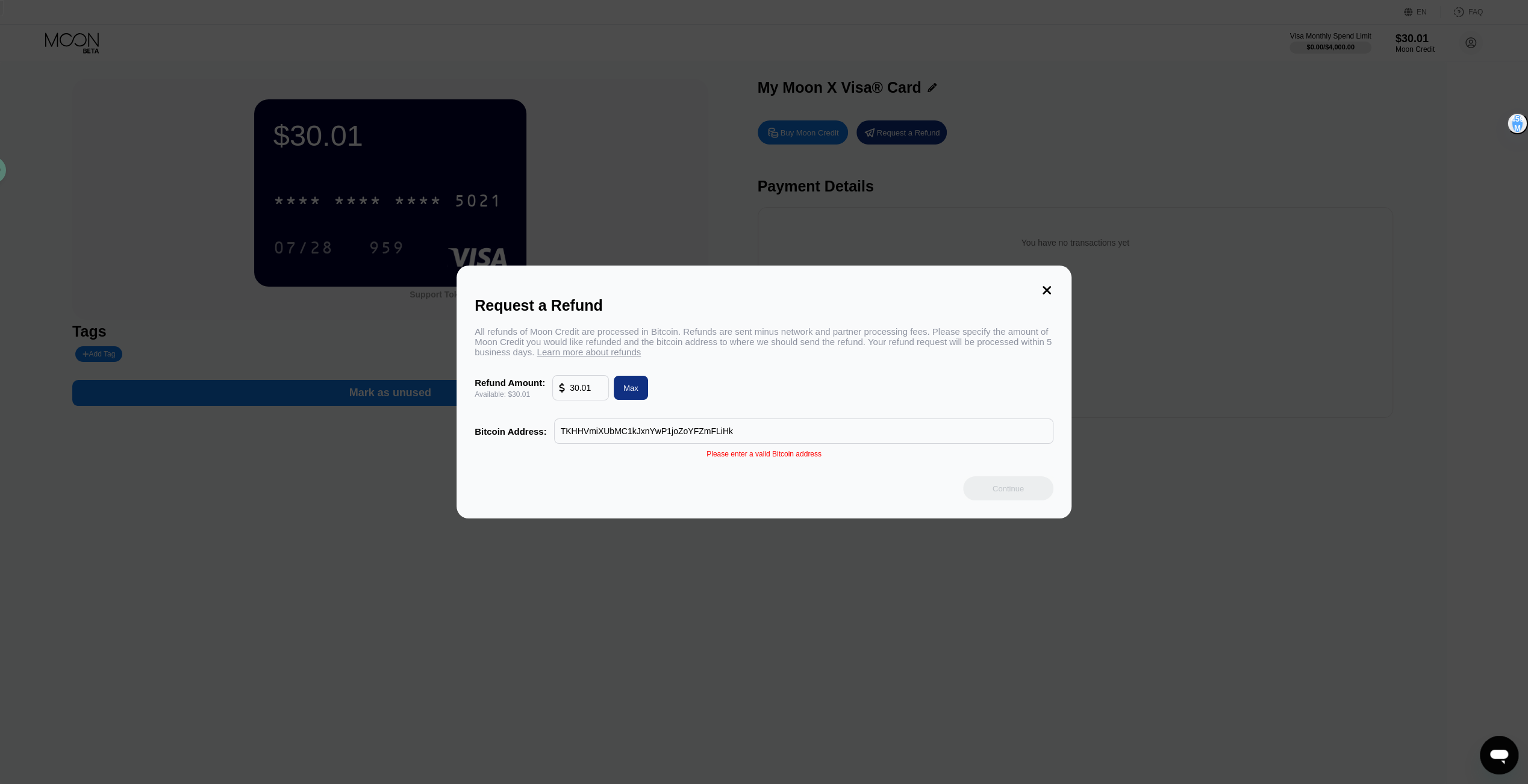
type input "TKHHVmiXUbMC1kJxnYwP1joZoYFZmFLiHk"
click at [793, 458] on div "Please enter a valid Bitcoin address" at bounding box center [764, 454] width 115 height 9
click at [791, 458] on div "Please enter a valid Bitcoin address" at bounding box center [764, 454] width 115 height 9
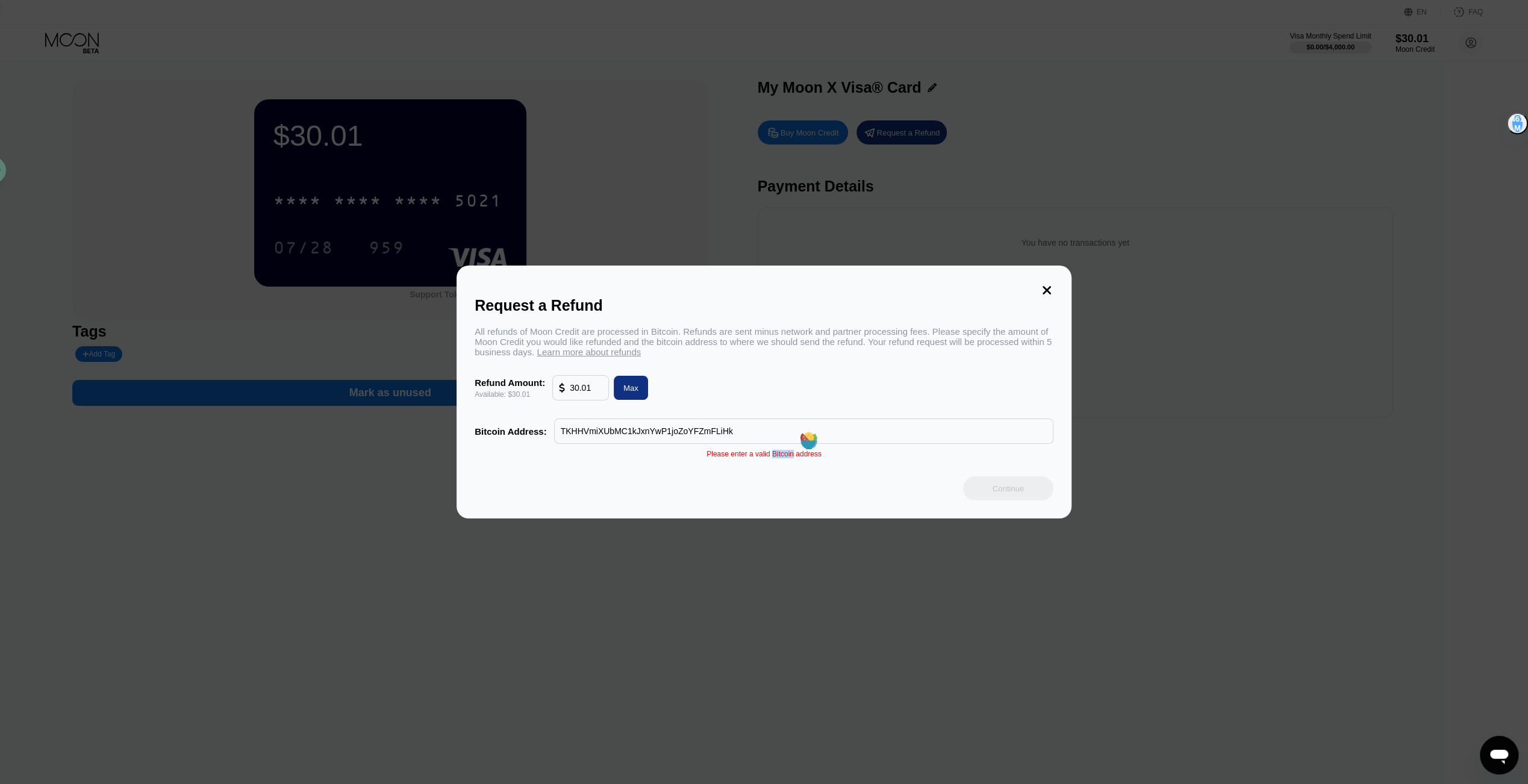
copy div "Bitcoin"
click at [667, 431] on input "TKHHVmiXUbMC1kJxnYwP1joZoYFZmFLiHk" at bounding box center [803, 431] width 486 height 24
paste input "14CNLxkVMUddgde7ZGtphcLM6qNuHgmPu5"
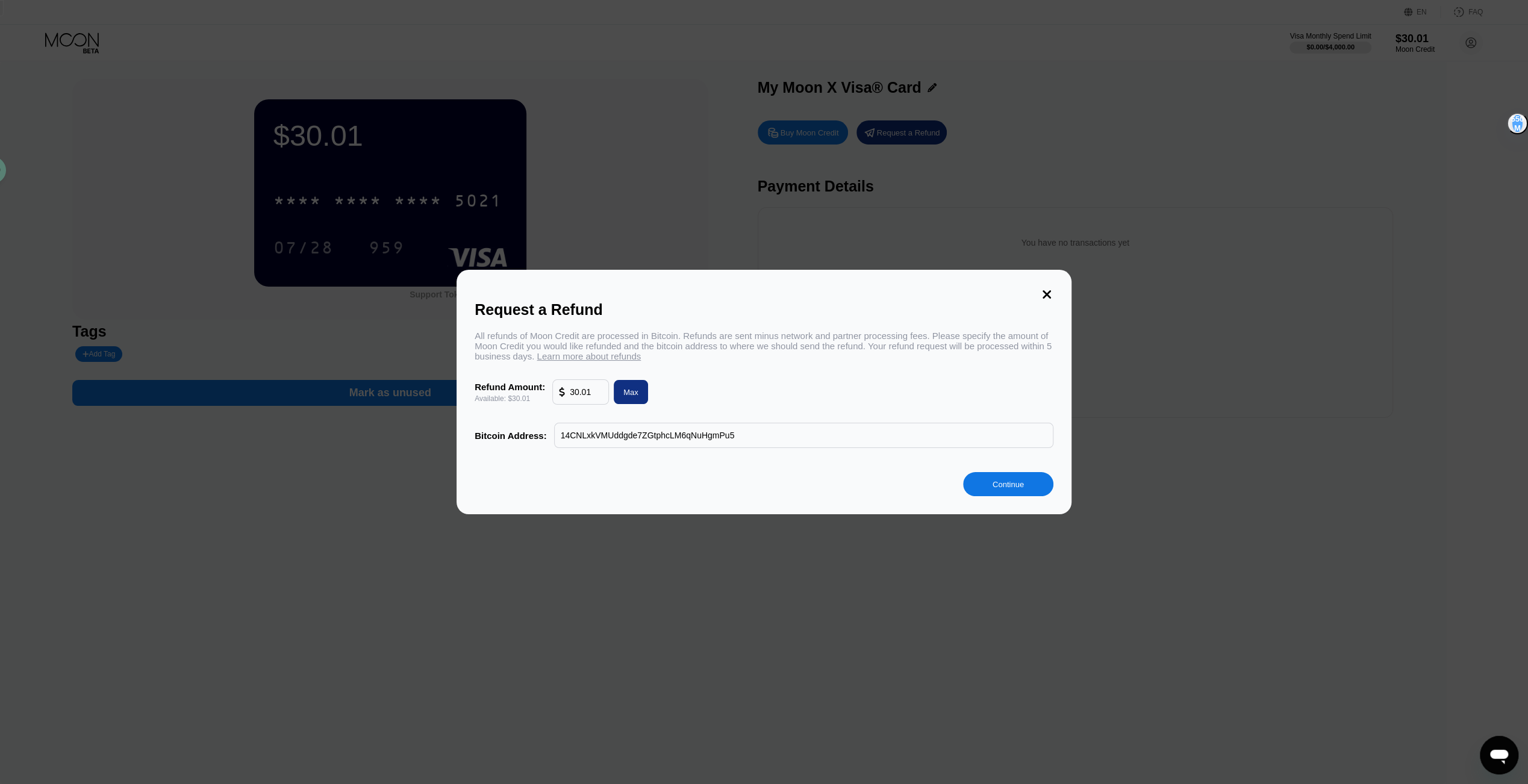
type input "14CNLxkVMUddgde7ZGtphcLM6qNuHgmPu5"
click at [988, 496] on div "Continue" at bounding box center [1008, 484] width 90 height 24
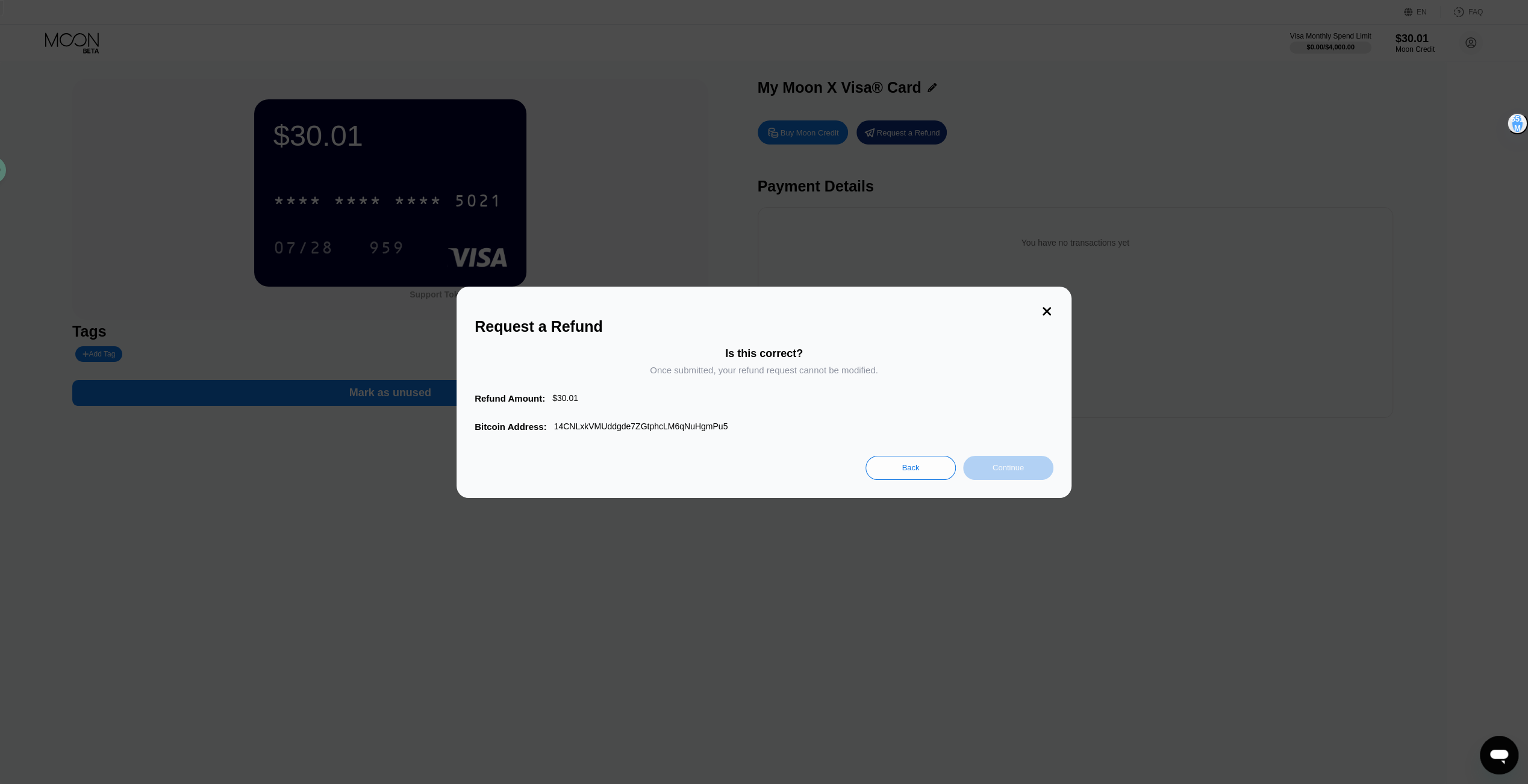
click at [999, 472] on div "Continue" at bounding box center [1008, 467] width 31 height 10
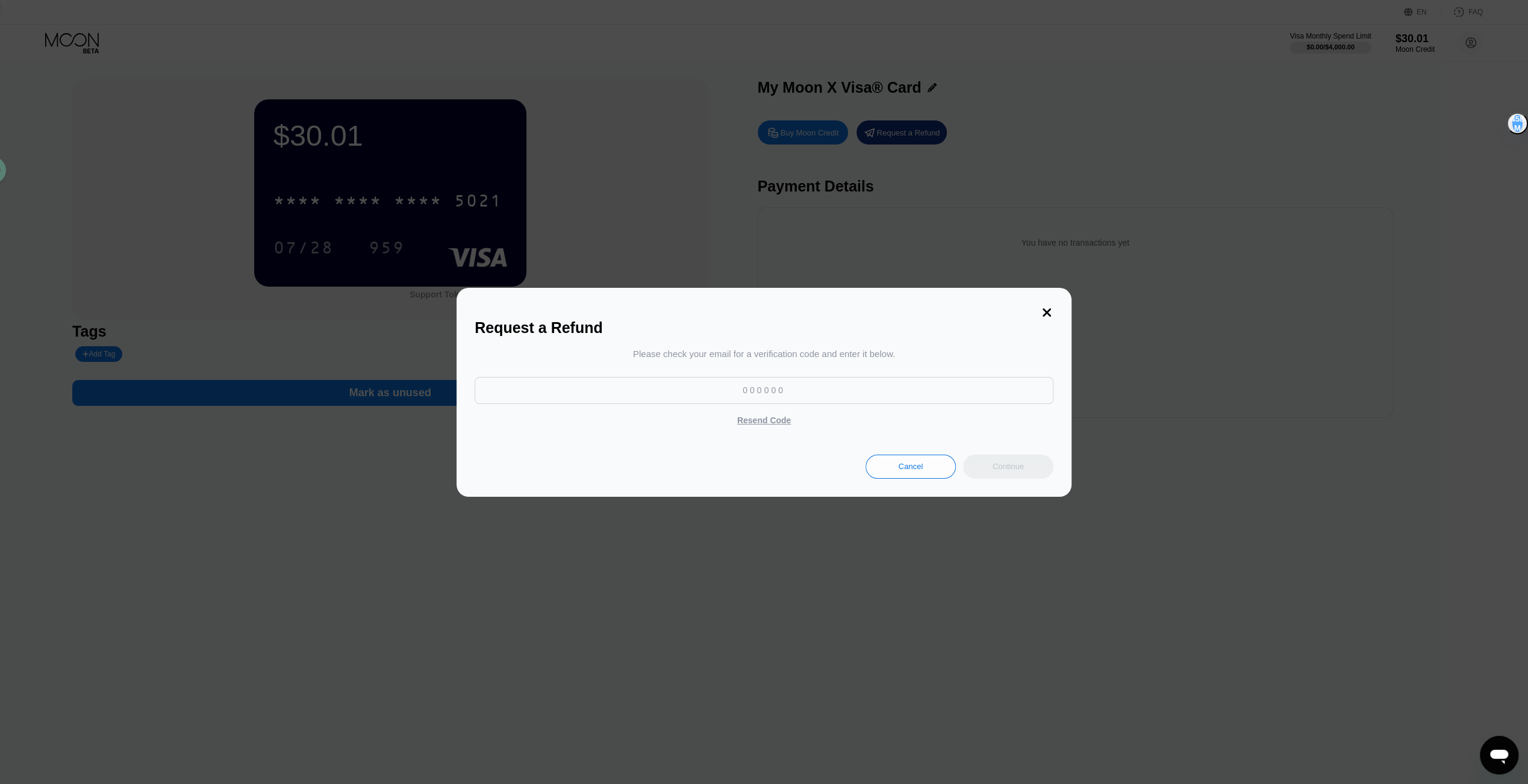
click at [735, 392] on input at bounding box center [764, 390] width 579 height 27
paste input "285831"
type input "285831"
click at [1004, 472] on div "Continue" at bounding box center [1008, 466] width 31 height 10
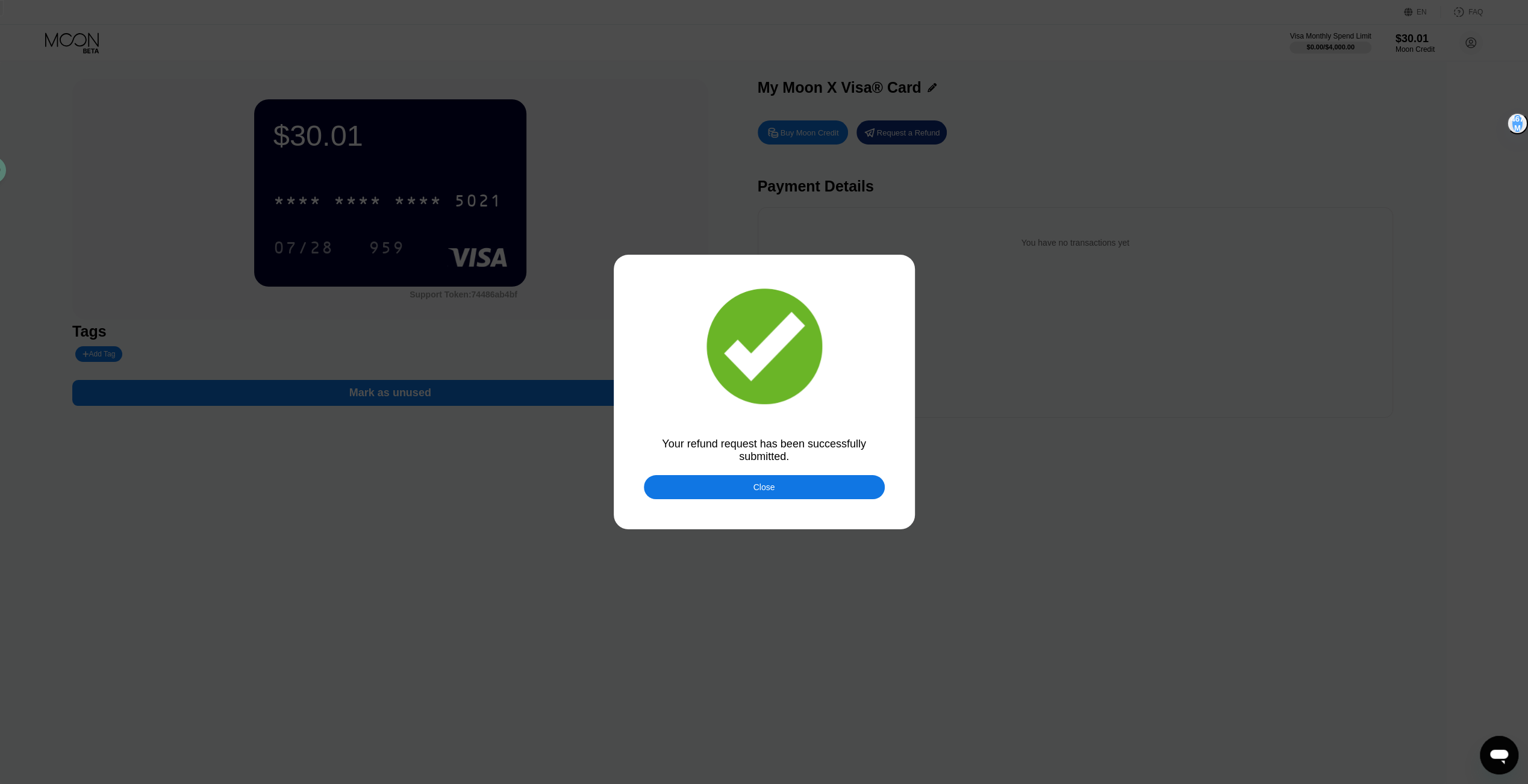
click at [732, 487] on div "Close" at bounding box center [764, 487] width 241 height 24
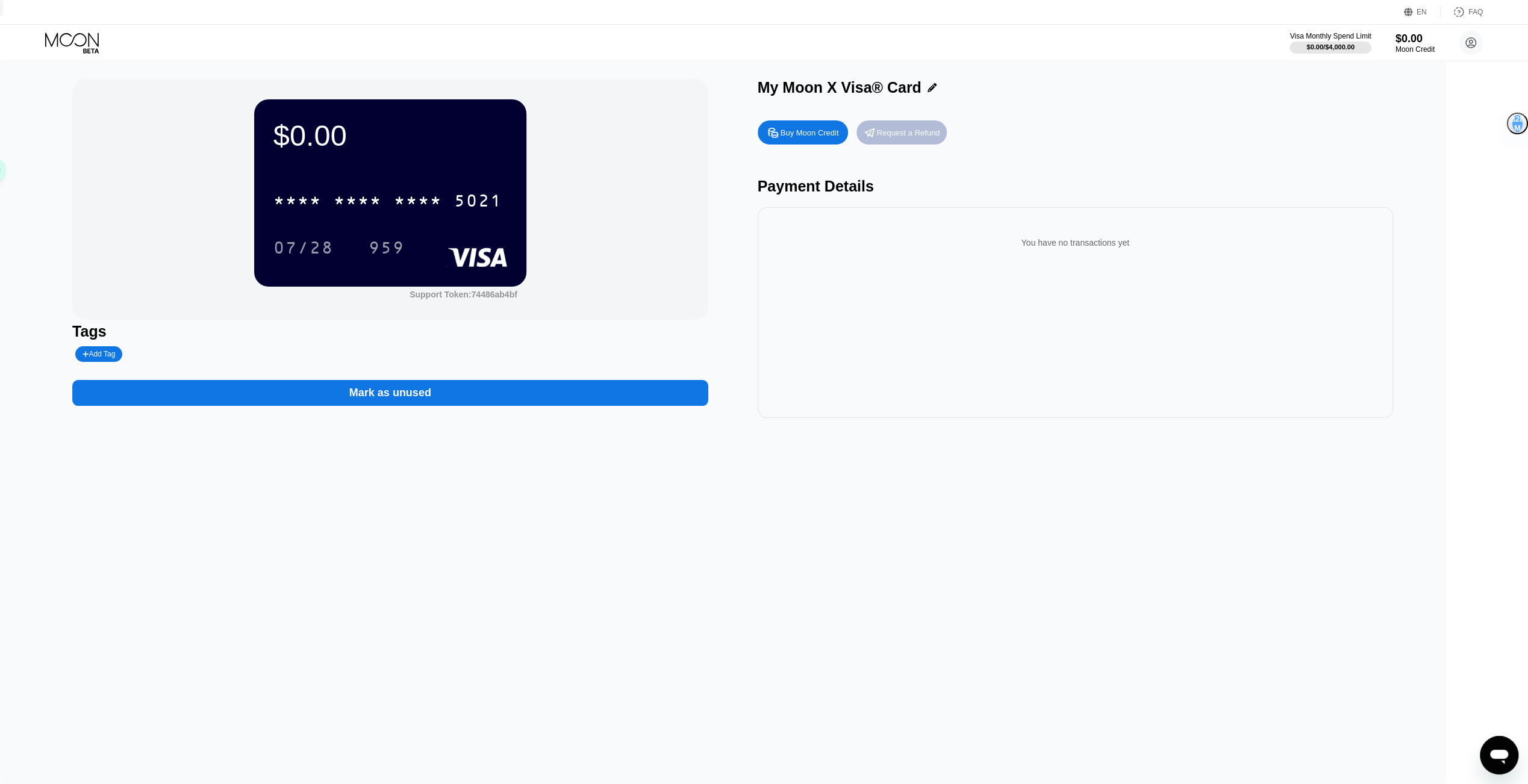
click at [918, 132] on div "Request a Refund" at bounding box center [901, 132] width 90 height 24
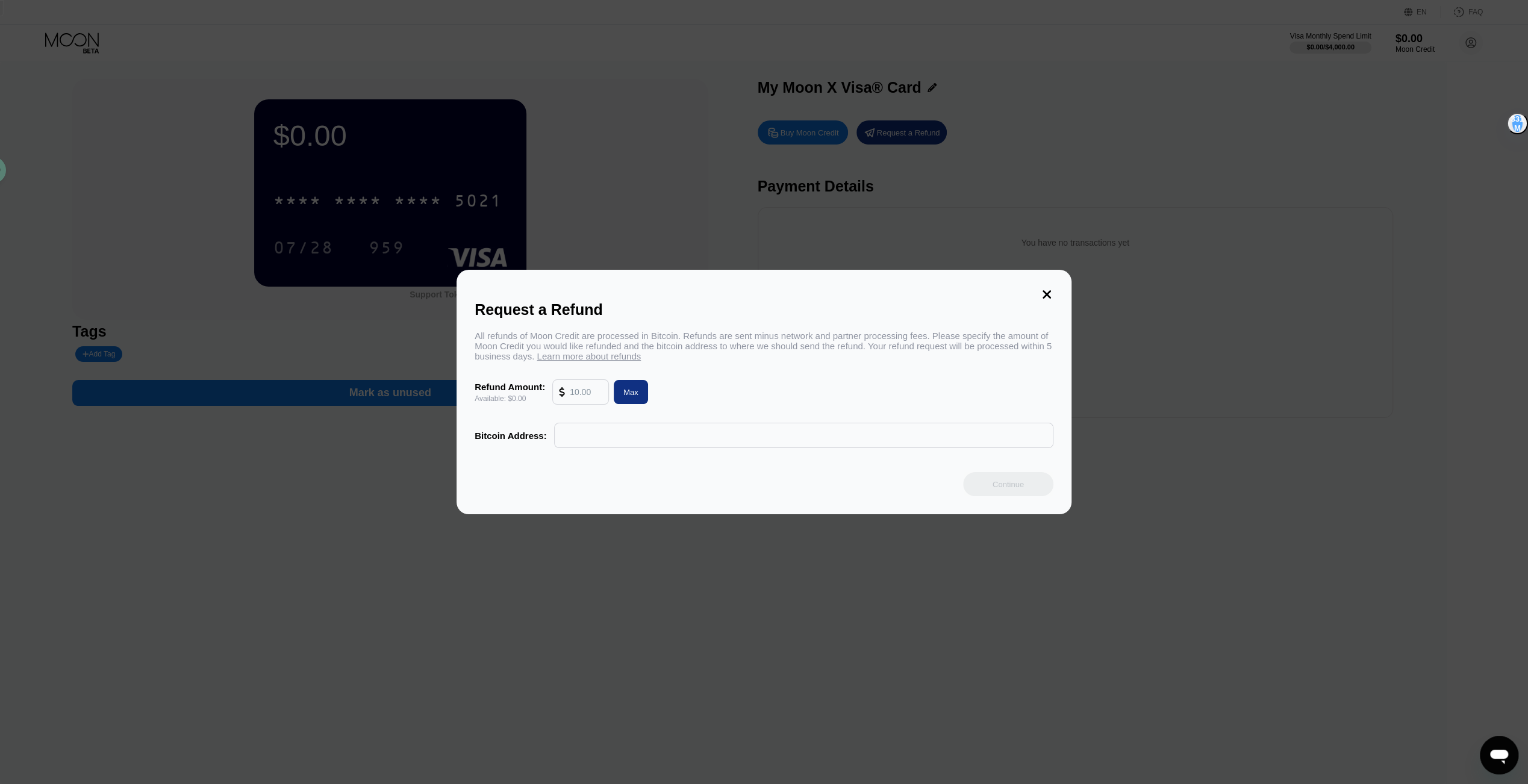
click at [629, 395] on div "Max" at bounding box center [630, 392] width 15 height 10
type input "0.00"
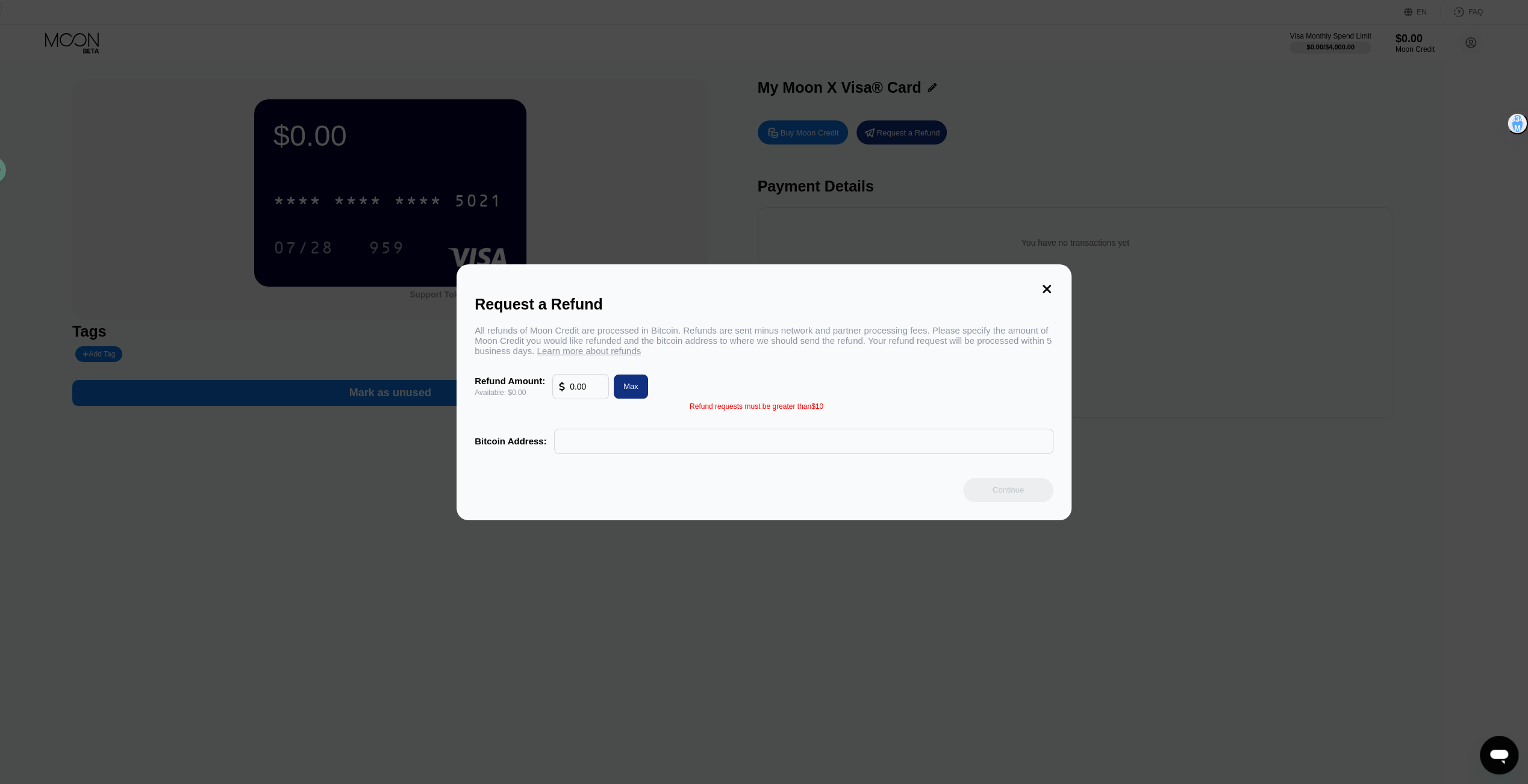
click at [1048, 283] on icon at bounding box center [1046, 289] width 13 height 13
